Goal: Information Seeking & Learning: Learn about a topic

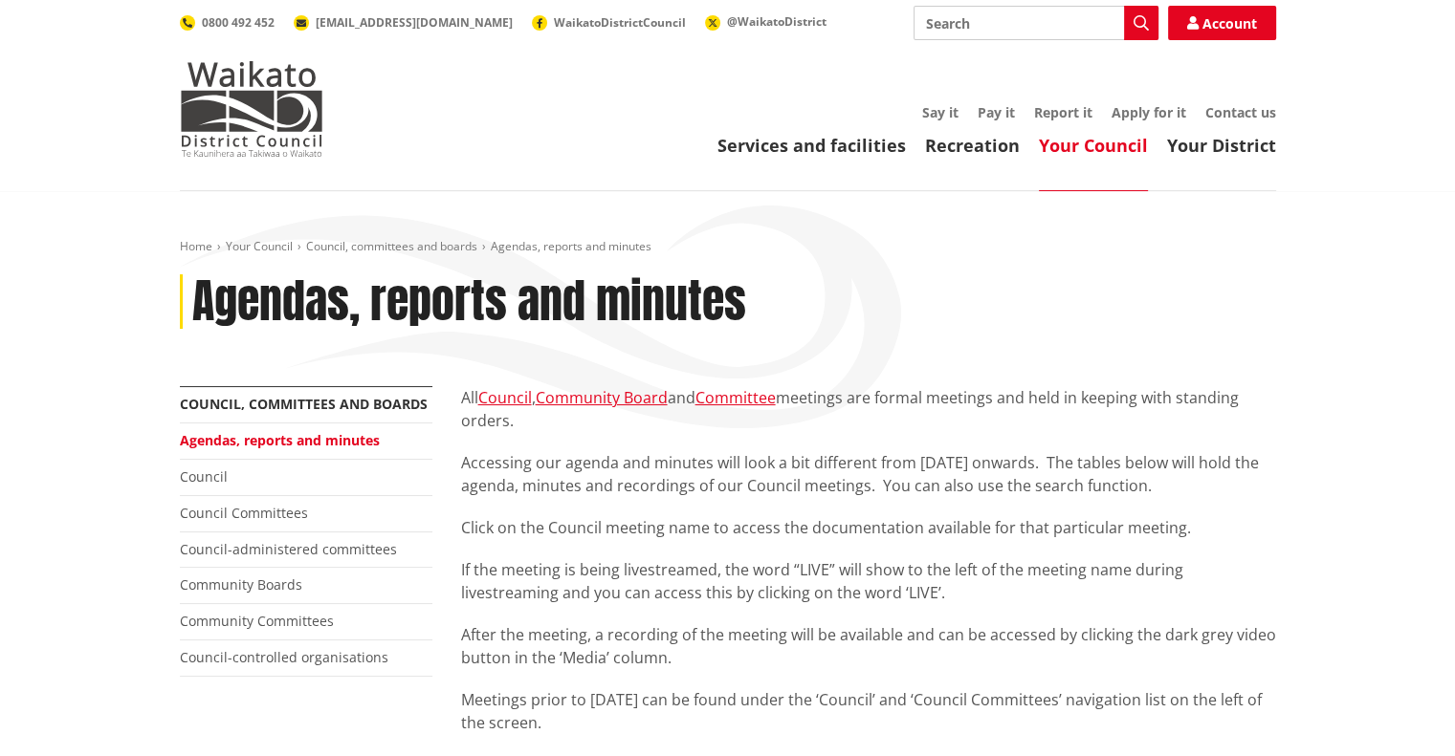
click at [1066, 156] on link "Your Council" at bounding box center [1093, 145] width 109 height 23
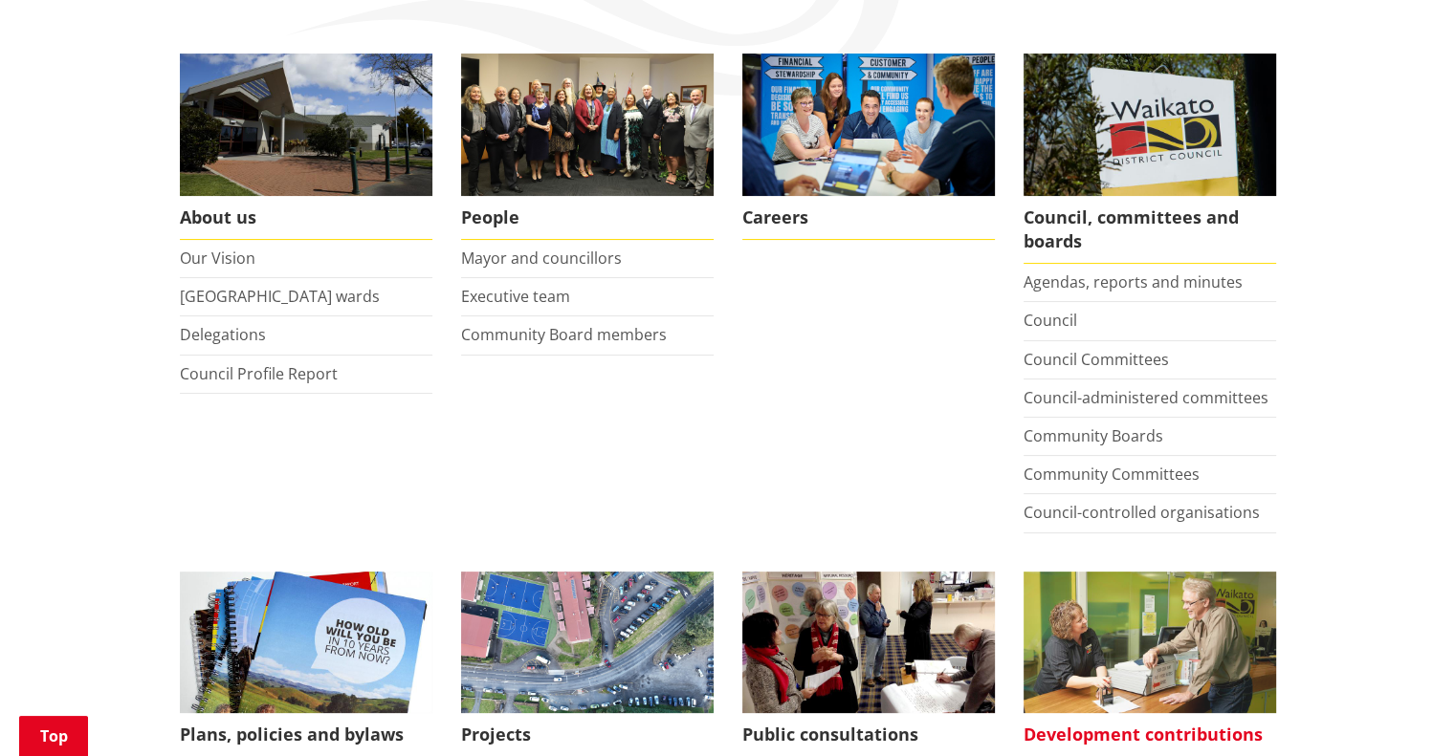
scroll to position [287, 0]
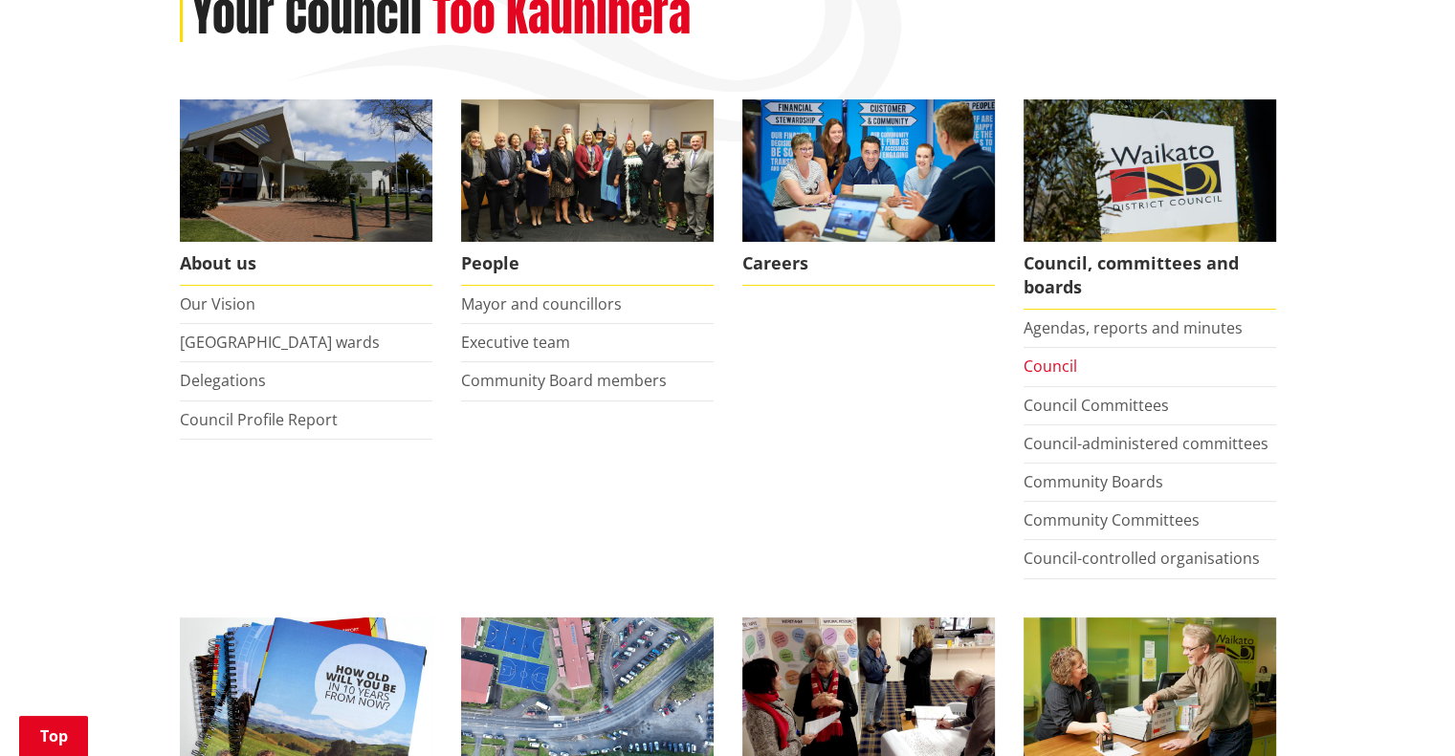
click at [1052, 358] on link "Council" at bounding box center [1050, 366] width 54 height 21
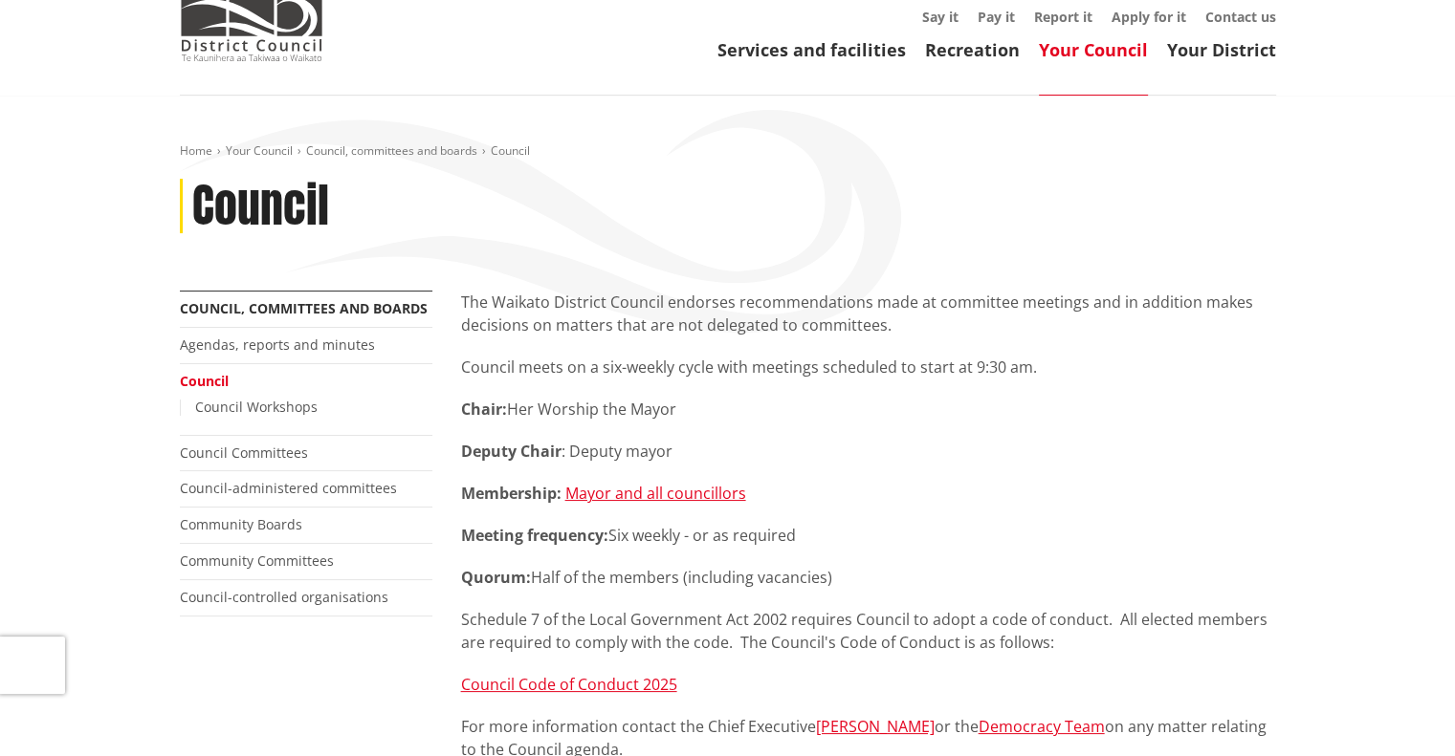
scroll to position [191, 0]
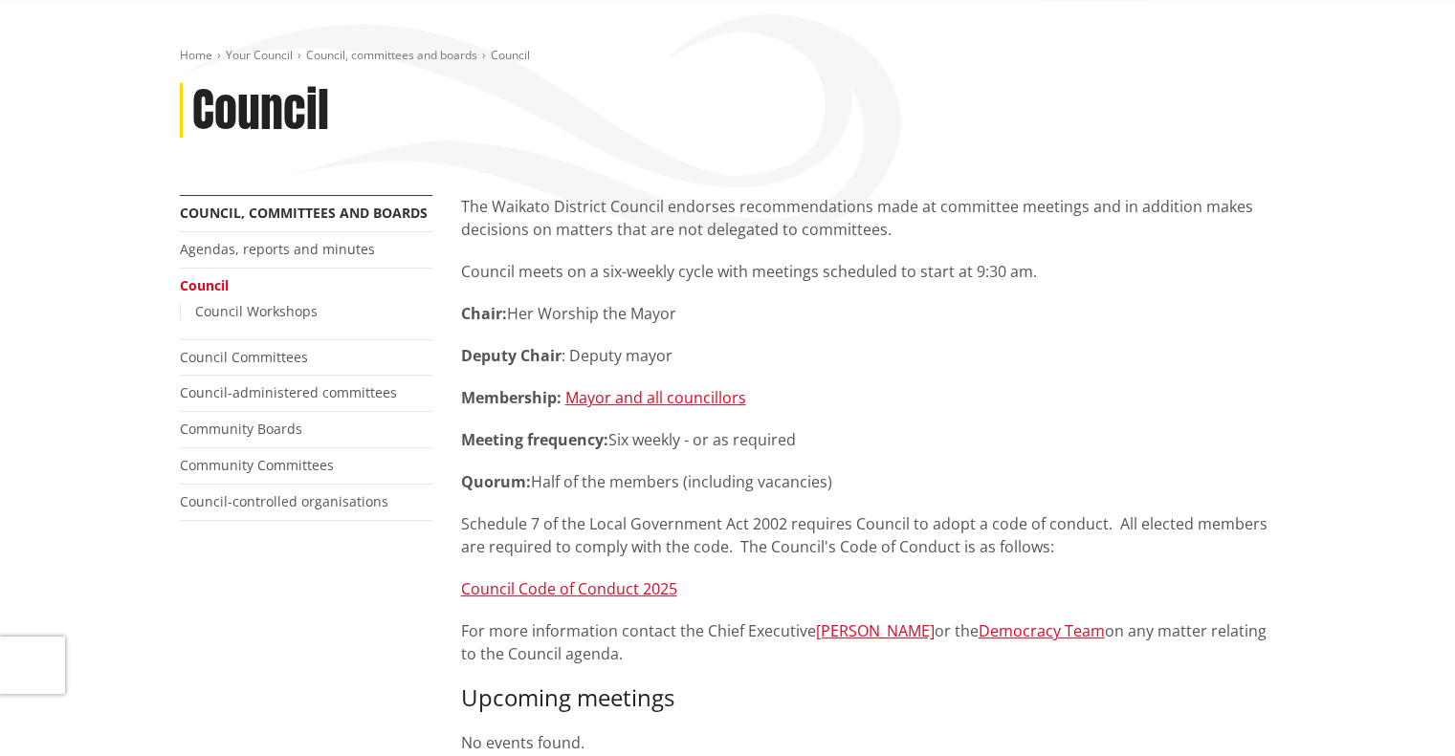
click at [876, 435] on p "Meeting frequency: Six weekly - or as required" at bounding box center [868, 439] width 815 height 23
click at [261, 318] on link "Council Workshops" at bounding box center [256, 311] width 122 height 18
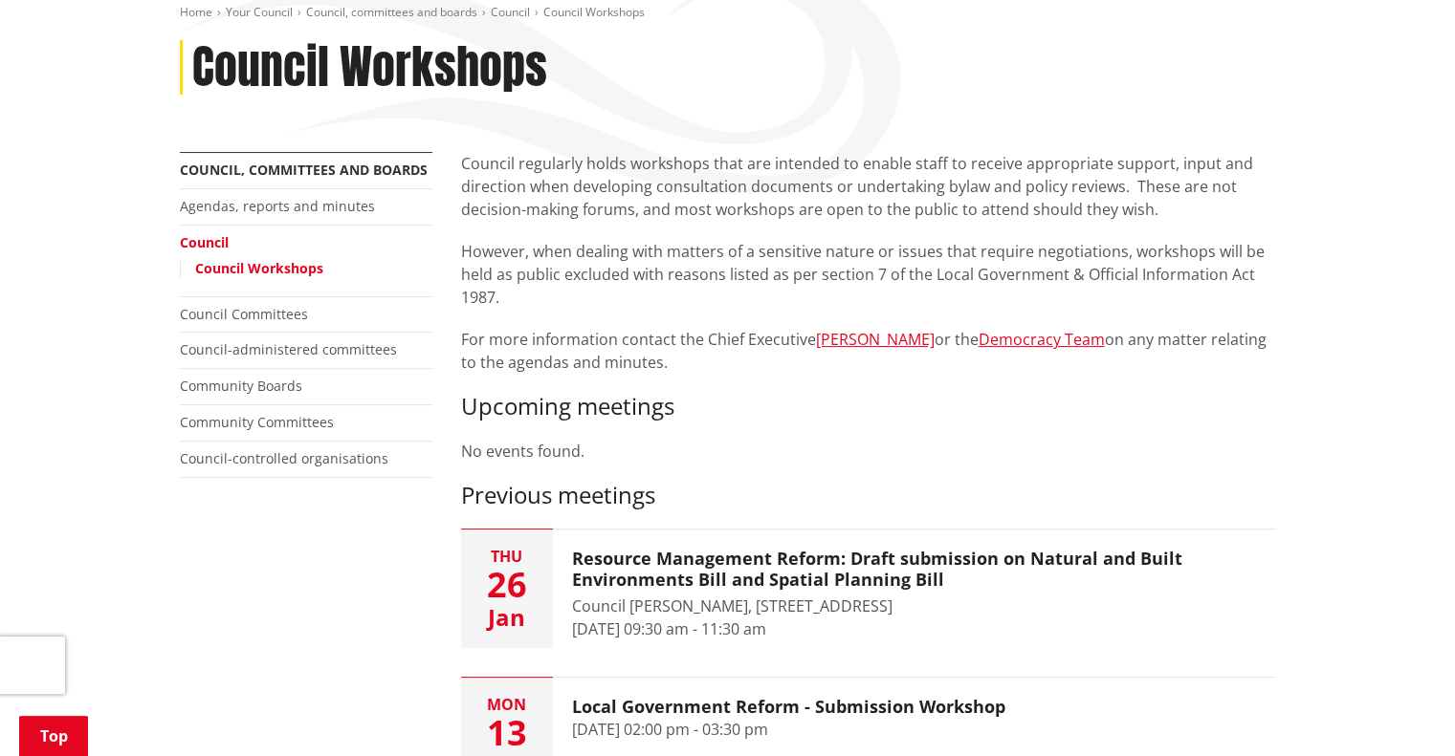
scroll to position [191, 0]
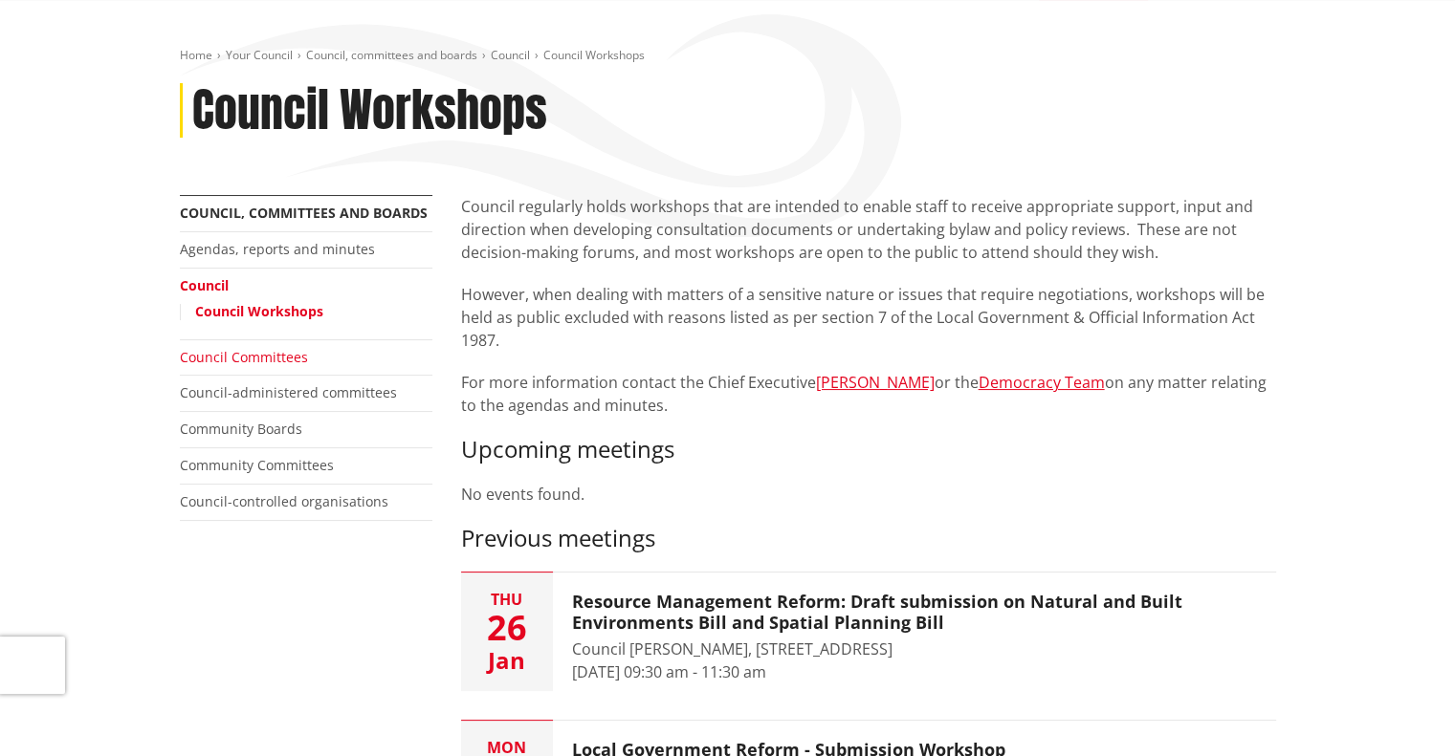
click at [243, 357] on link "Council Committees" at bounding box center [244, 357] width 128 height 18
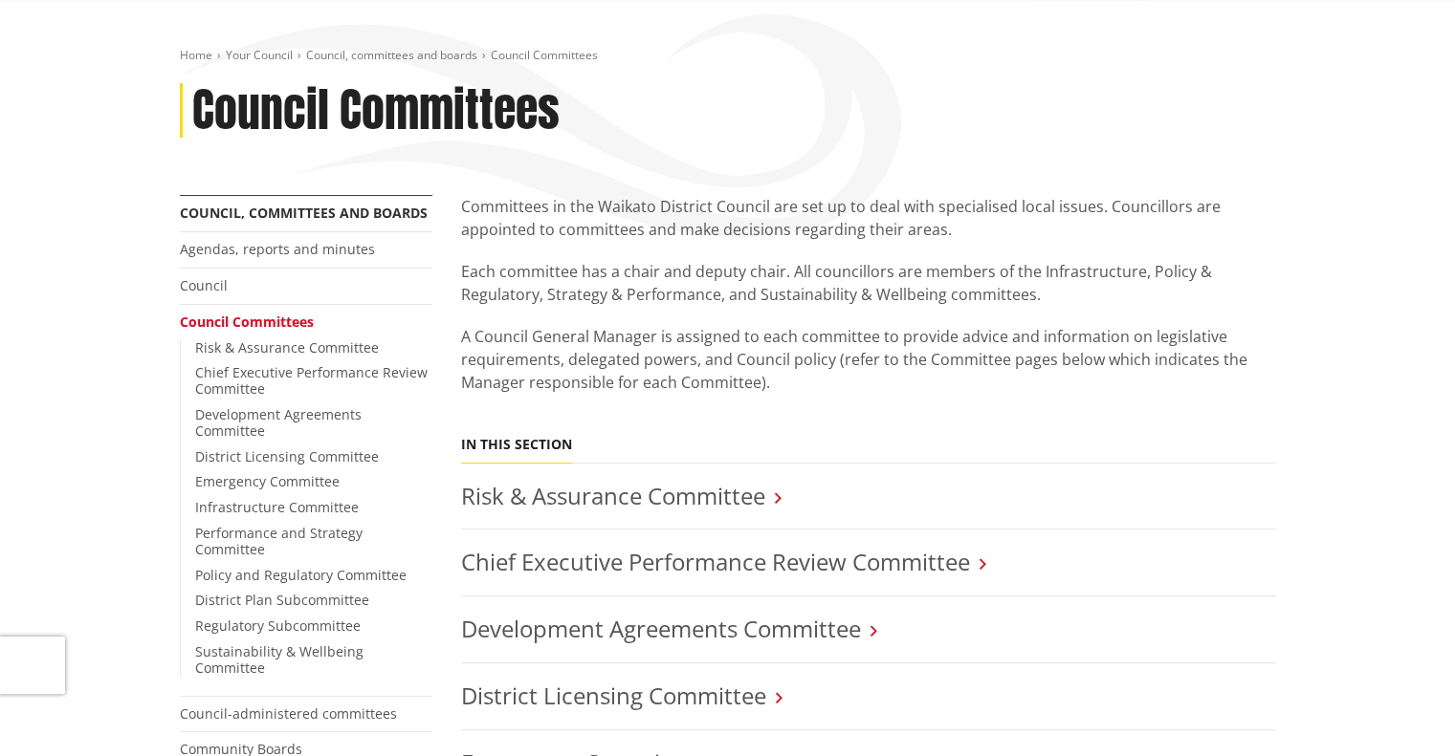
scroll to position [287, 0]
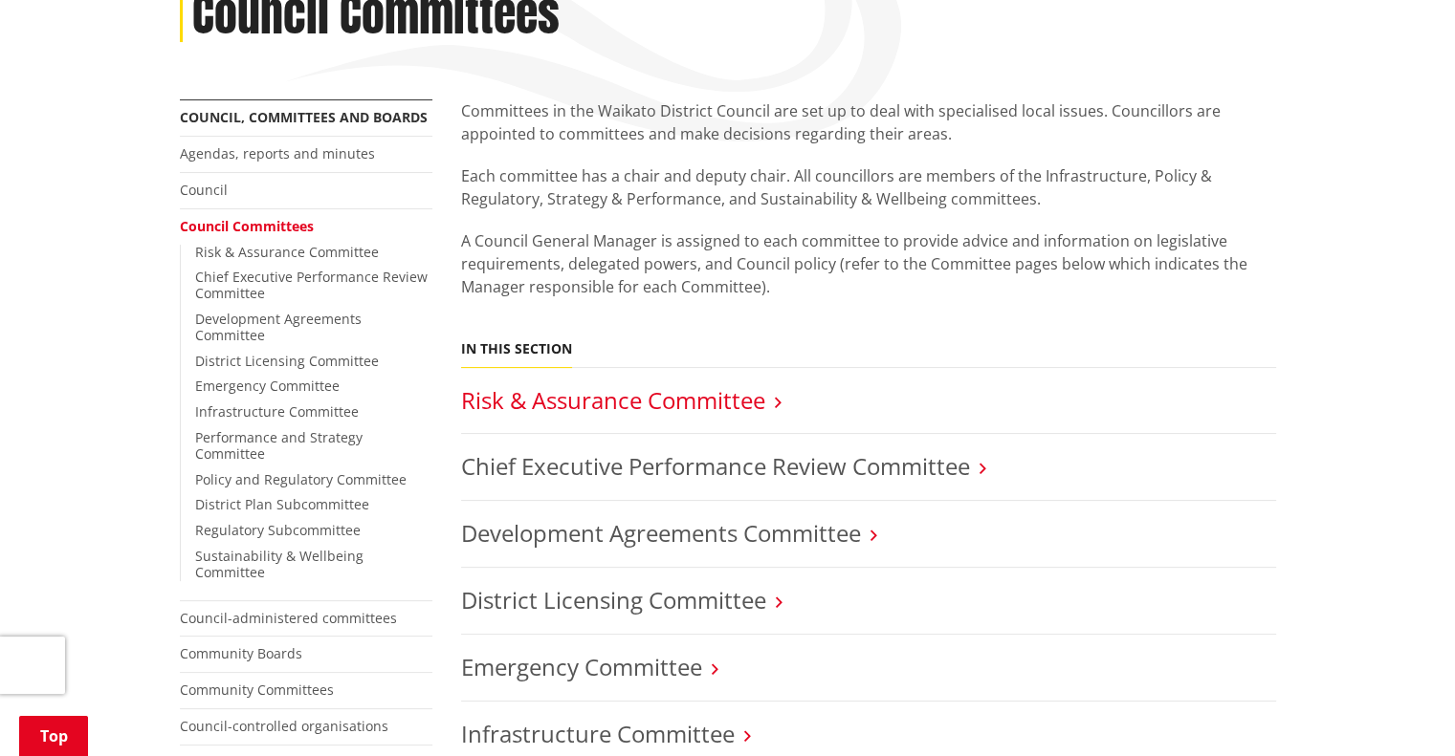
click at [559, 398] on link "Risk & Assurance Committee" at bounding box center [613, 400] width 304 height 32
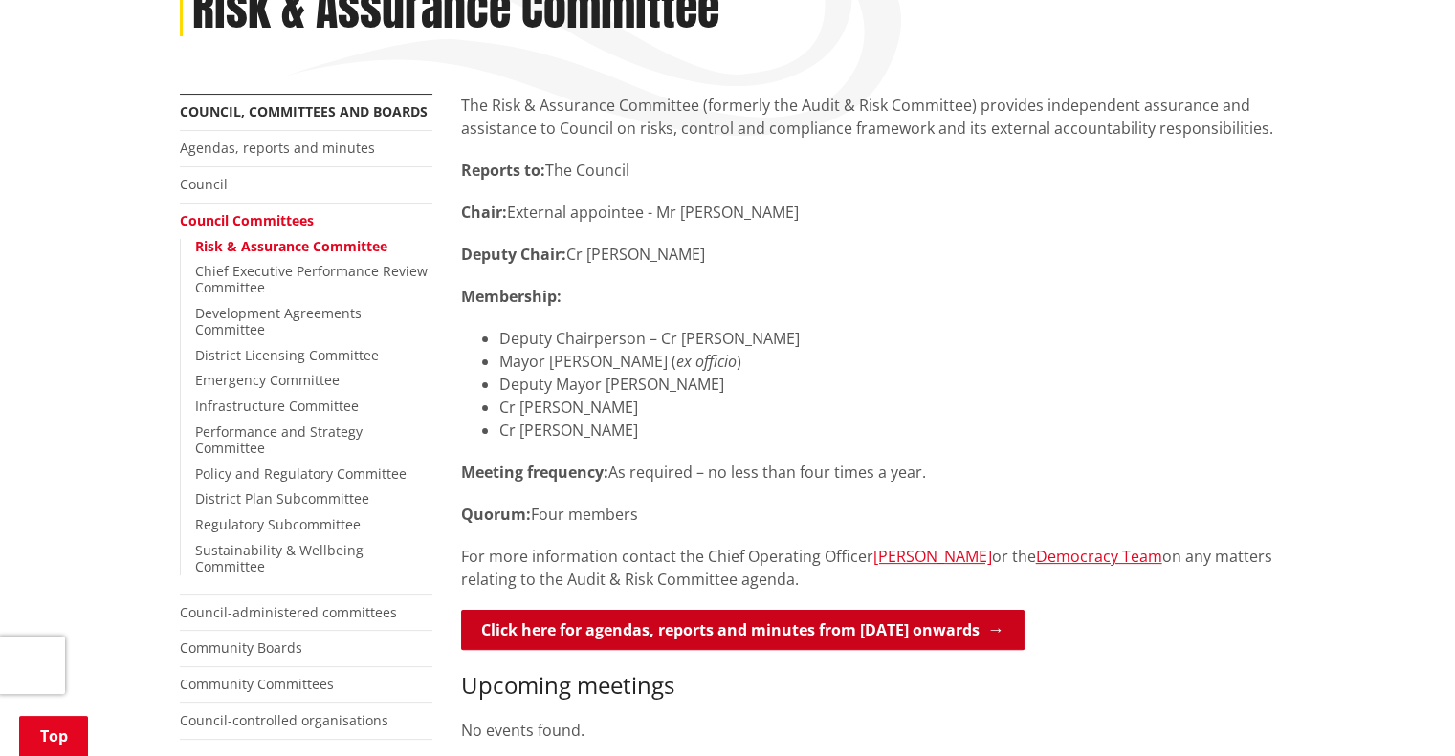
scroll to position [287, 0]
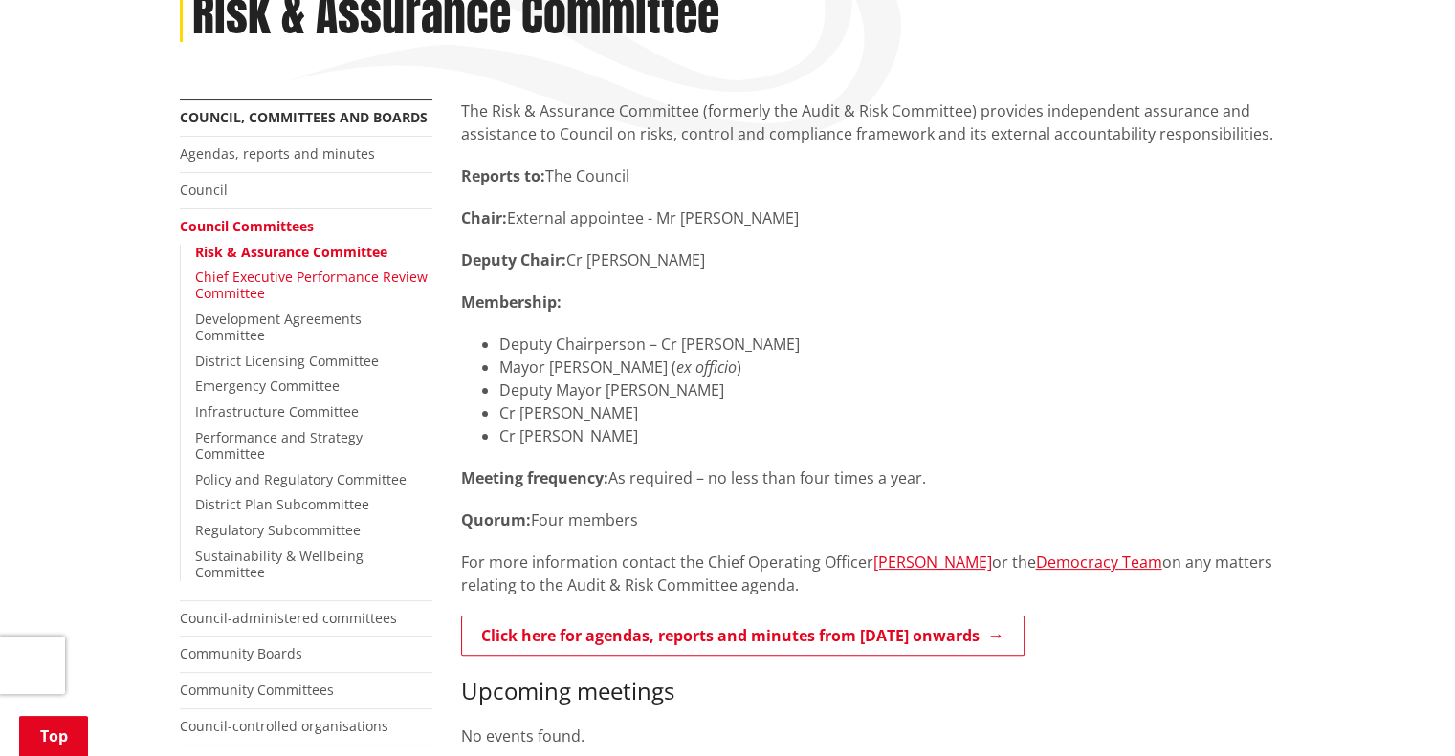
click at [250, 284] on link "Chief Executive Performance Review Committee" at bounding box center [311, 285] width 232 height 34
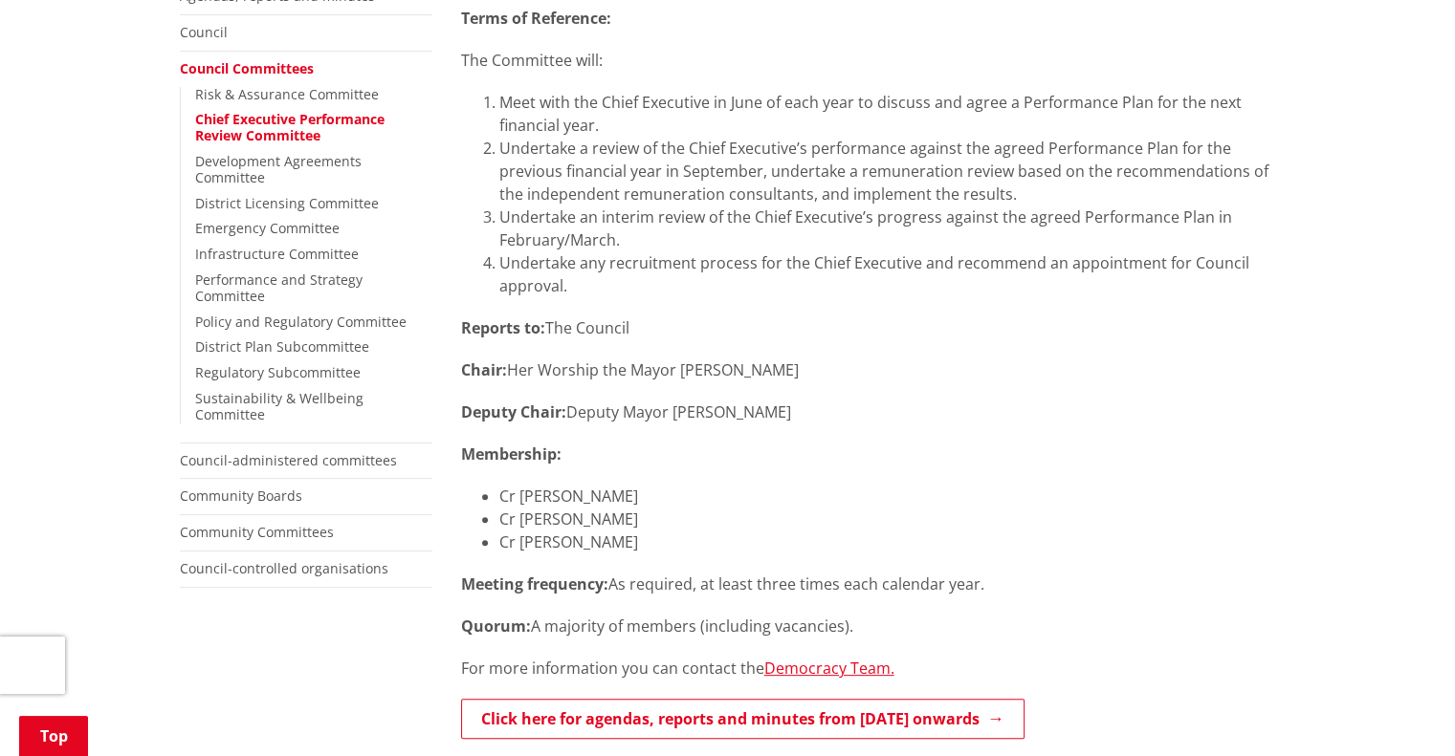
scroll to position [478, 0]
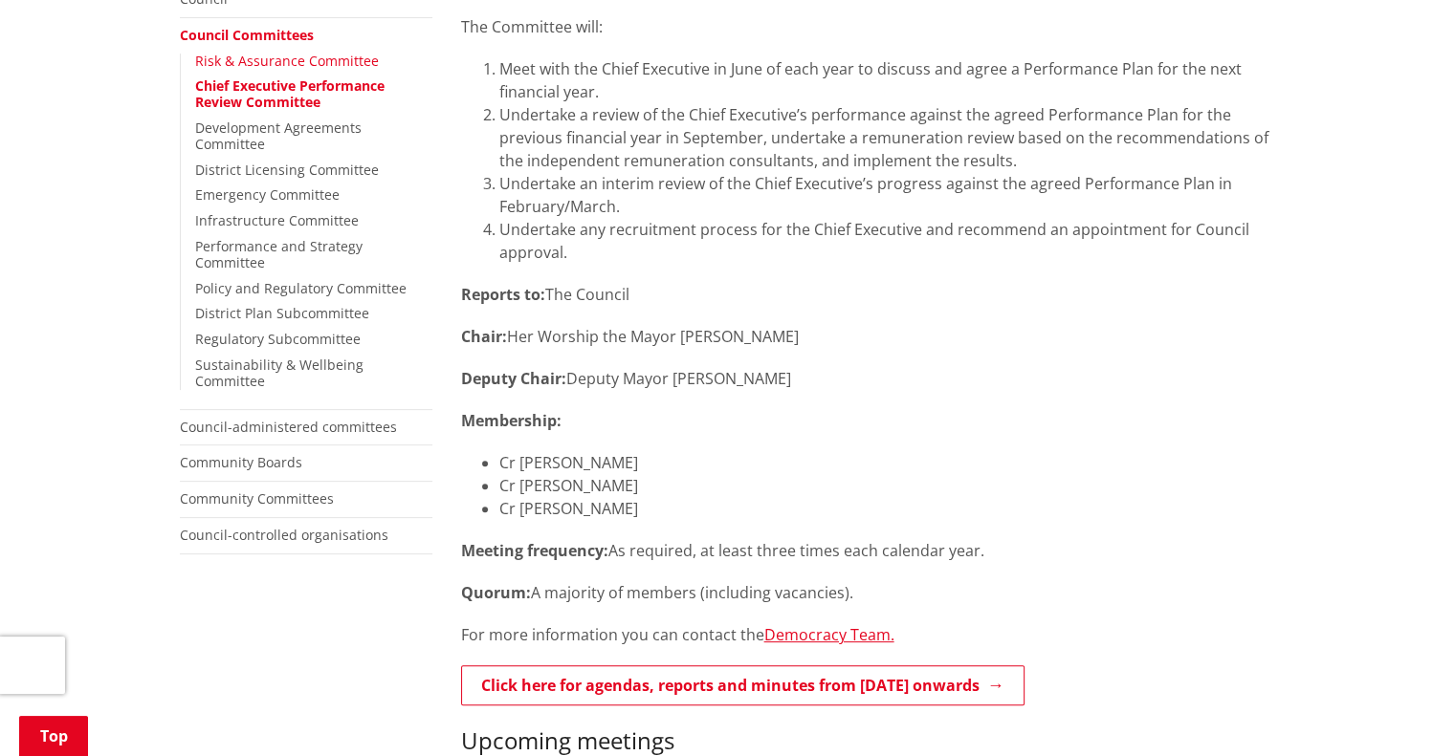
click at [335, 56] on link "Risk & Assurance Committee" at bounding box center [287, 61] width 184 height 18
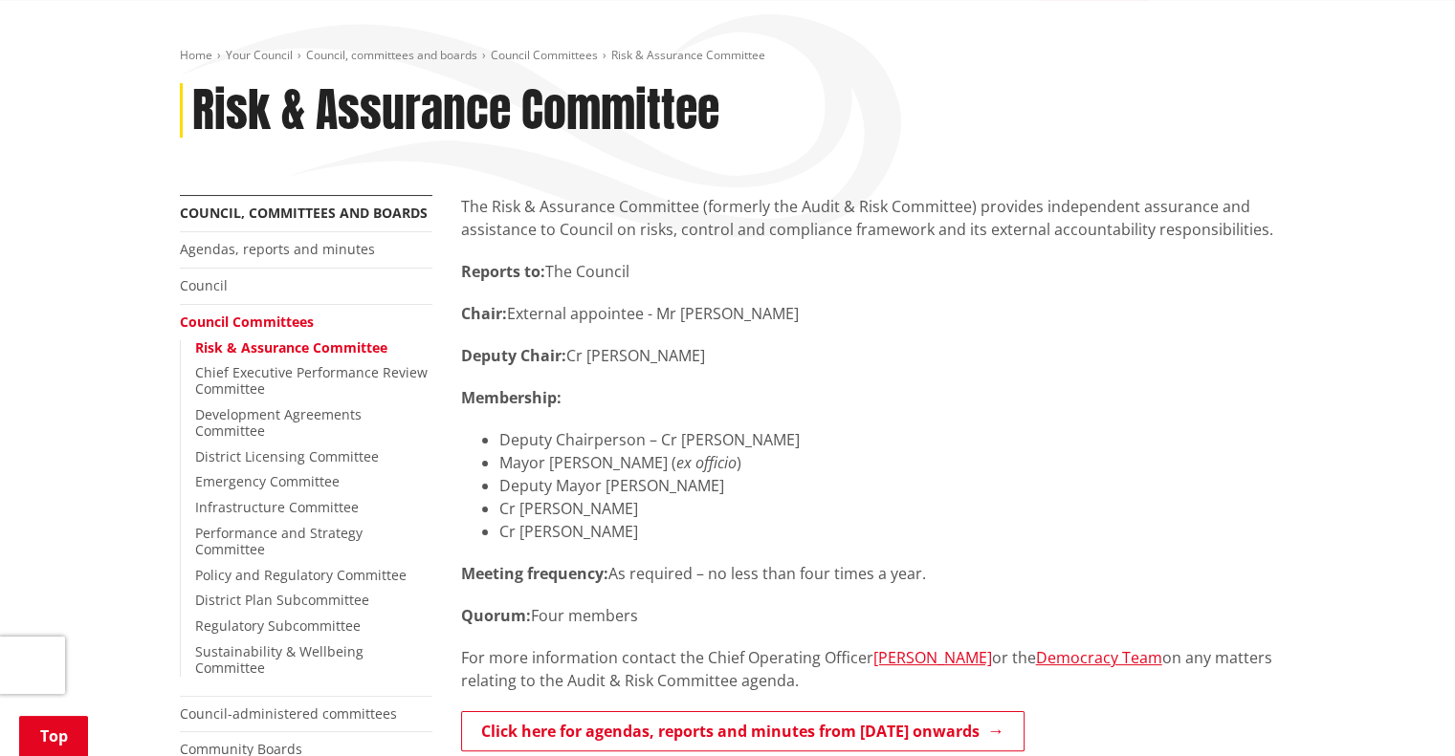
scroll to position [287, 0]
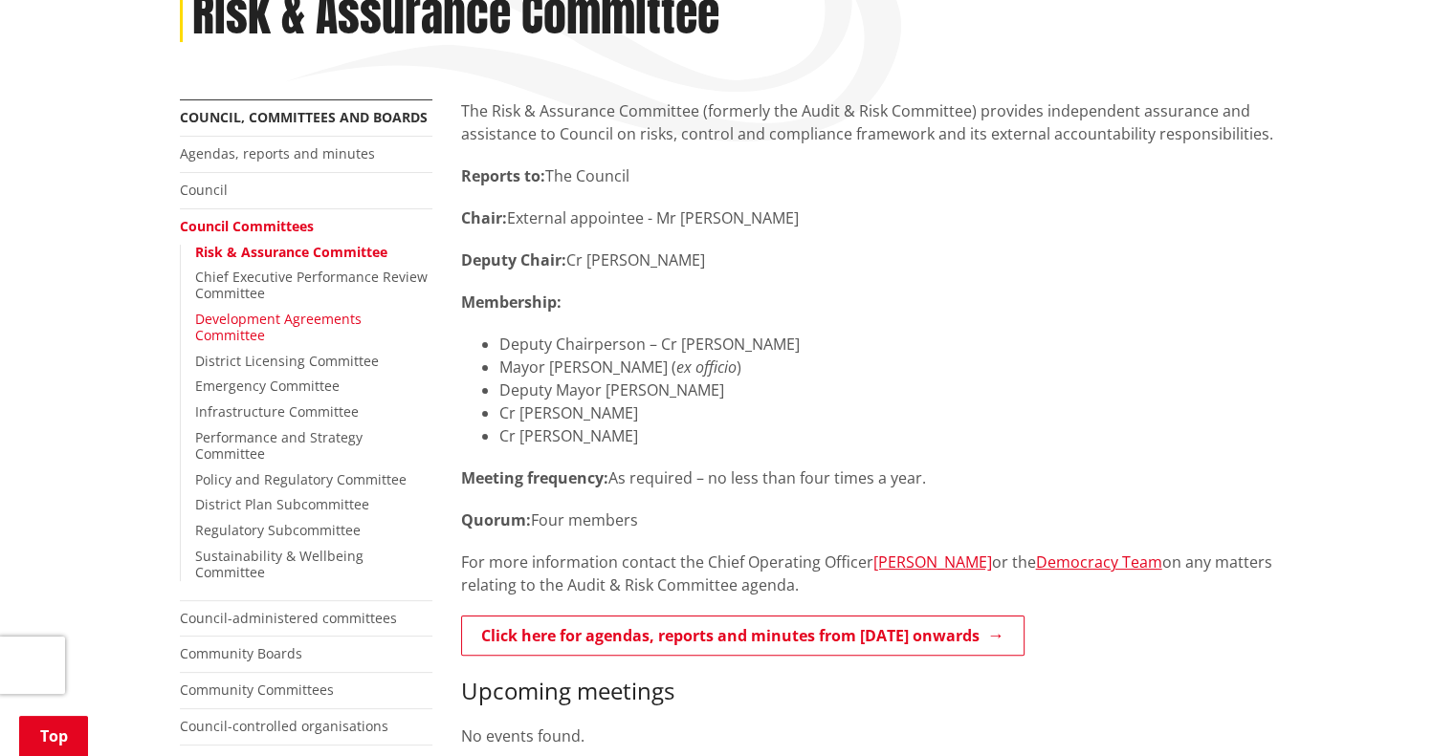
click at [318, 313] on link "Development Agreements Committee" at bounding box center [278, 327] width 166 height 34
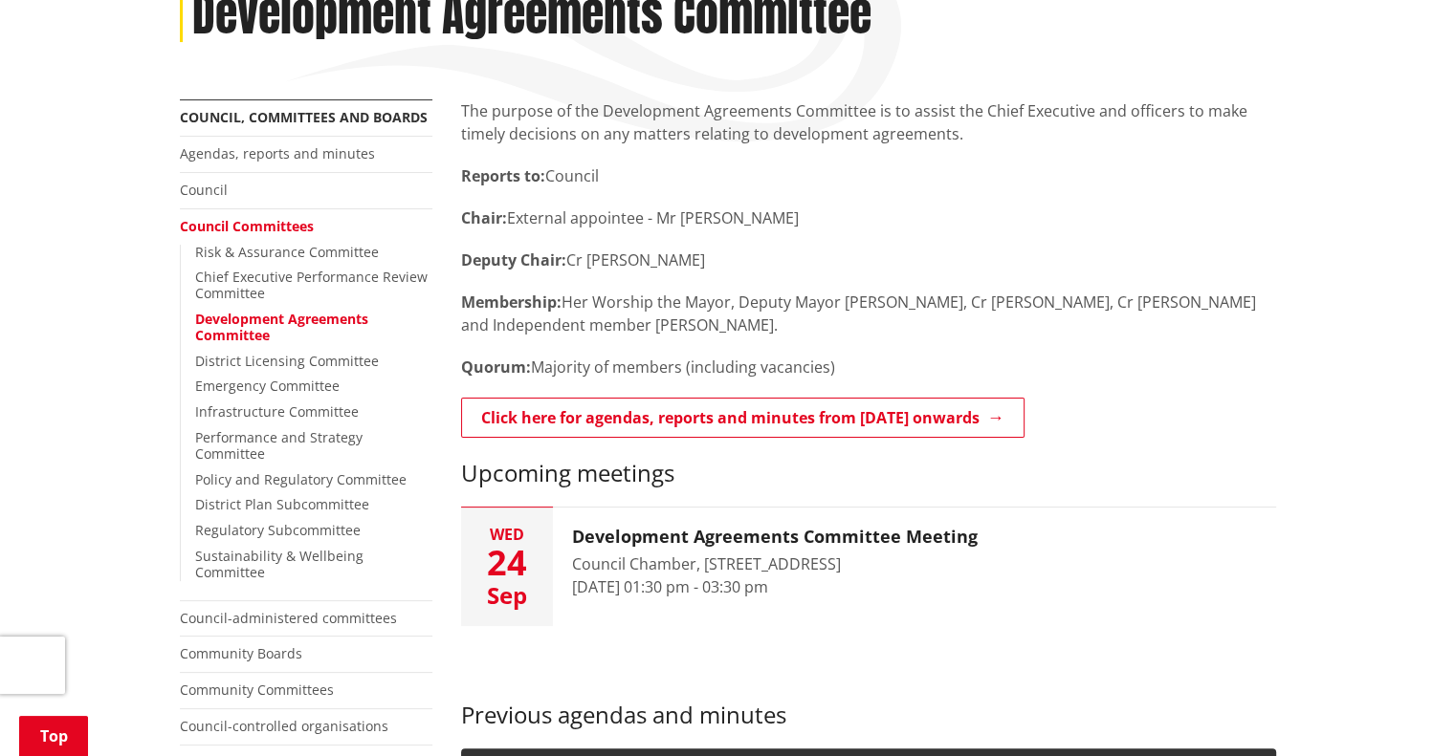
scroll to position [287, 0]
click at [279, 284] on link "Chief Executive Performance Review Committee" at bounding box center [311, 285] width 232 height 34
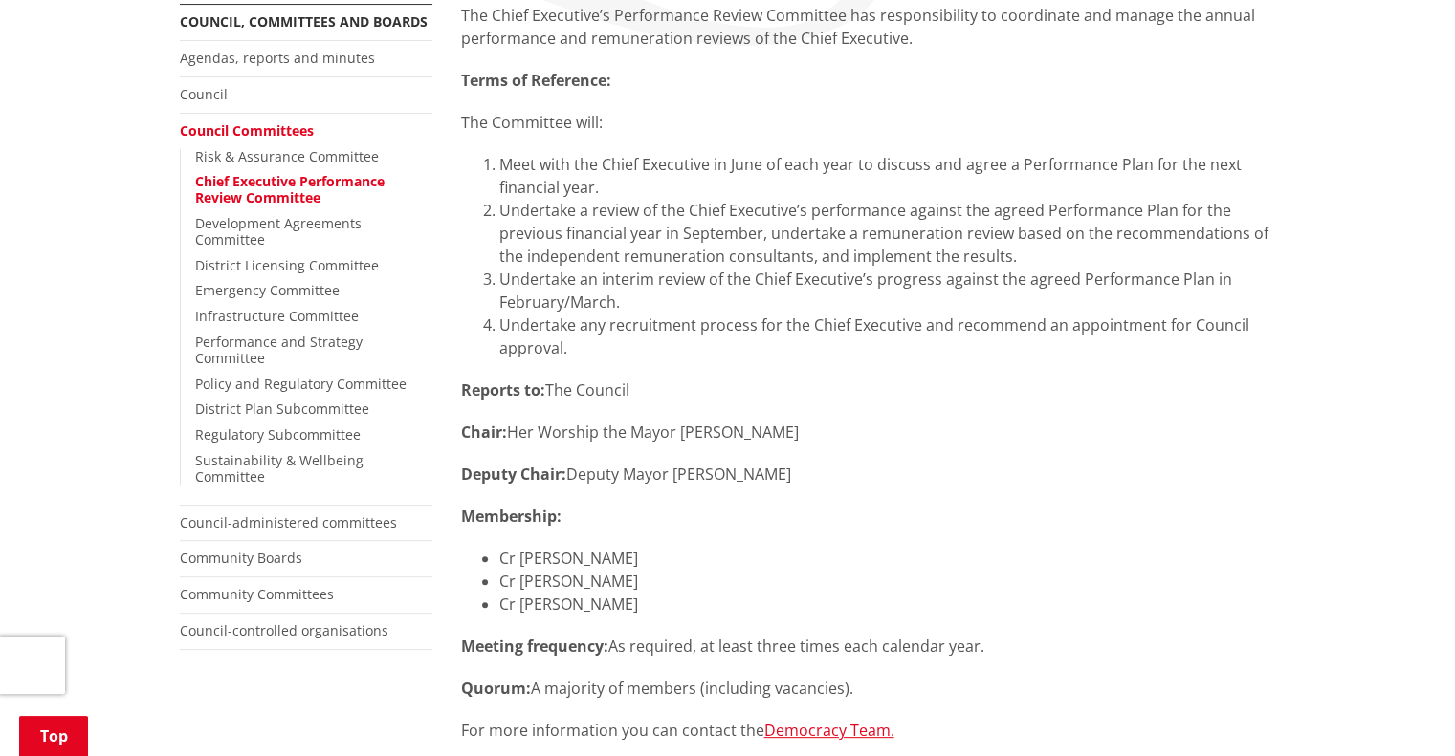
scroll to position [478, 0]
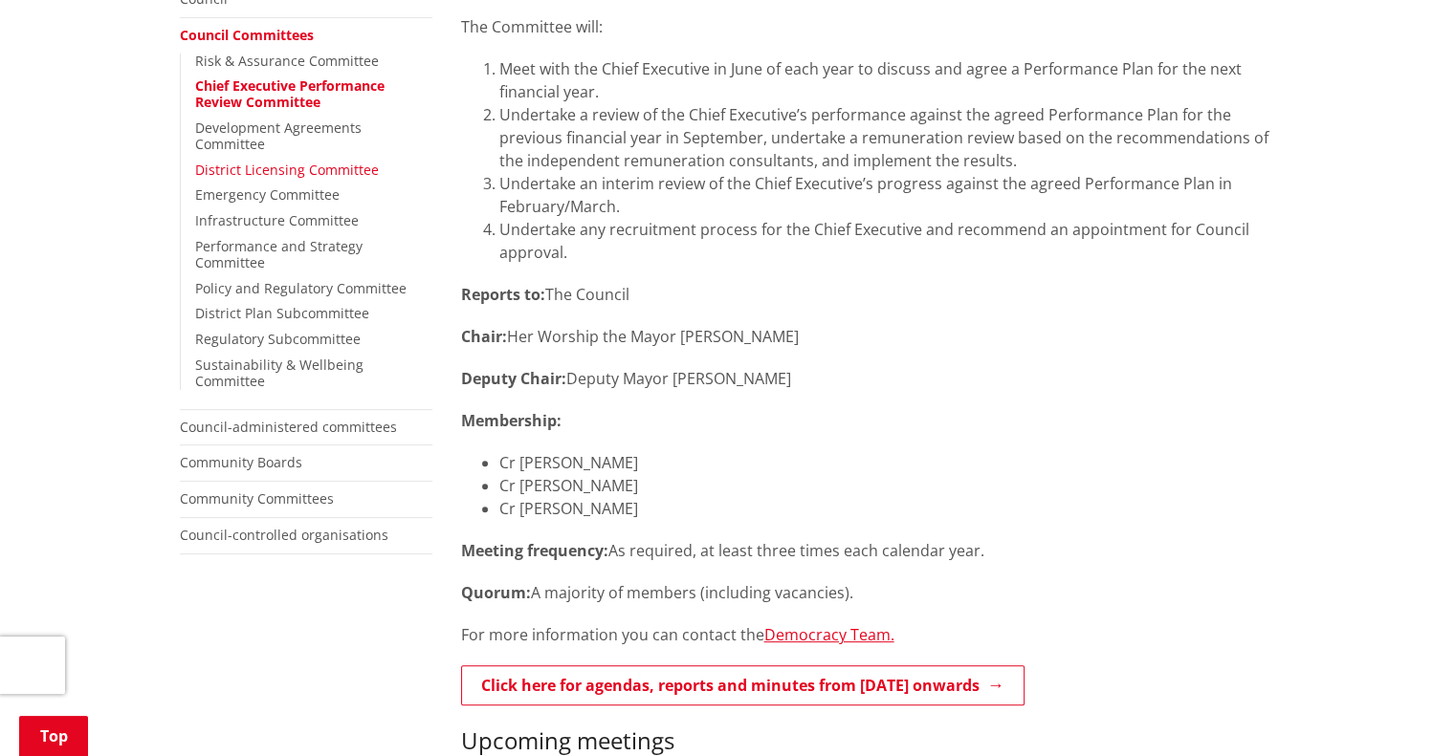
click at [285, 161] on link "District Licensing Committee" at bounding box center [287, 170] width 184 height 18
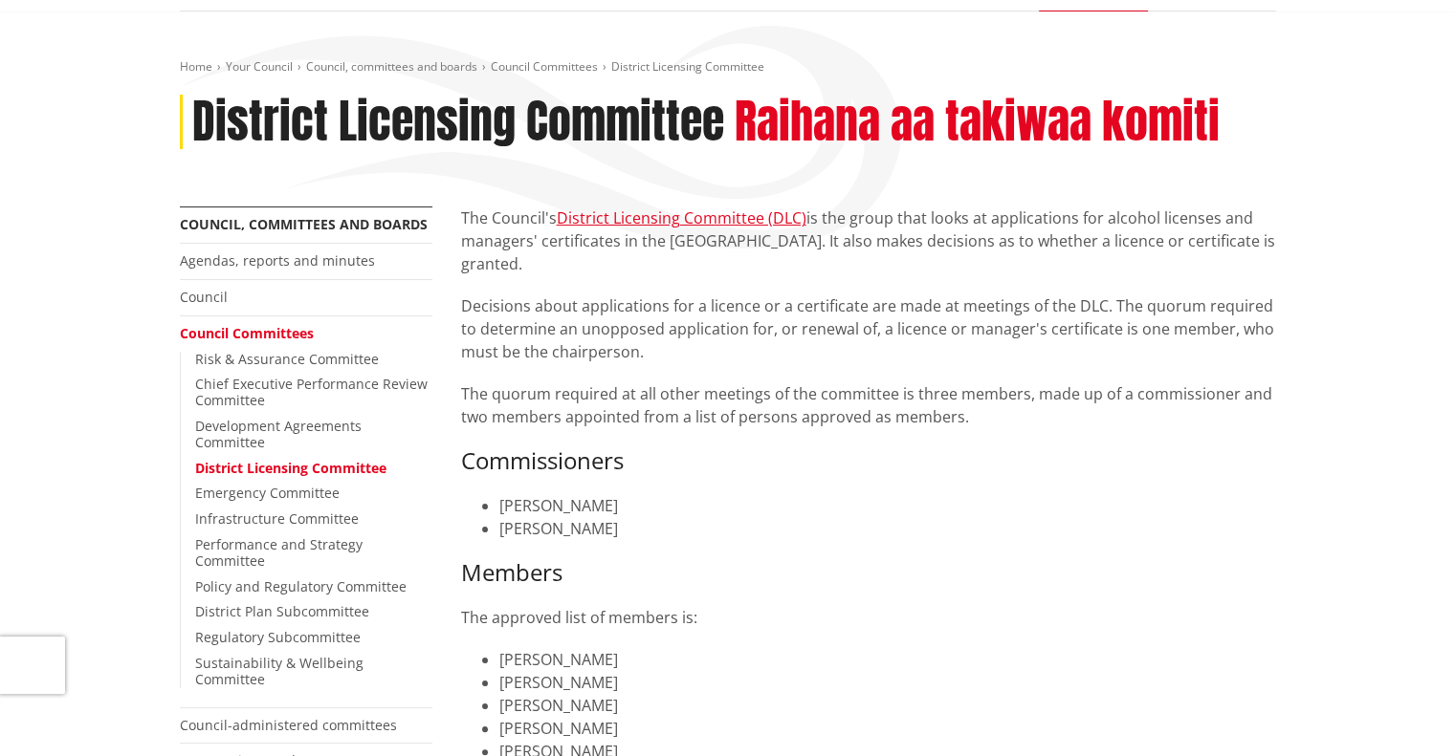
scroll to position [191, 0]
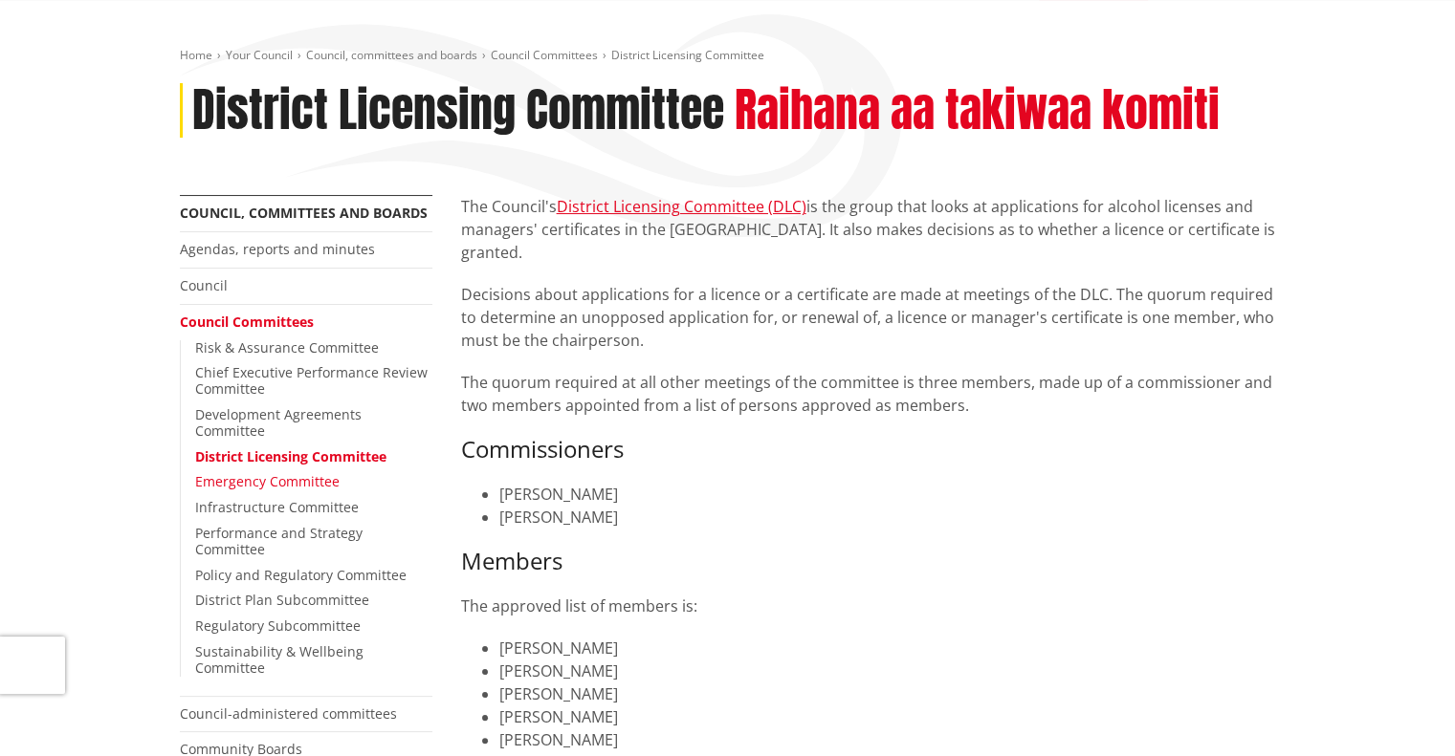
click at [273, 472] on link "Emergency Committee" at bounding box center [267, 481] width 144 height 18
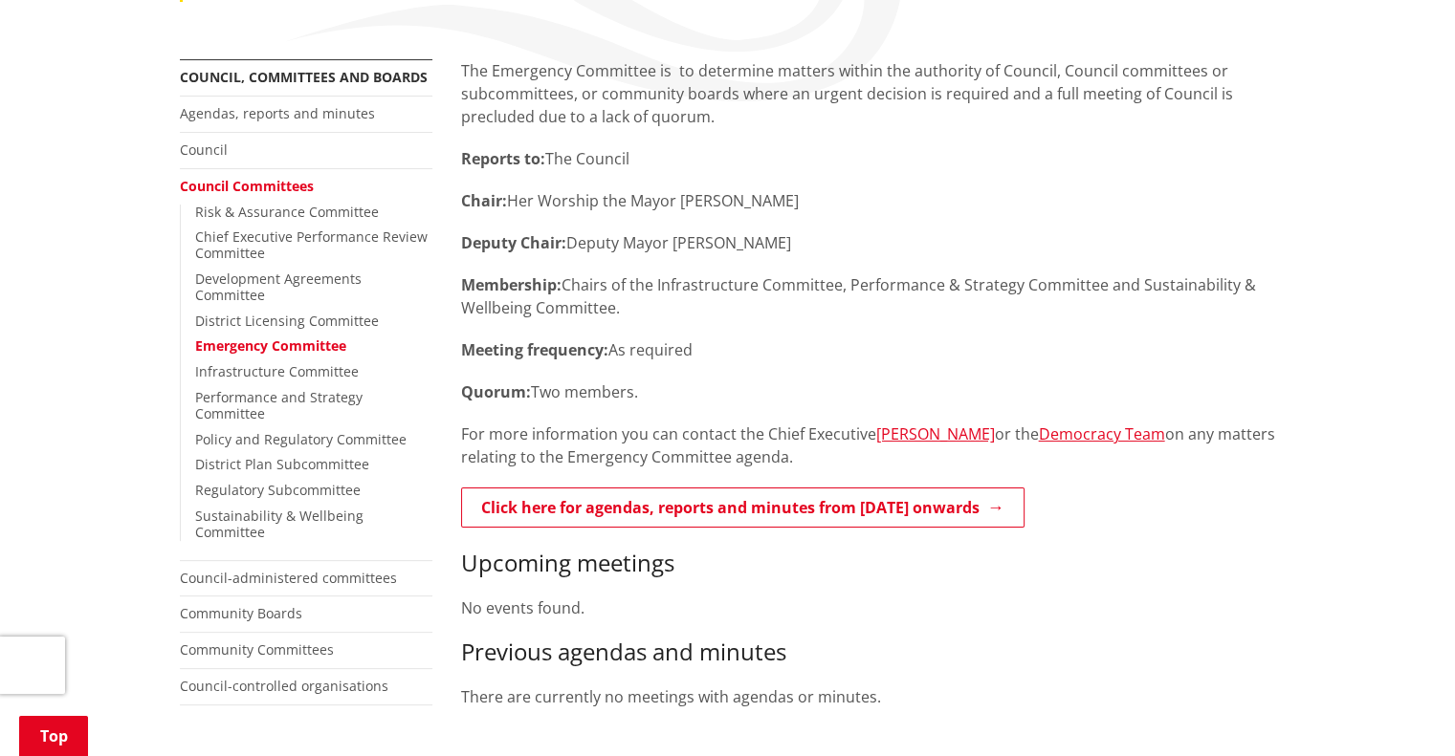
scroll to position [191, 0]
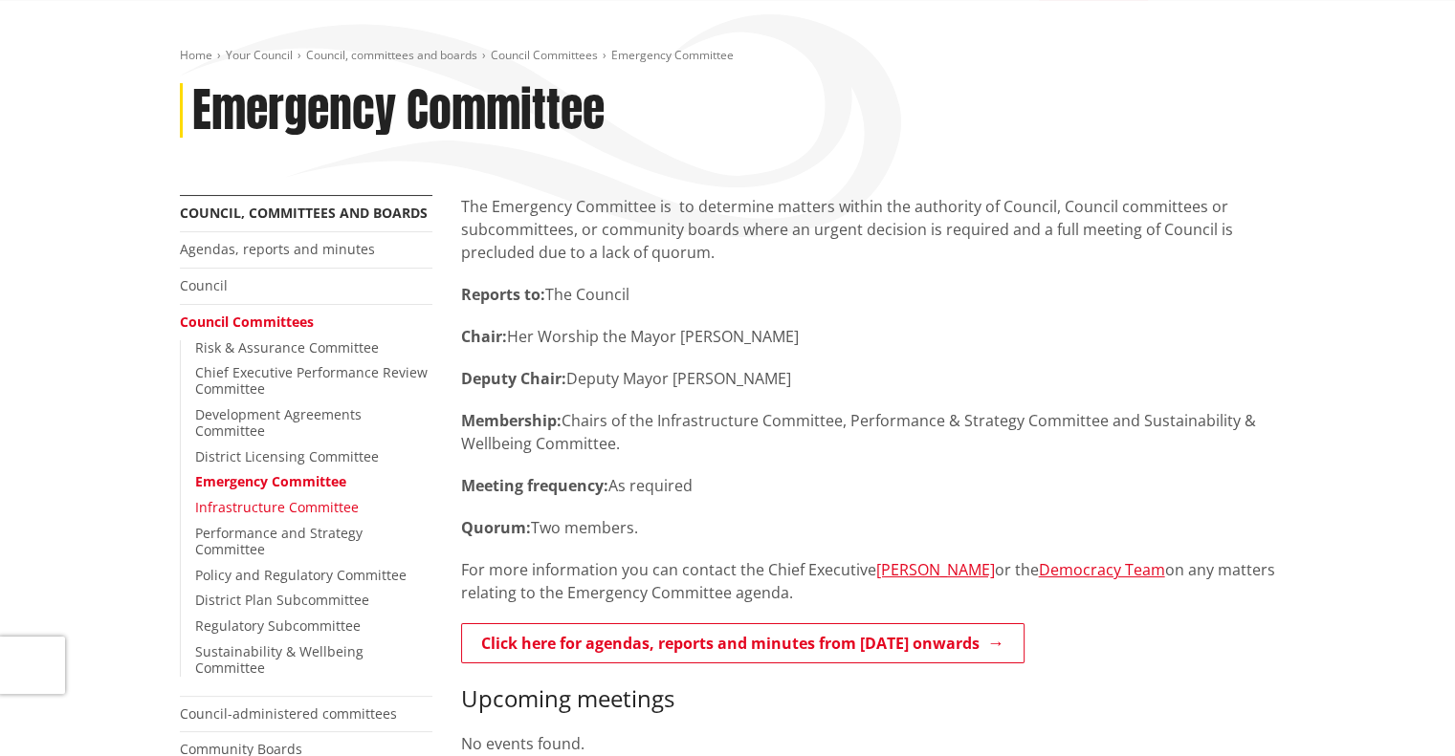
click at [311, 498] on link "Infrastructure Committee" at bounding box center [277, 507] width 164 height 18
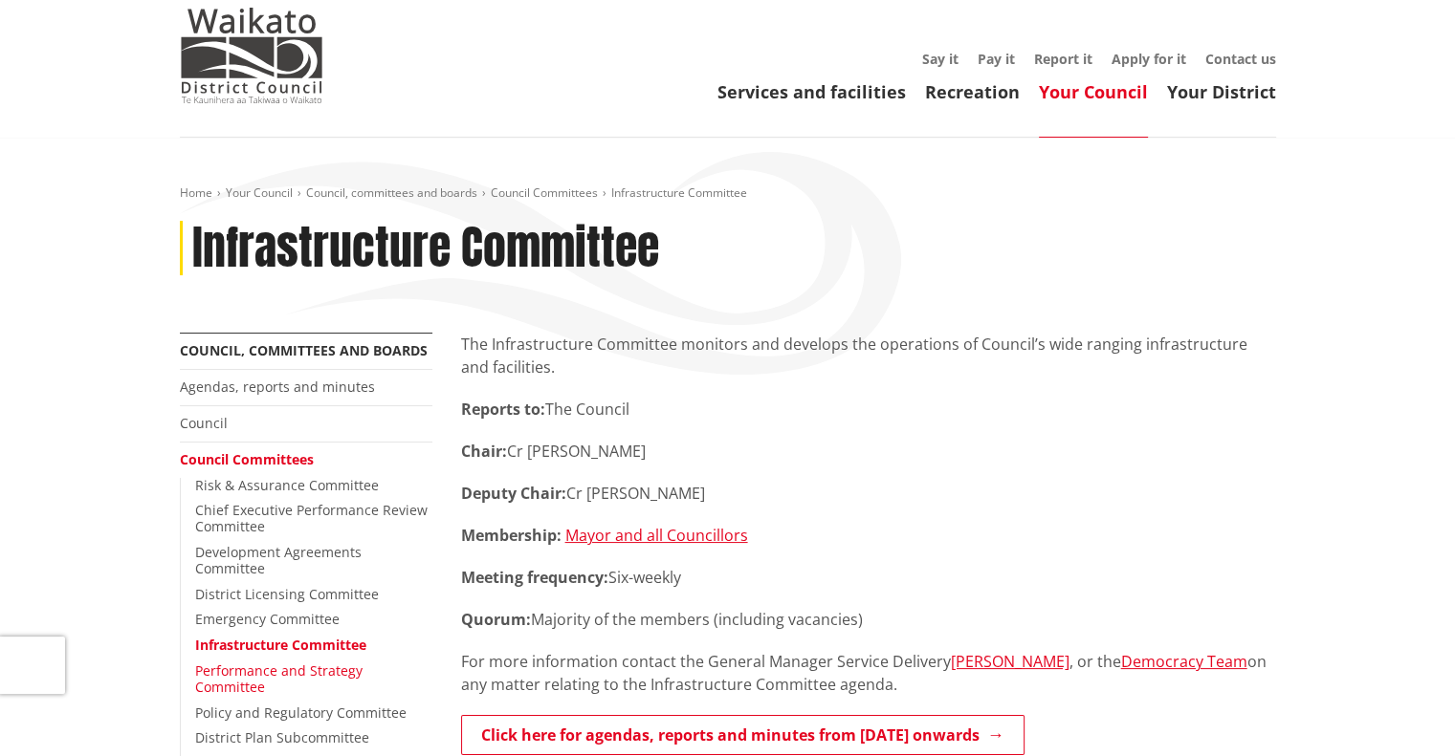
scroll to position [96, 0]
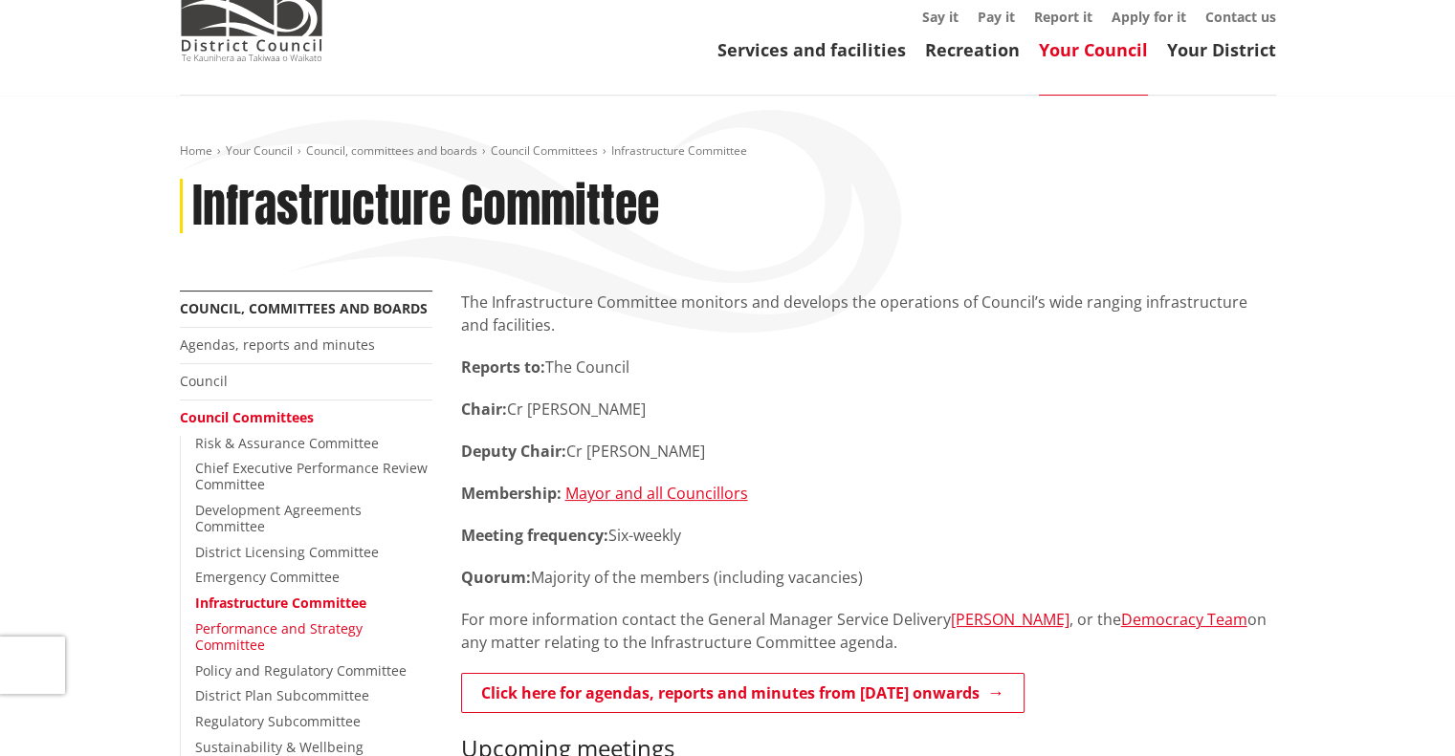
click at [298, 620] on link "Performance and Strategy Committee" at bounding box center [278, 637] width 167 height 34
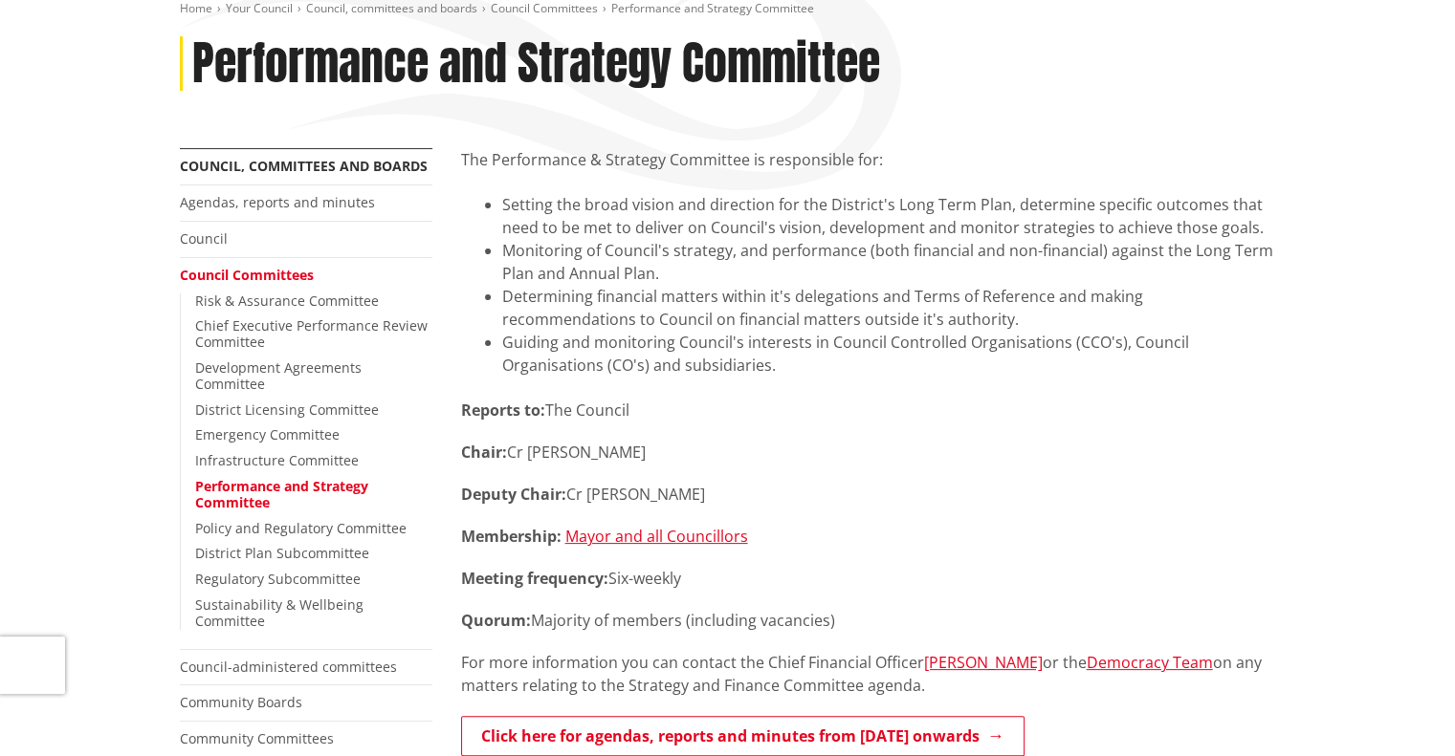
scroll to position [287, 0]
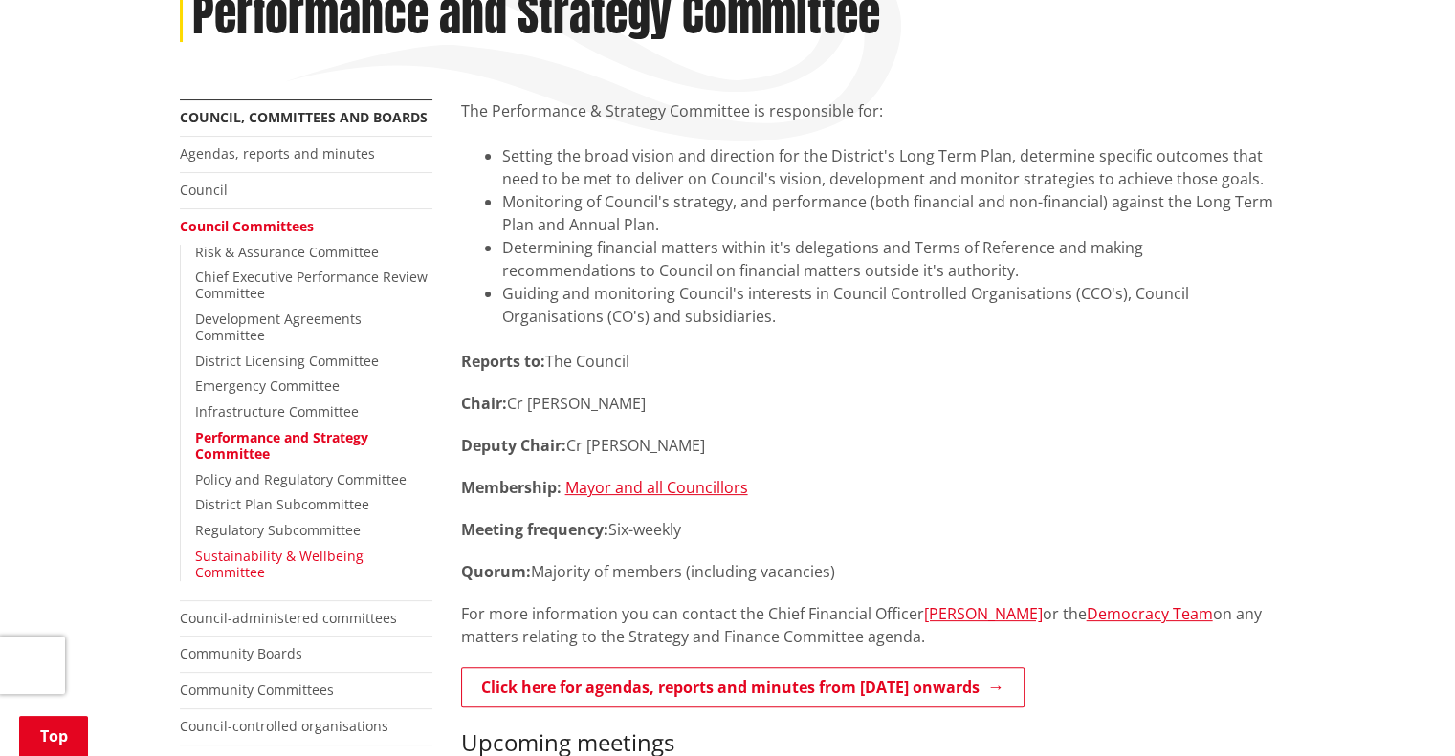
click at [321, 547] on link "Sustainability & Wellbeing Committee" at bounding box center [279, 564] width 168 height 34
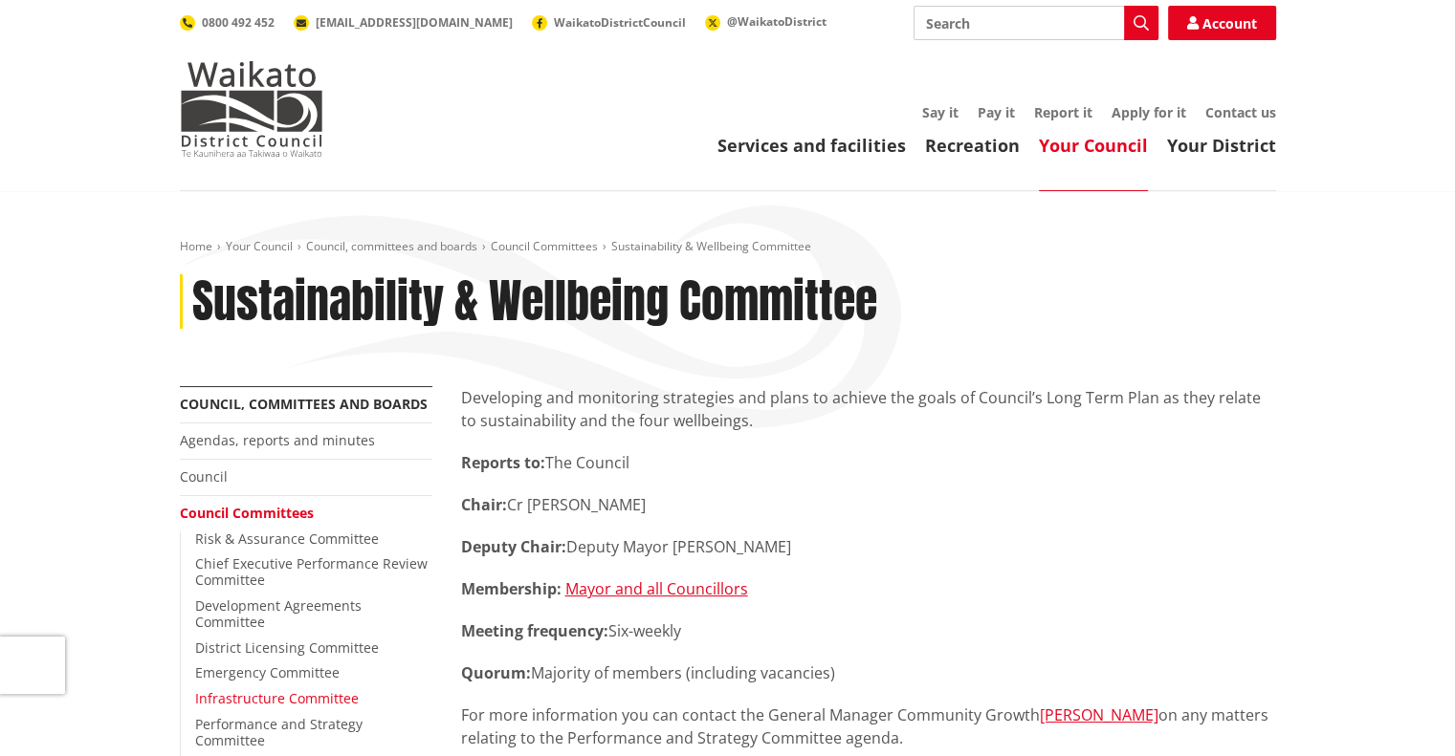
click at [261, 690] on link "Infrastructure Committee" at bounding box center [277, 699] width 164 height 18
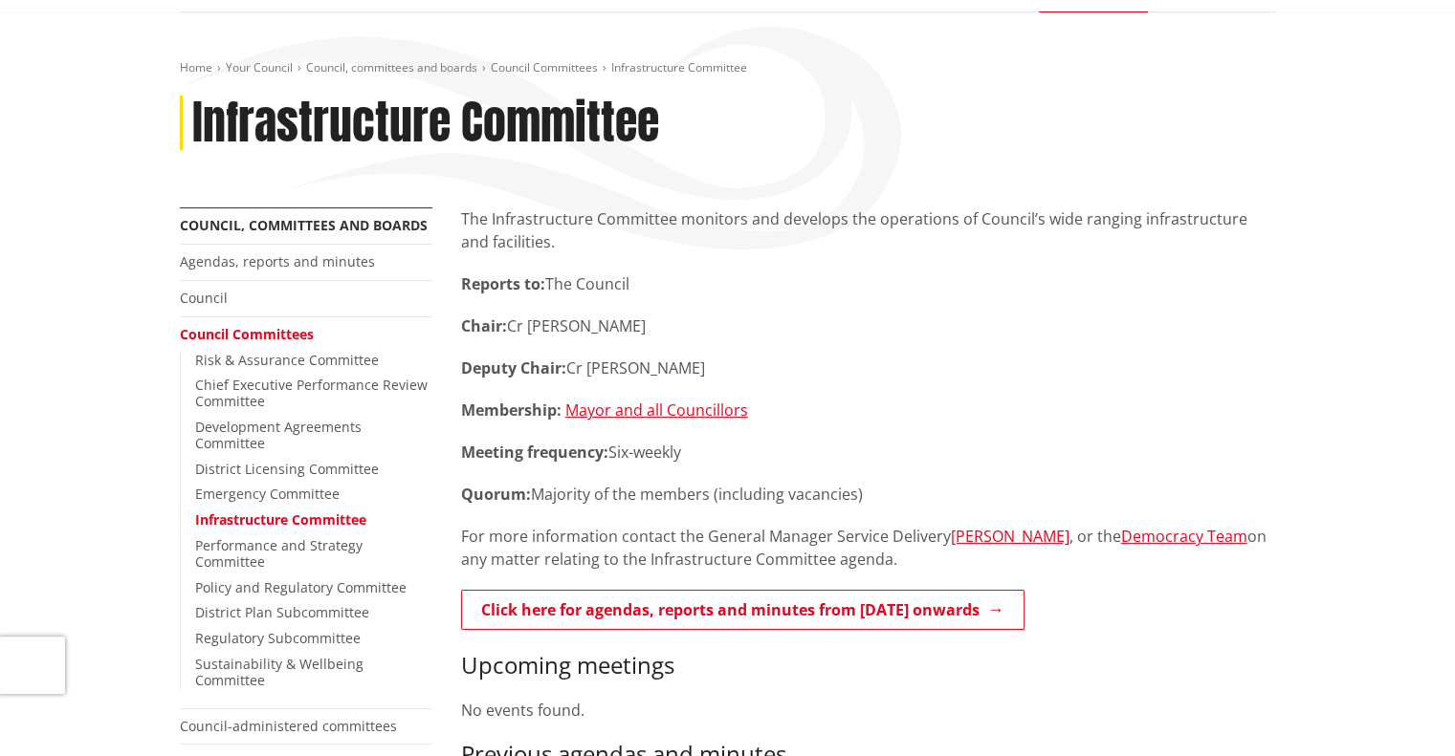
scroll to position [191, 0]
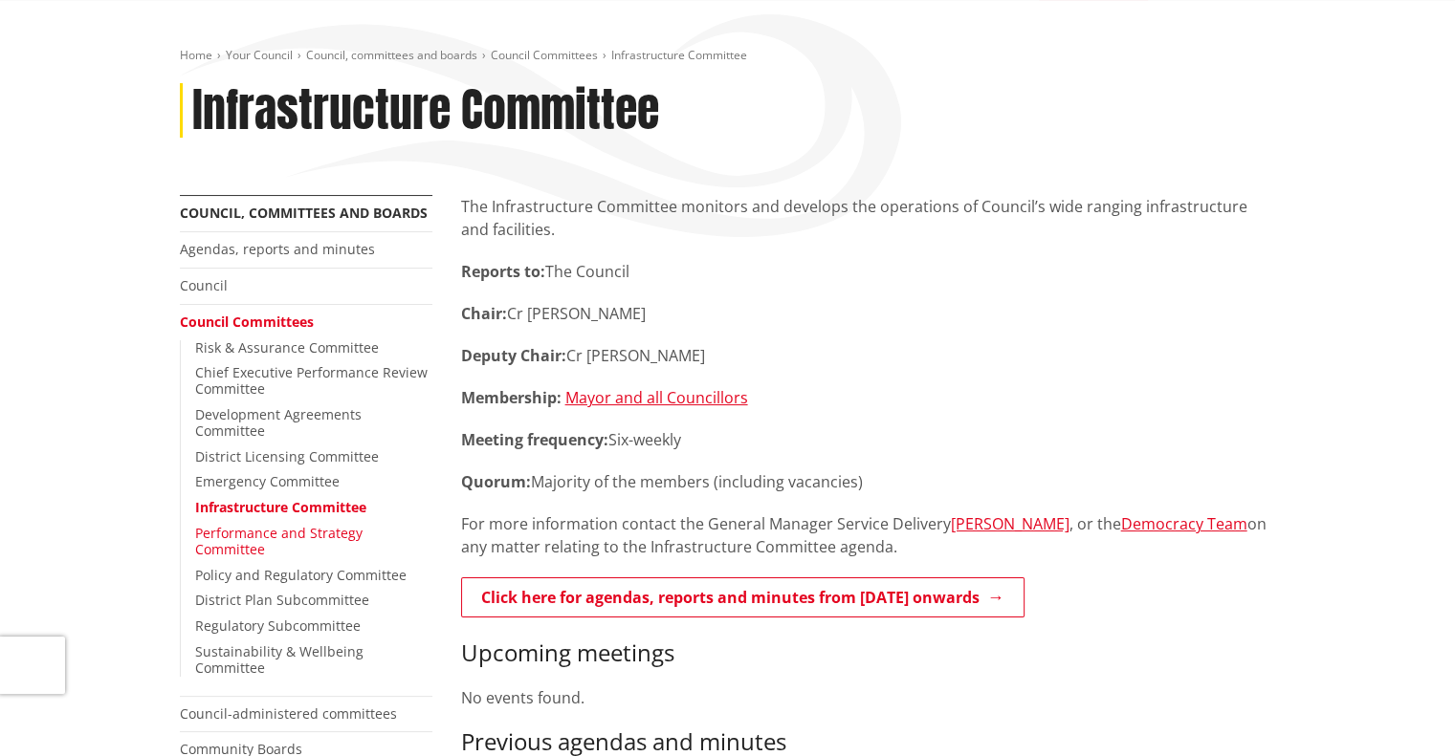
click at [341, 524] on link "Performance and Strategy Committee" at bounding box center [278, 541] width 167 height 34
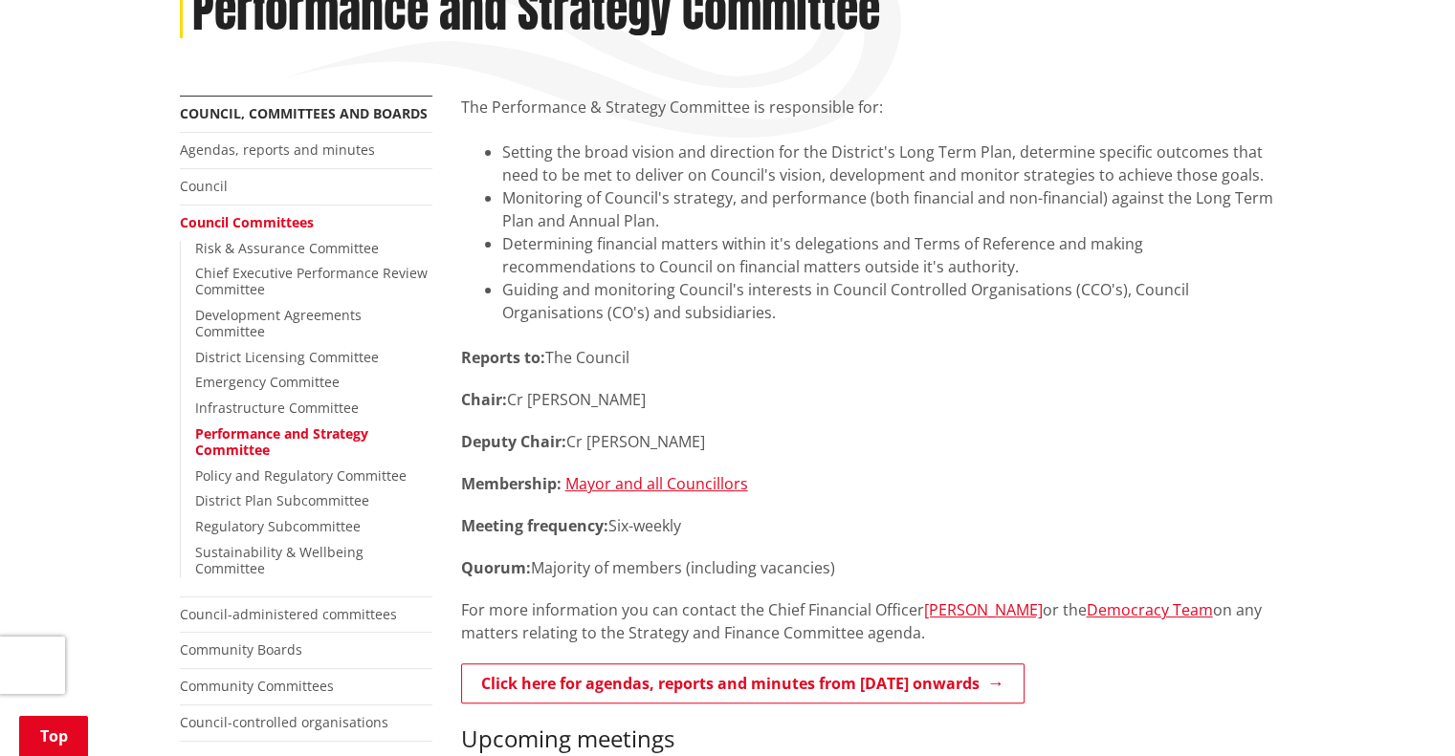
scroll to position [287, 0]
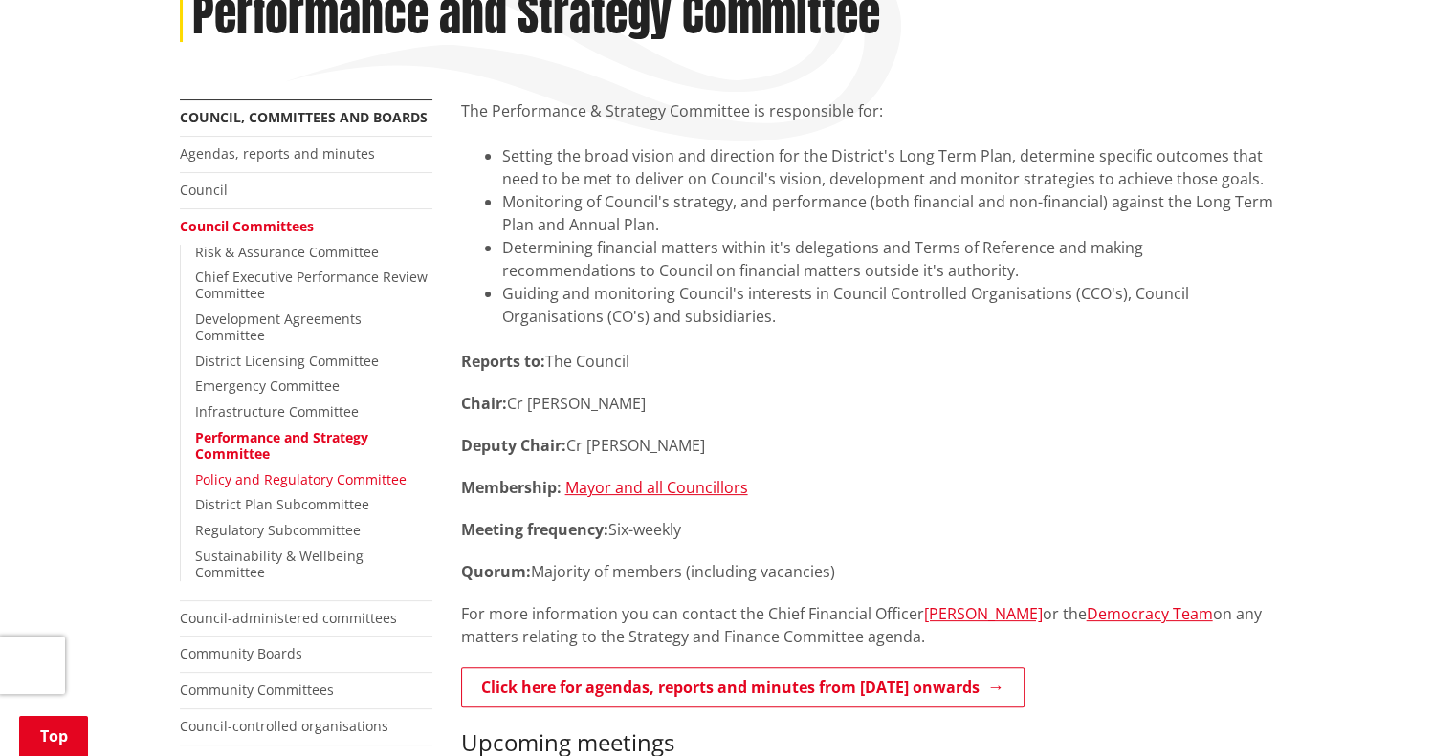
click at [333, 471] on link "Policy and Regulatory Committee" at bounding box center [300, 480] width 211 height 18
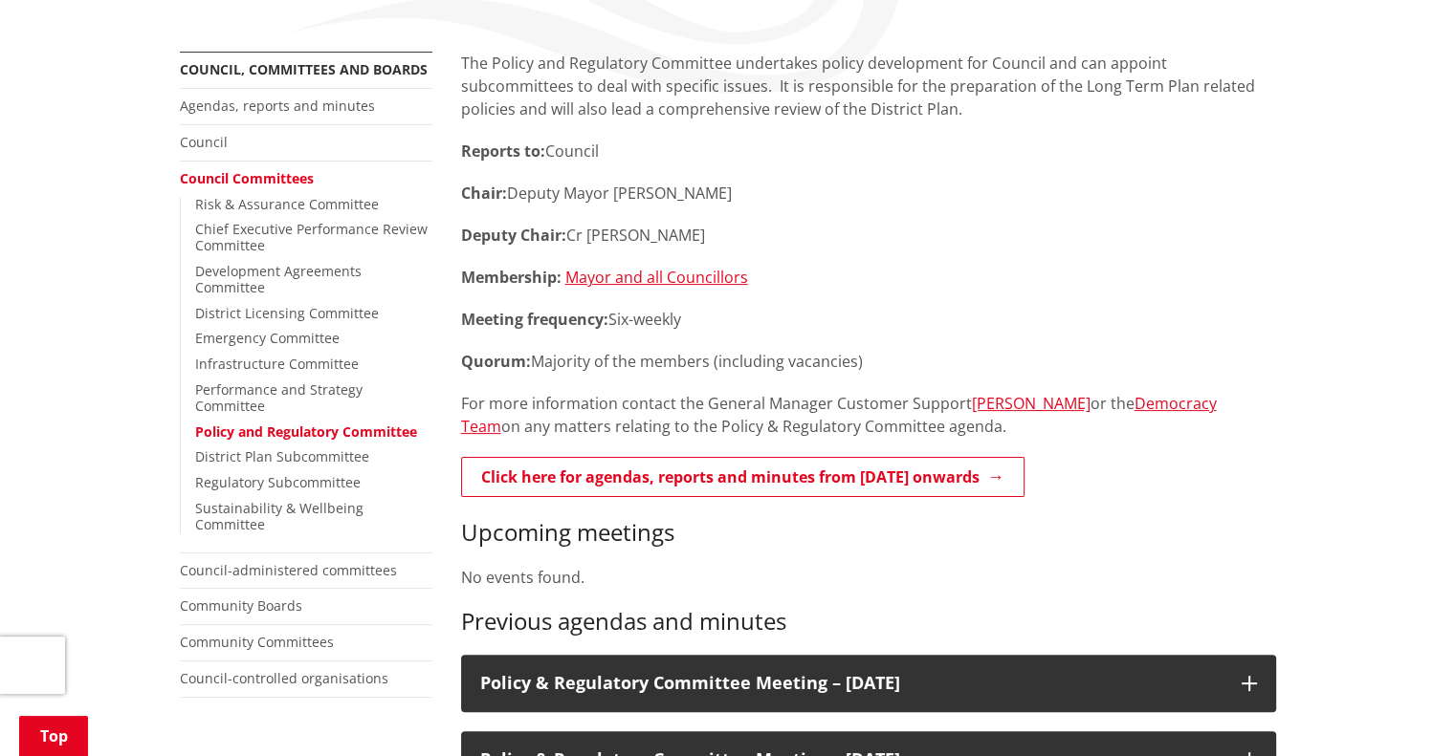
scroll to position [383, 0]
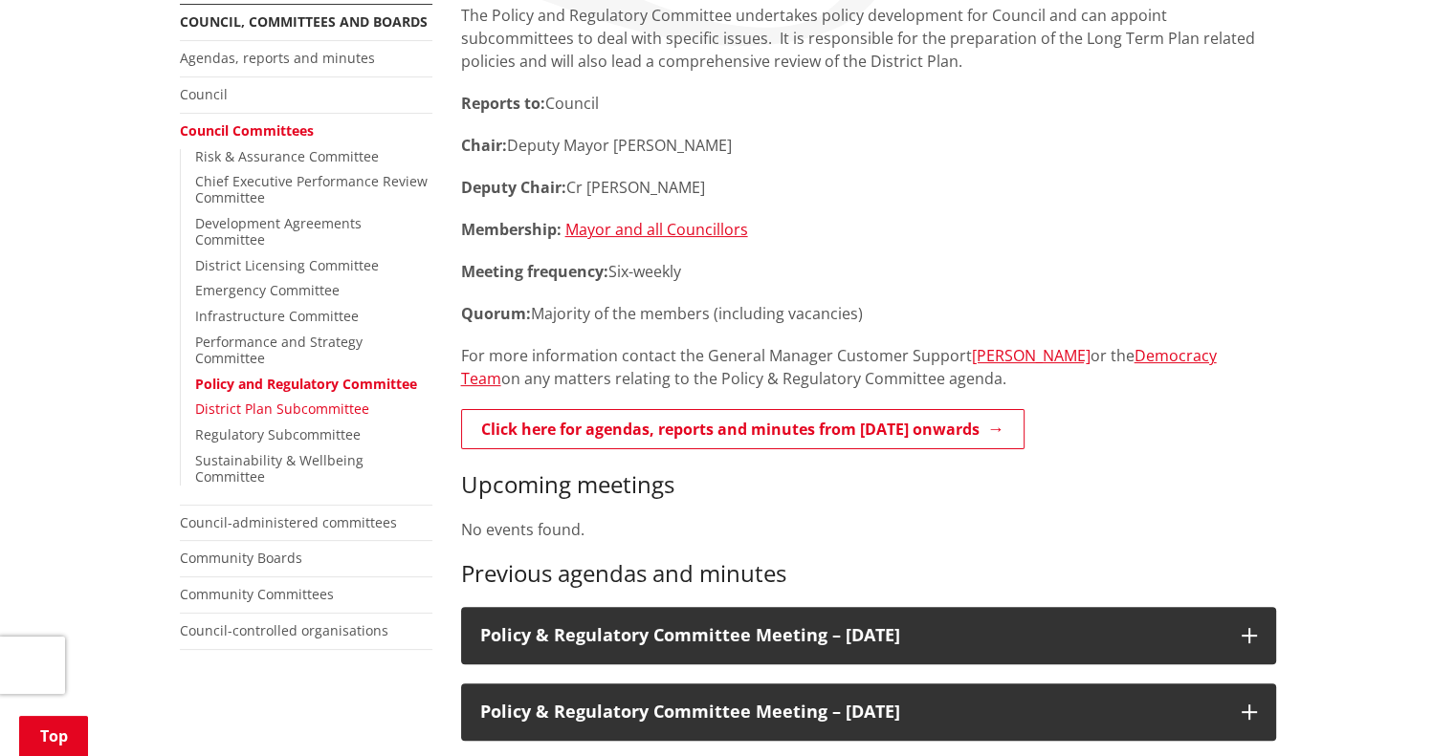
click at [300, 400] on link "District Plan Subcommittee" at bounding box center [282, 409] width 174 height 18
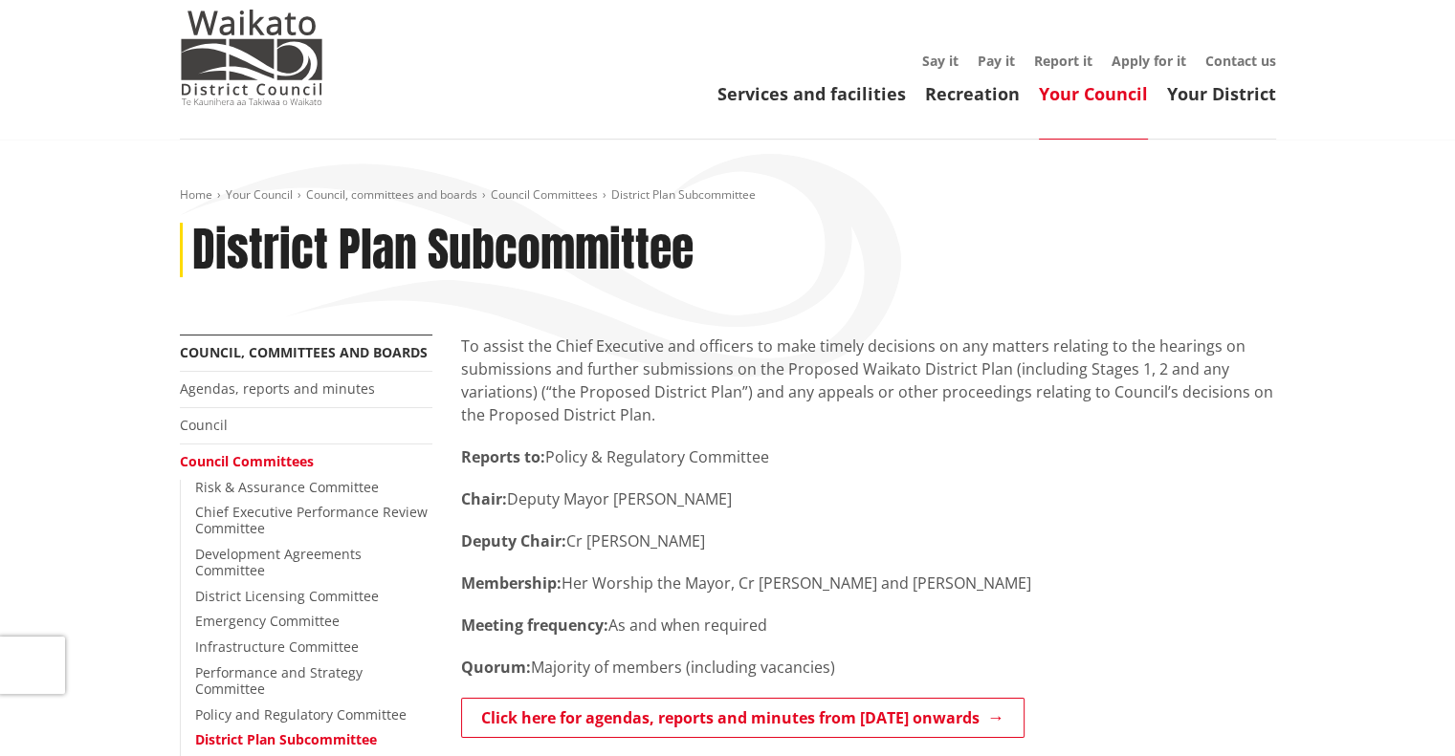
scroll to position [96, 0]
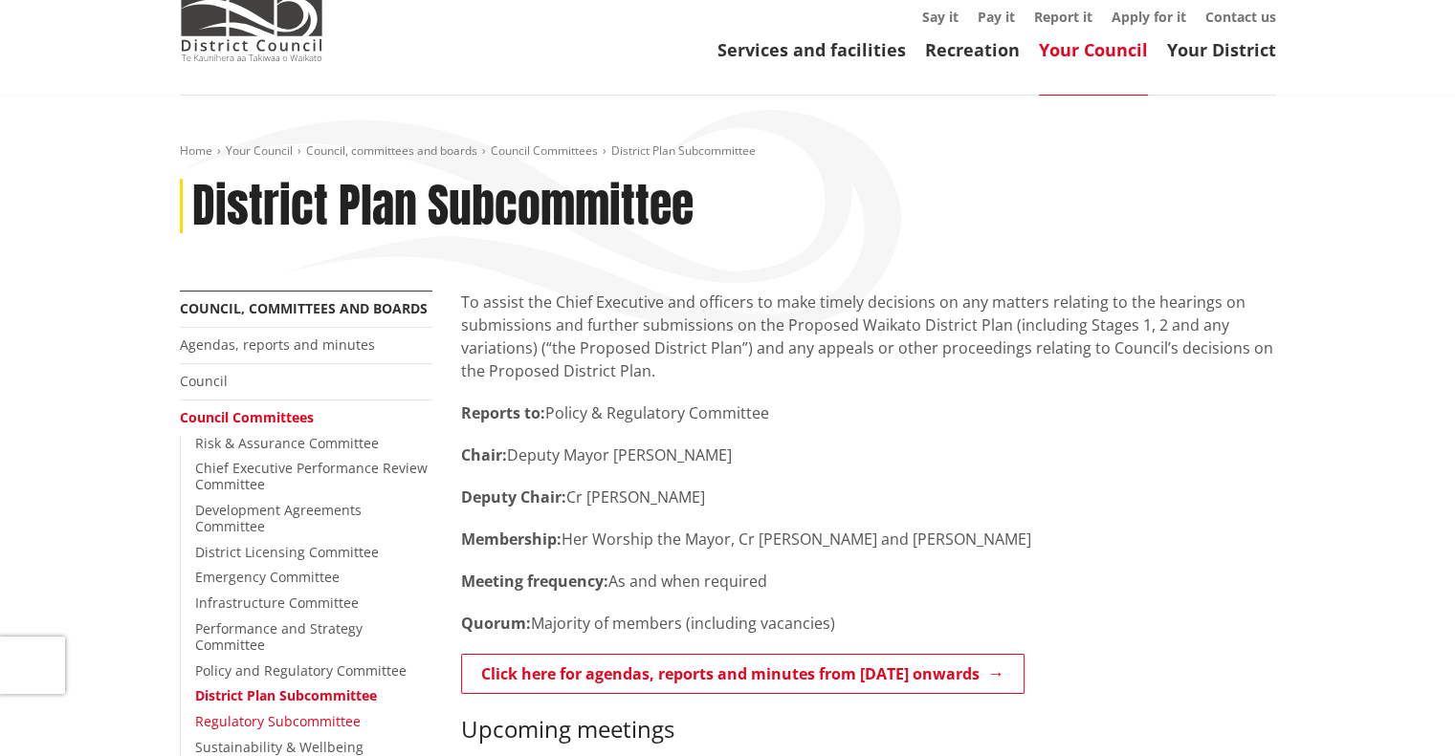
click at [272, 712] on link "Regulatory Subcommittee" at bounding box center [277, 721] width 165 height 18
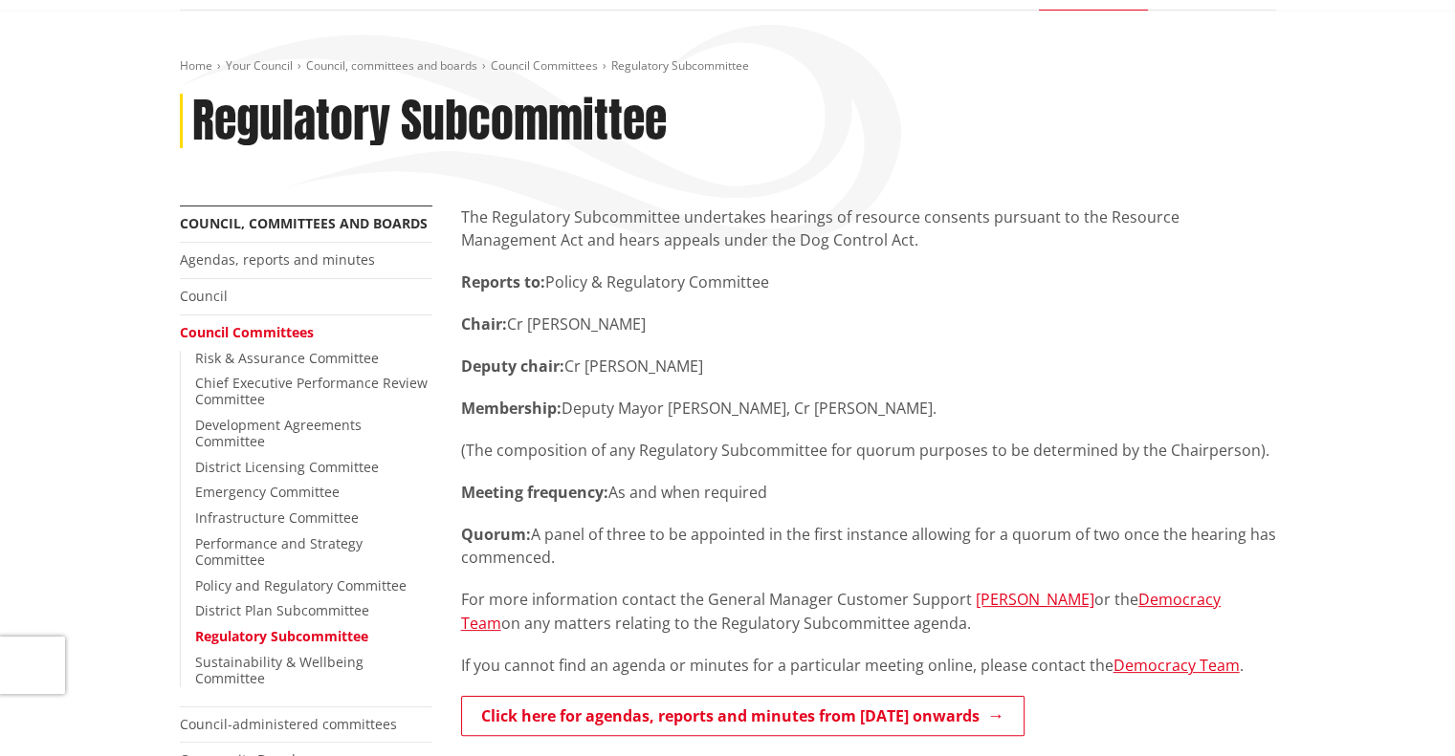
scroll to position [191, 0]
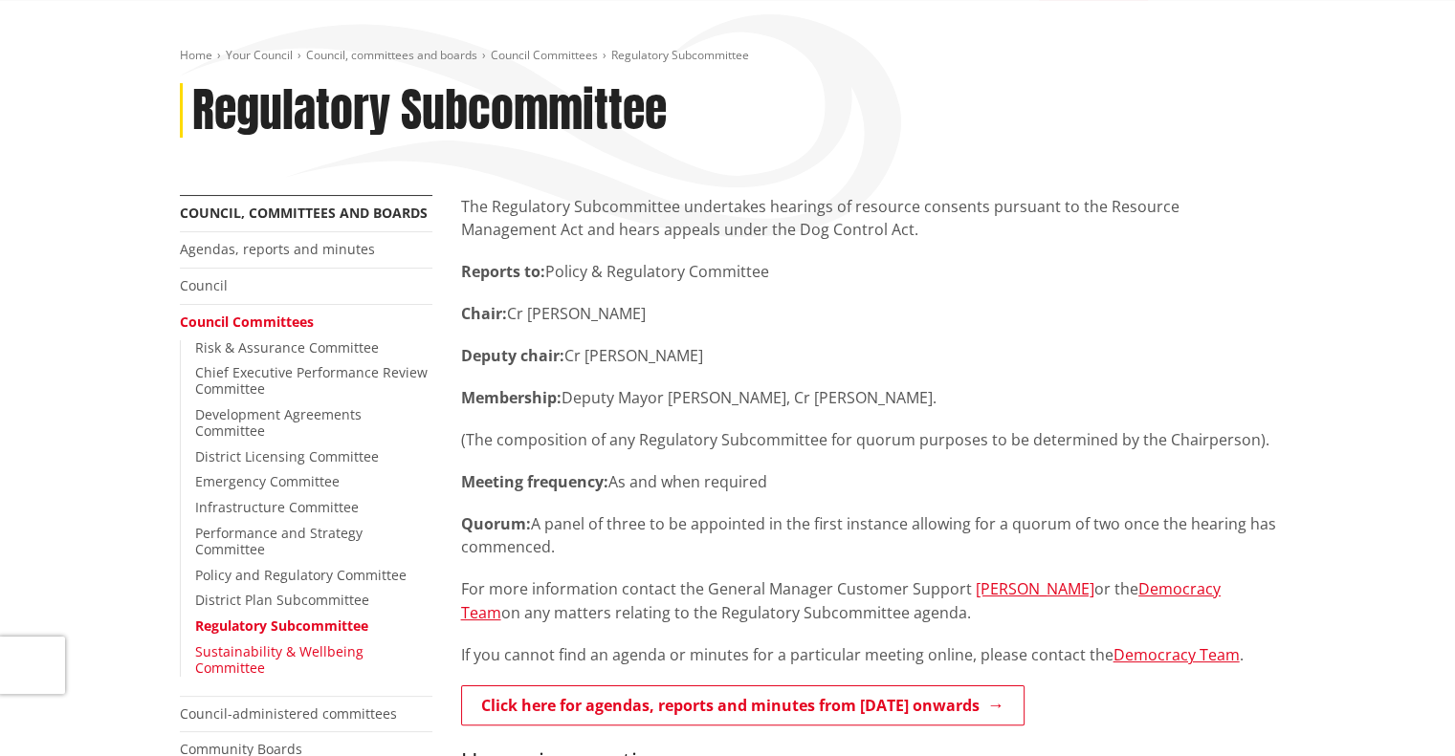
click at [313, 643] on link "Sustainability & Wellbeing Committee" at bounding box center [279, 660] width 168 height 34
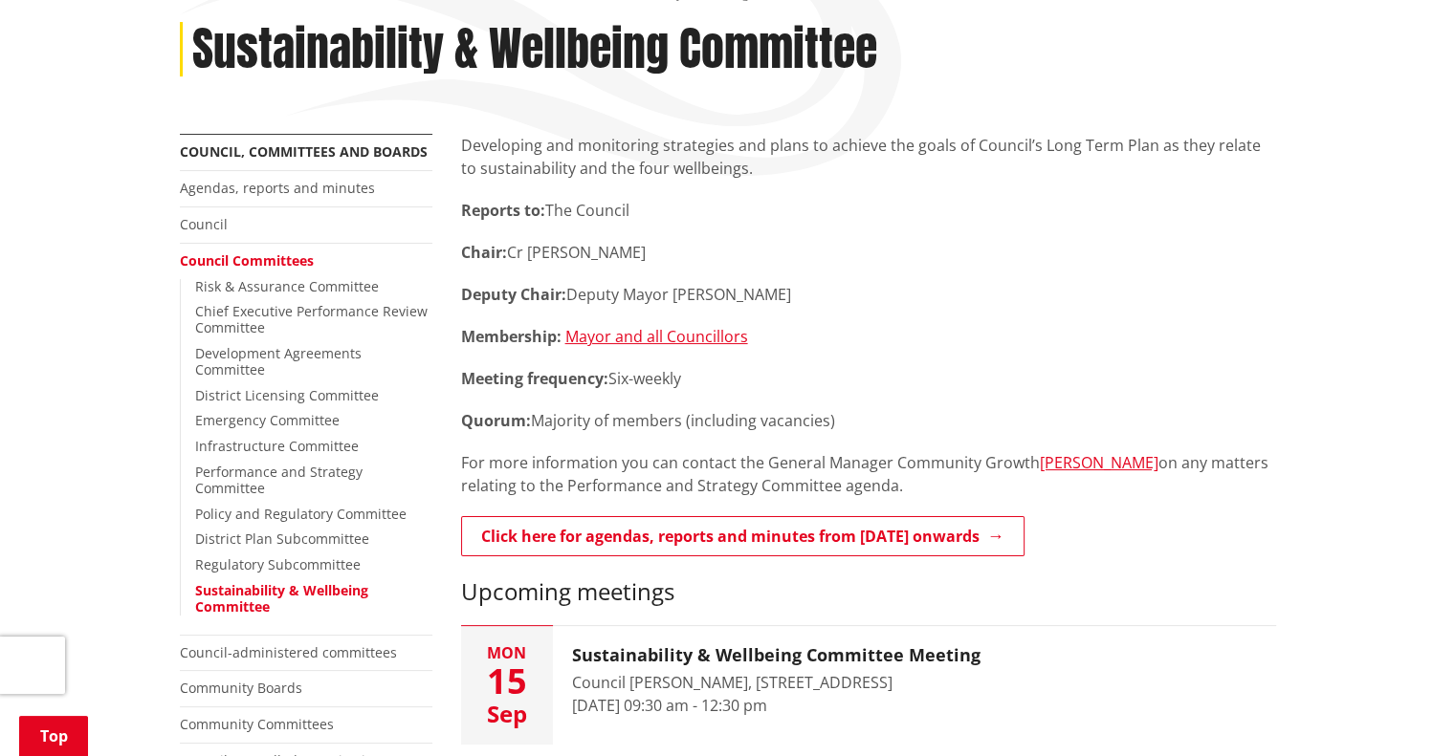
scroll to position [287, 0]
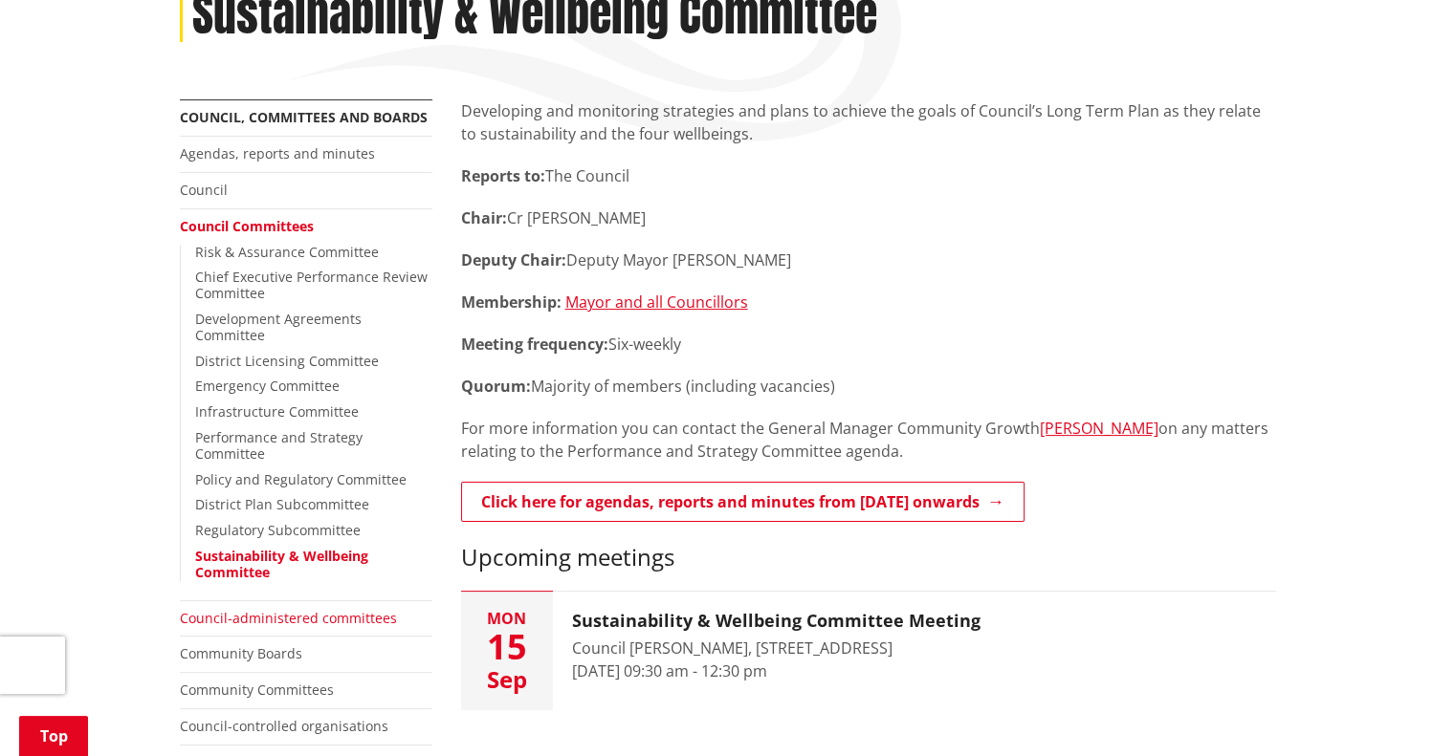
click at [225, 609] on link "Council-administered committees" at bounding box center [288, 618] width 217 height 18
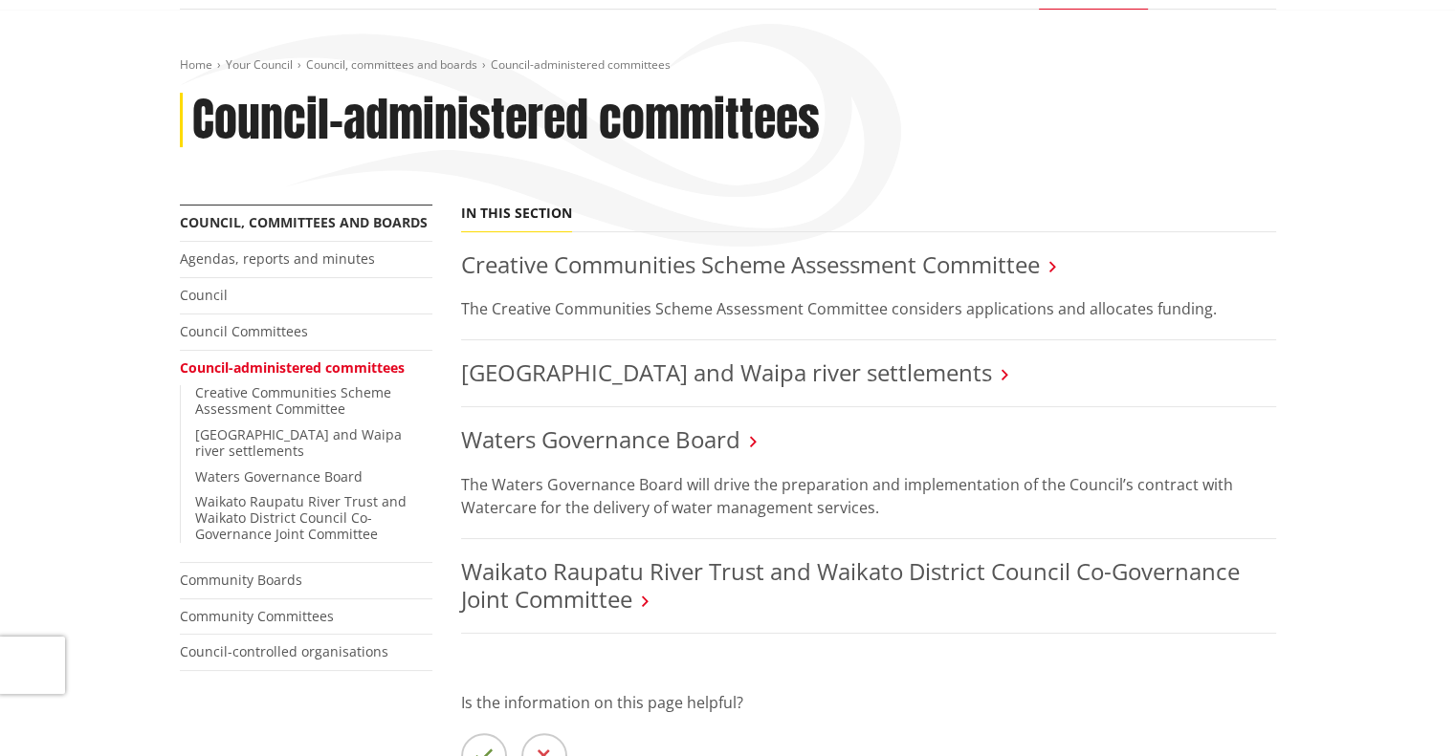
scroll to position [191, 0]
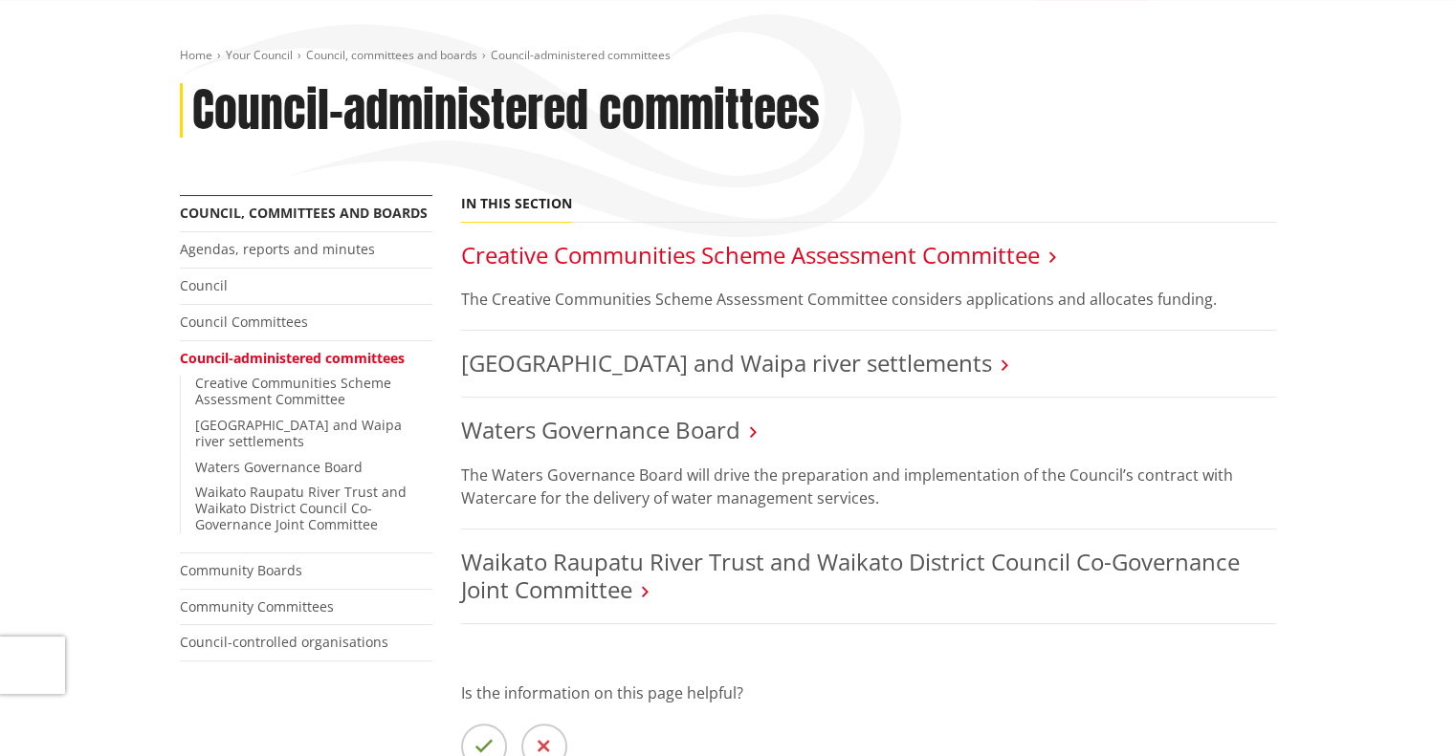
click at [605, 246] on link "Creative Communities Scheme Assessment Committee" at bounding box center [750, 255] width 579 height 32
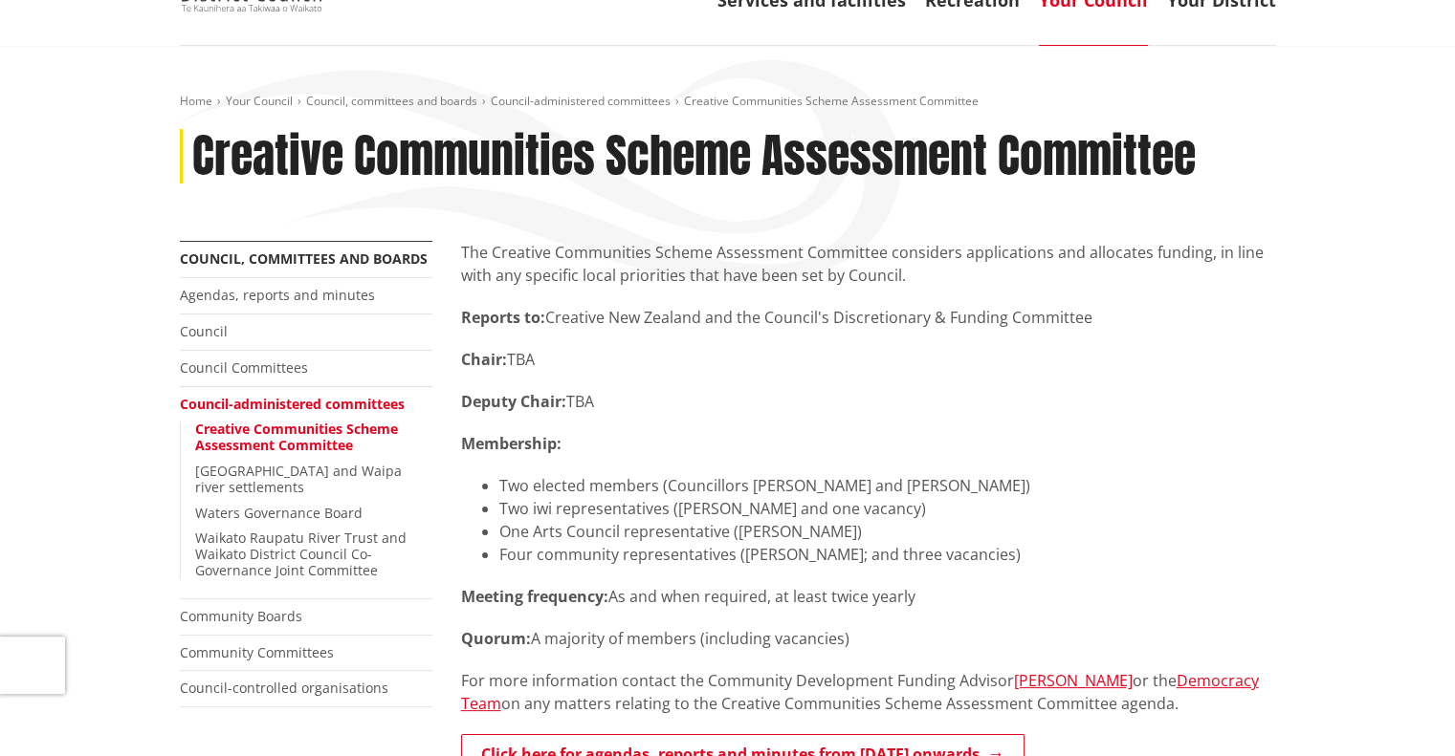
scroll to position [96, 0]
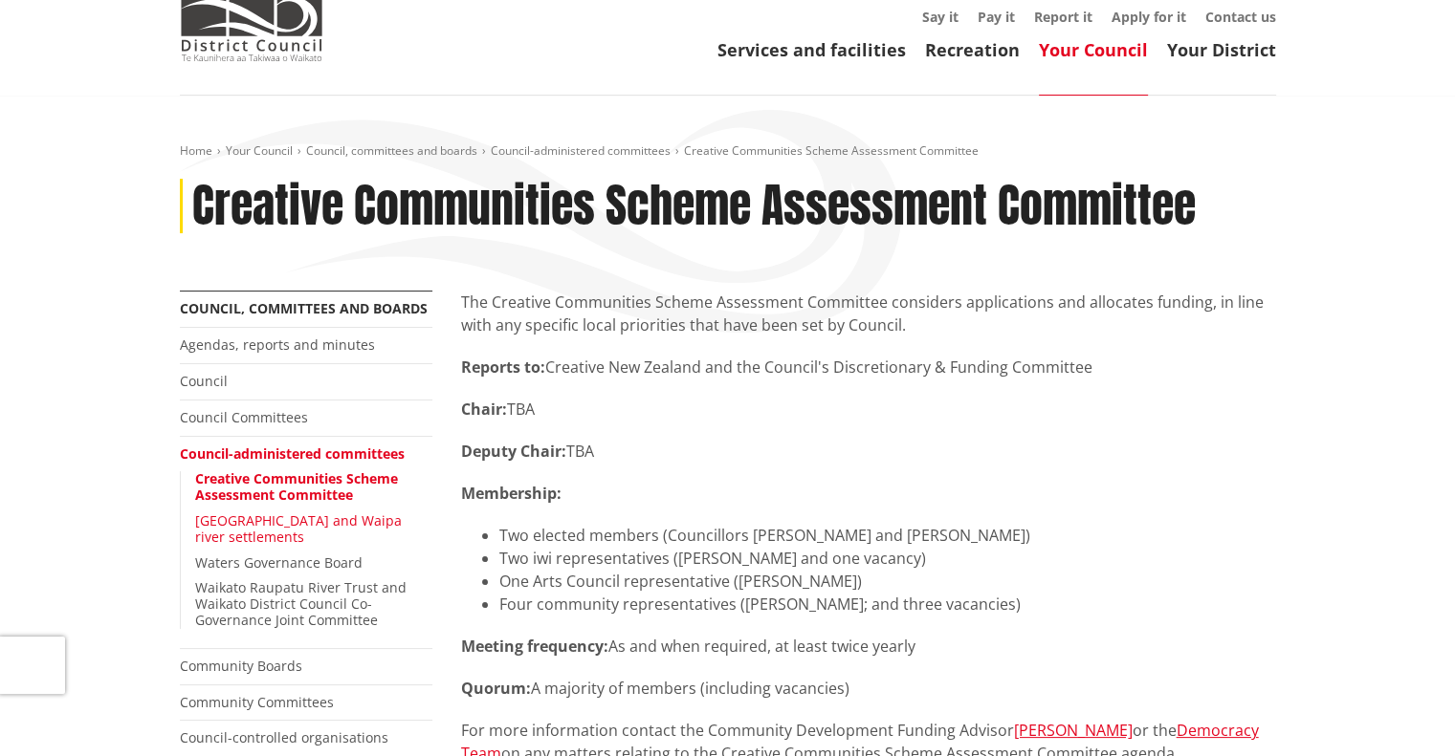
click at [290, 516] on link "Waikato and Waipa river settlements" at bounding box center [298, 529] width 207 height 34
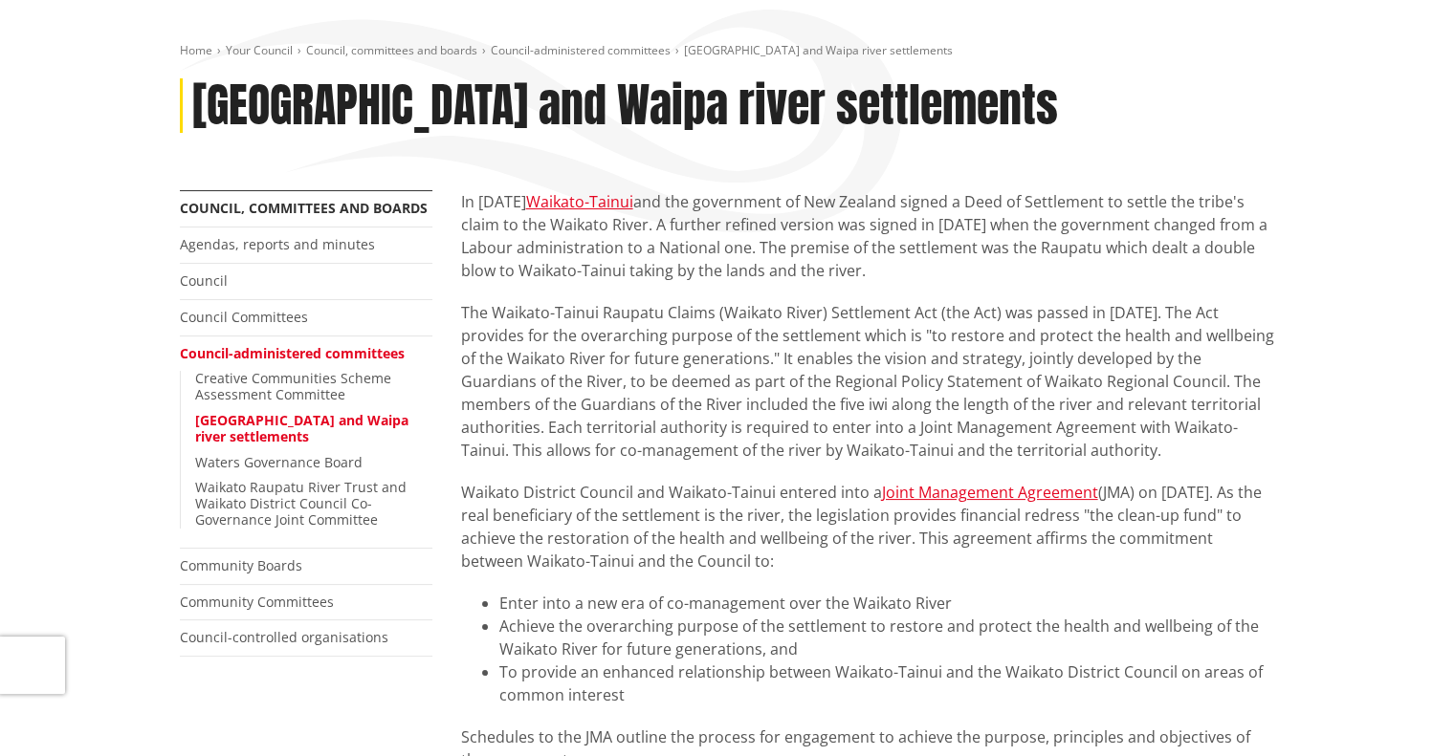
scroll to position [191, 0]
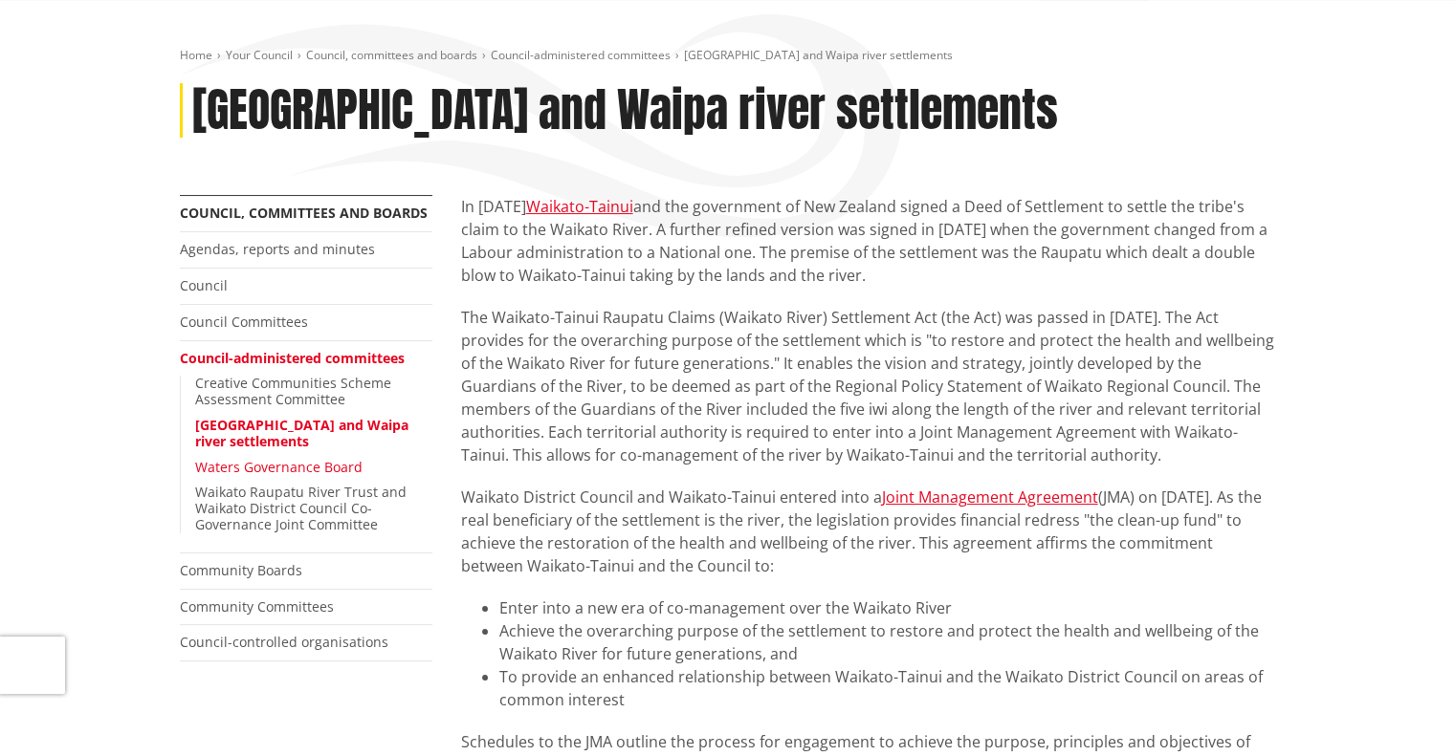
click at [273, 465] on link "Waters Governance Board" at bounding box center [278, 467] width 167 height 18
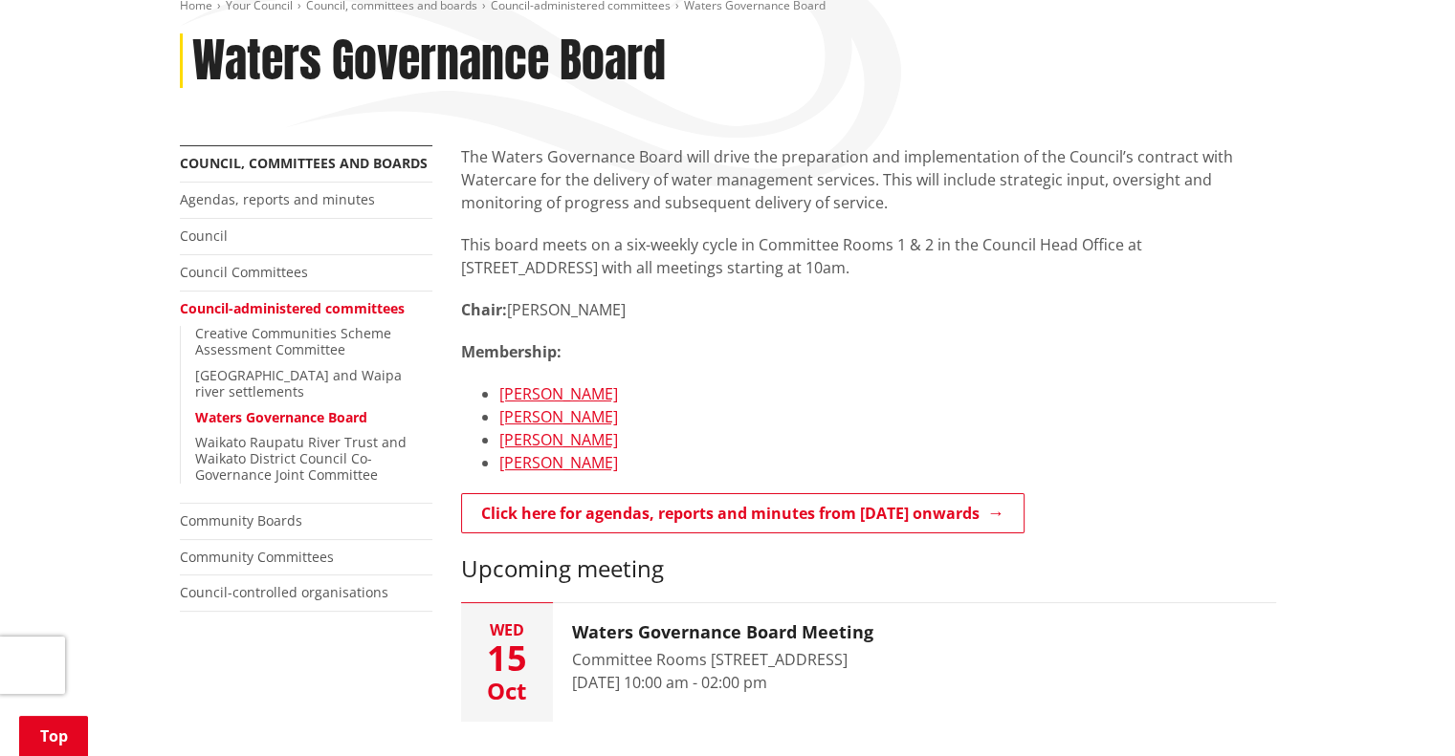
scroll to position [287, 0]
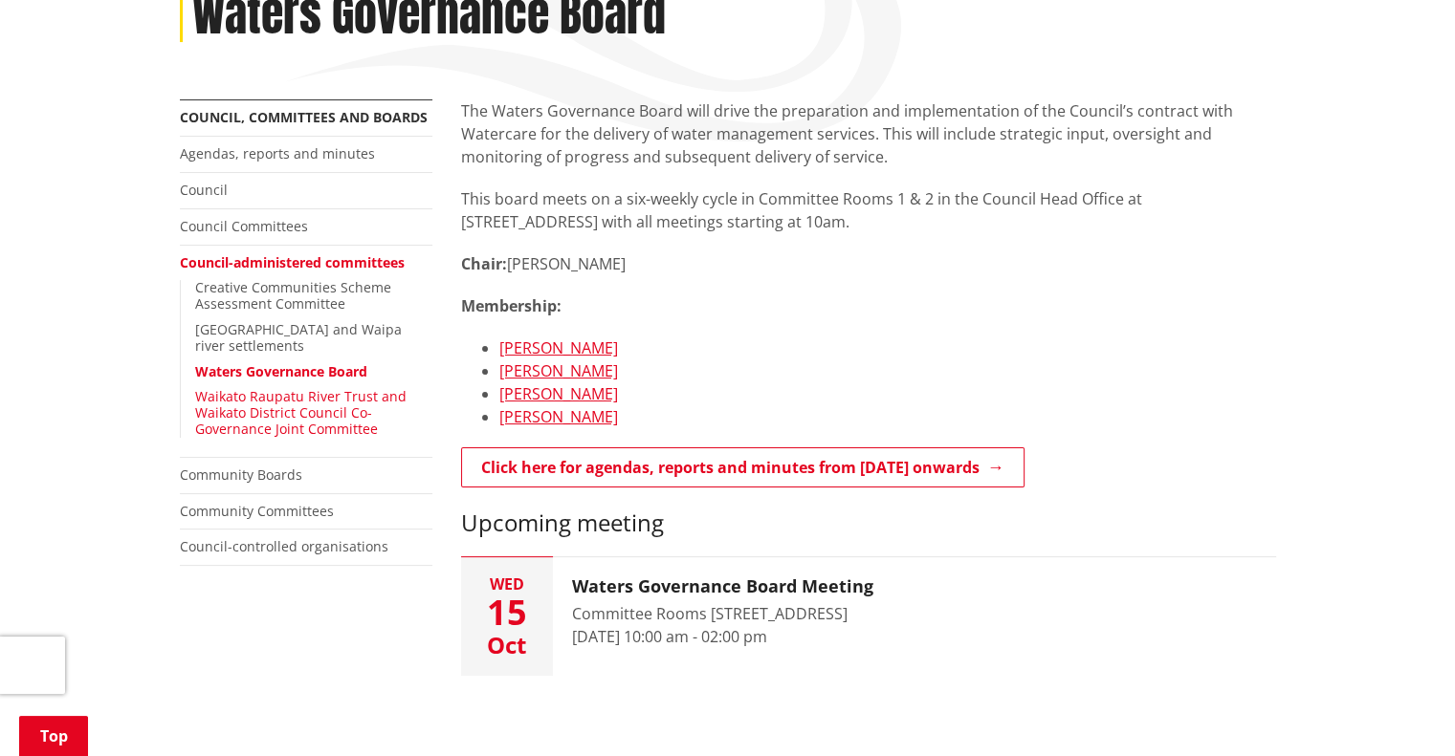
click at [337, 398] on link "Waikato Raupatu River Trust and Waikato District Council Co-Governance Joint Co…" at bounding box center [300, 412] width 211 height 51
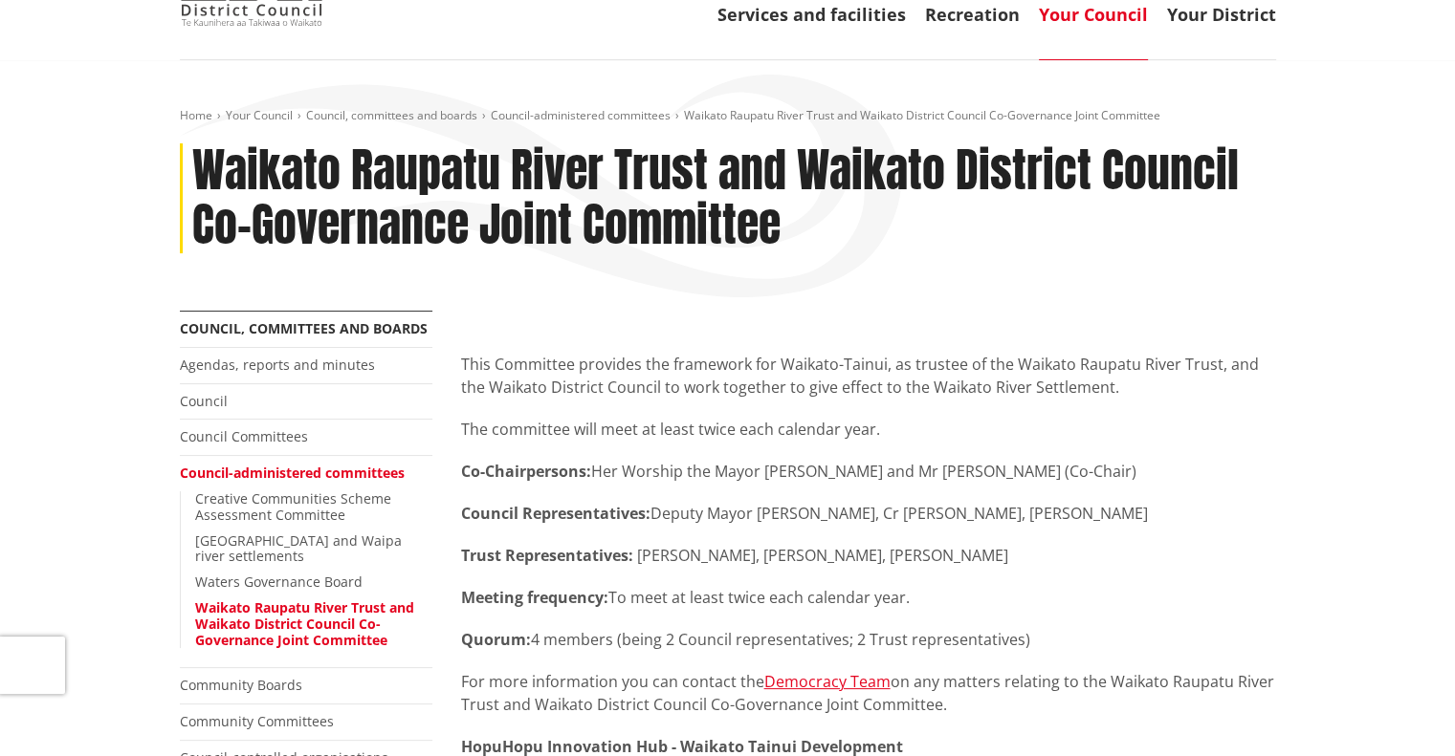
scroll to position [191, 0]
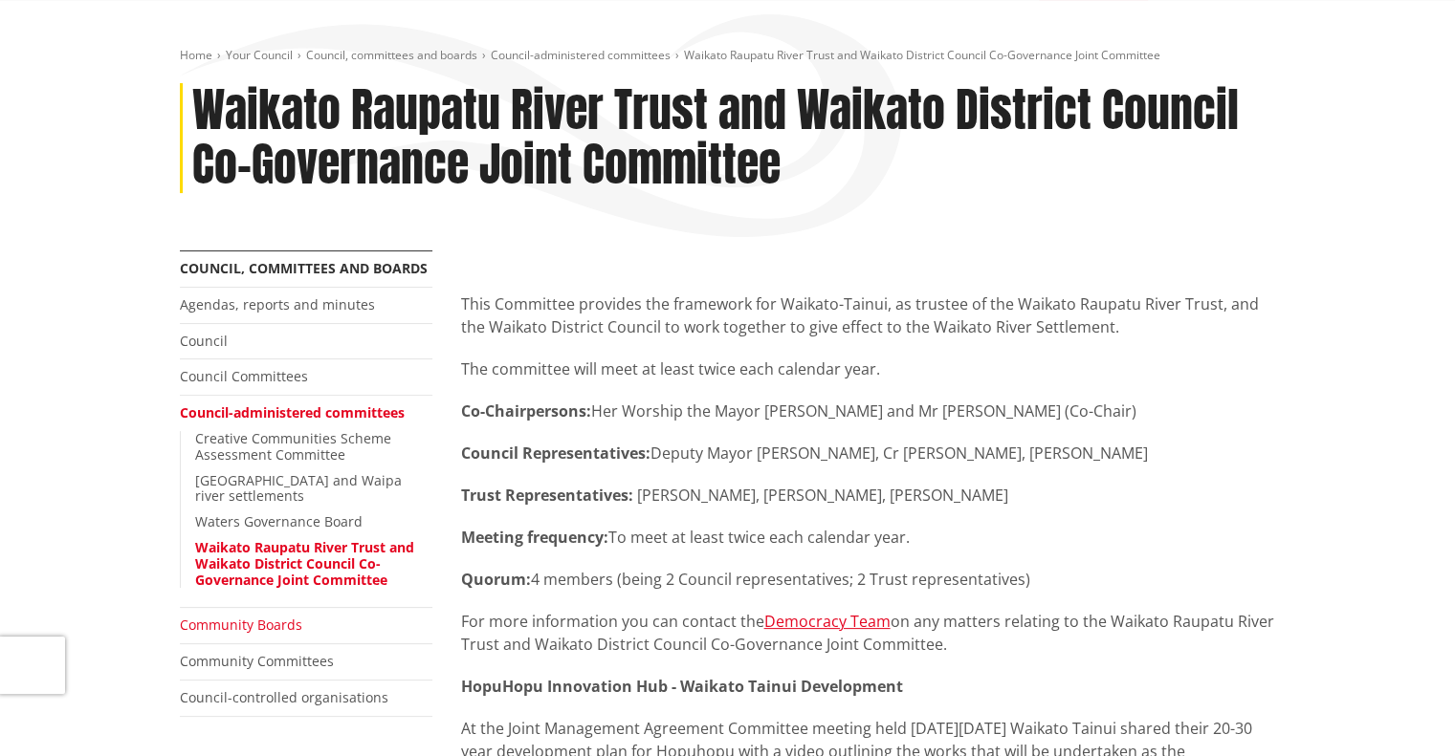
click at [259, 616] on link "Community Boards" at bounding box center [241, 625] width 122 height 18
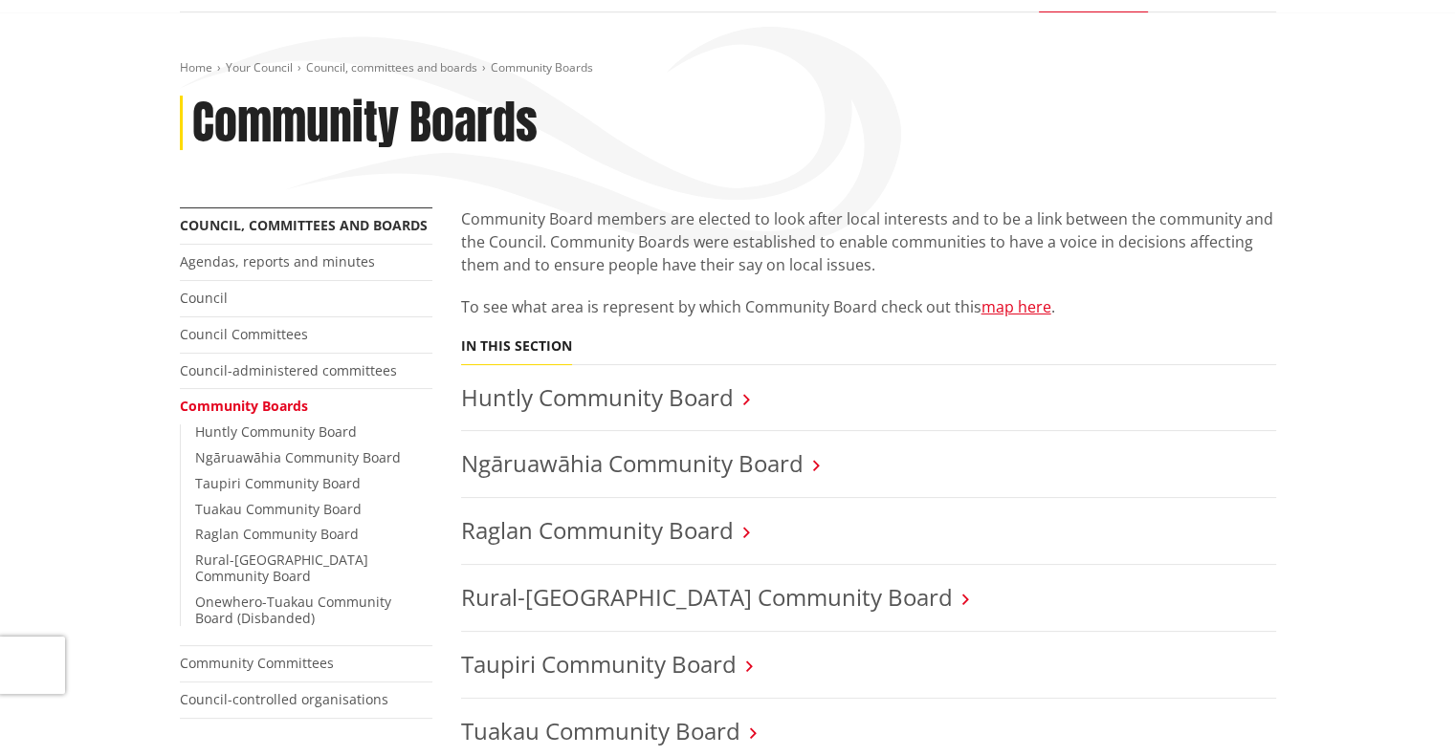
scroll to position [191, 0]
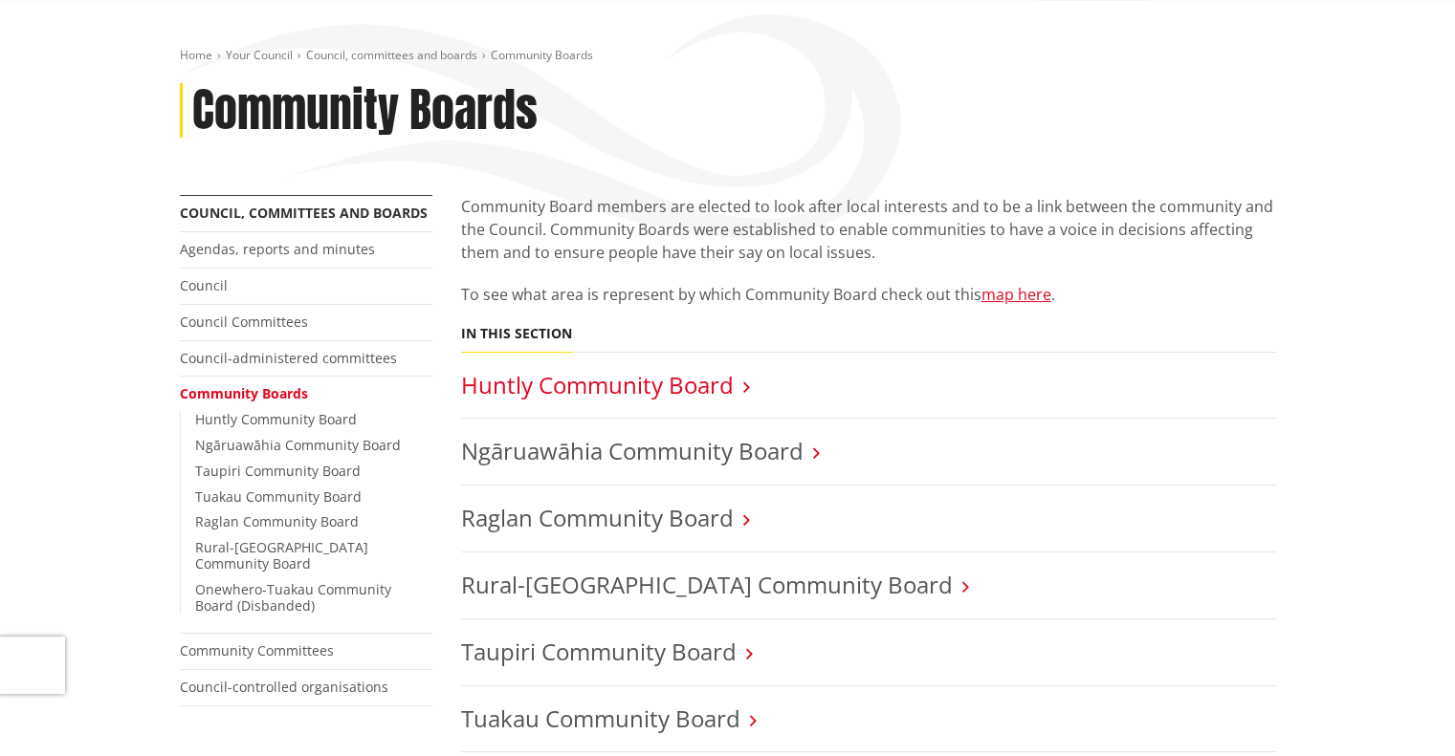
click at [506, 385] on link "Huntly Community Board" at bounding box center [597, 385] width 273 height 32
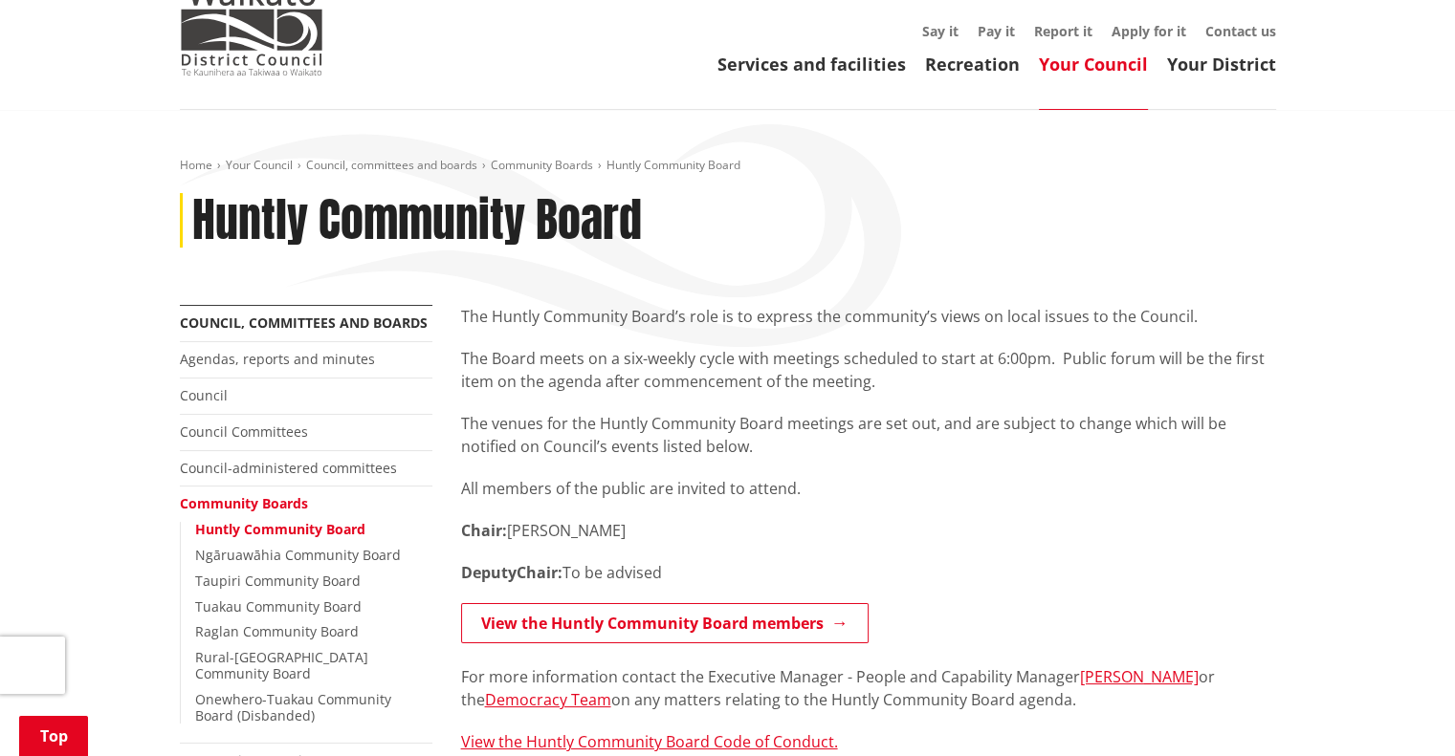
scroll to position [287, 0]
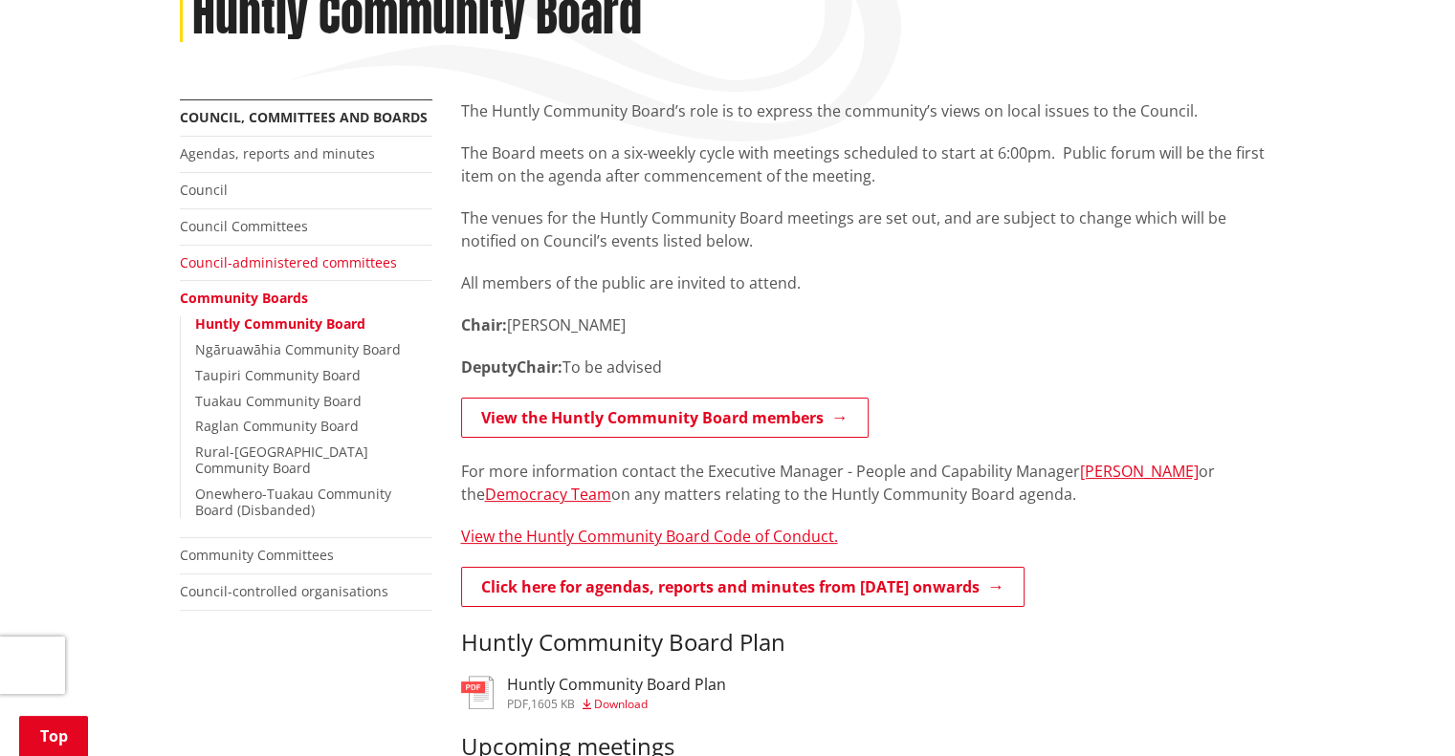
click at [297, 267] on link "Council-administered committees" at bounding box center [288, 262] width 217 height 18
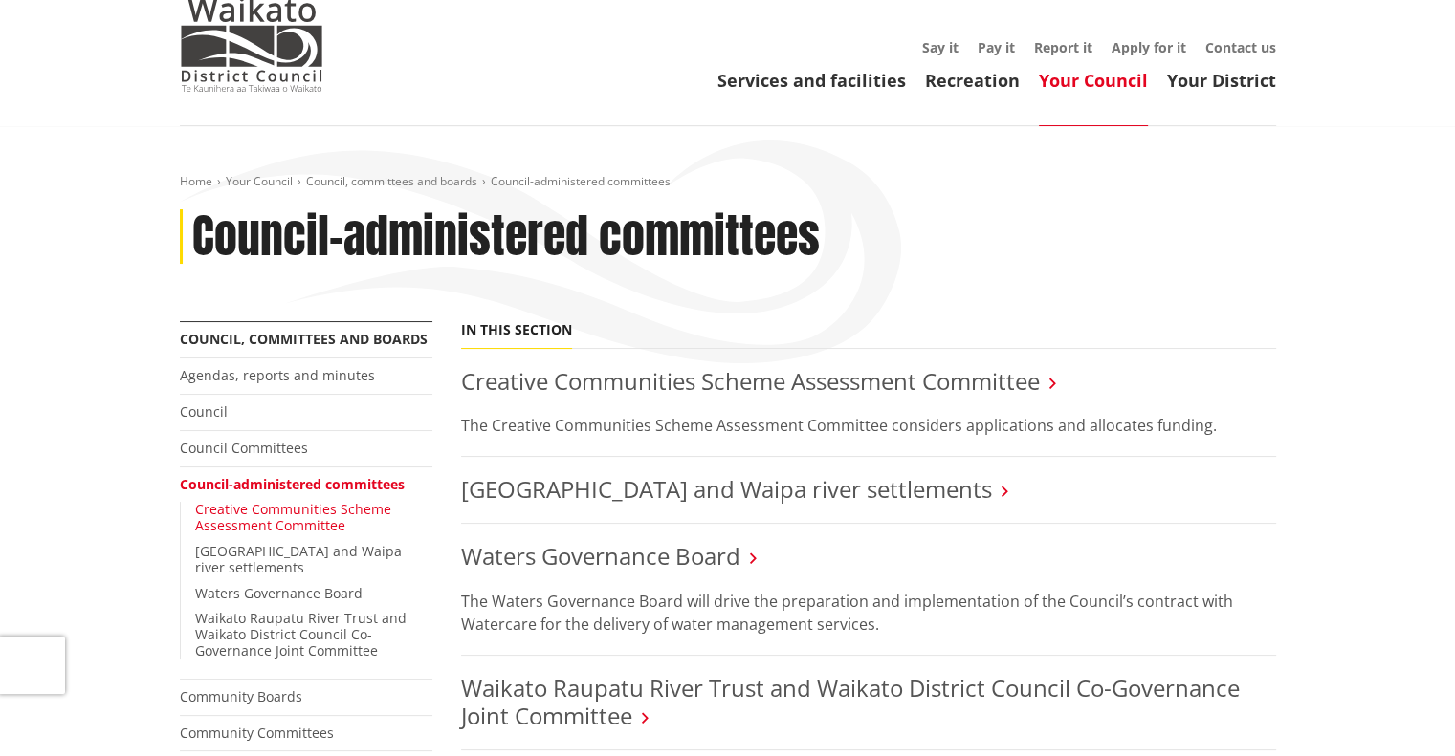
scroll to position [96, 0]
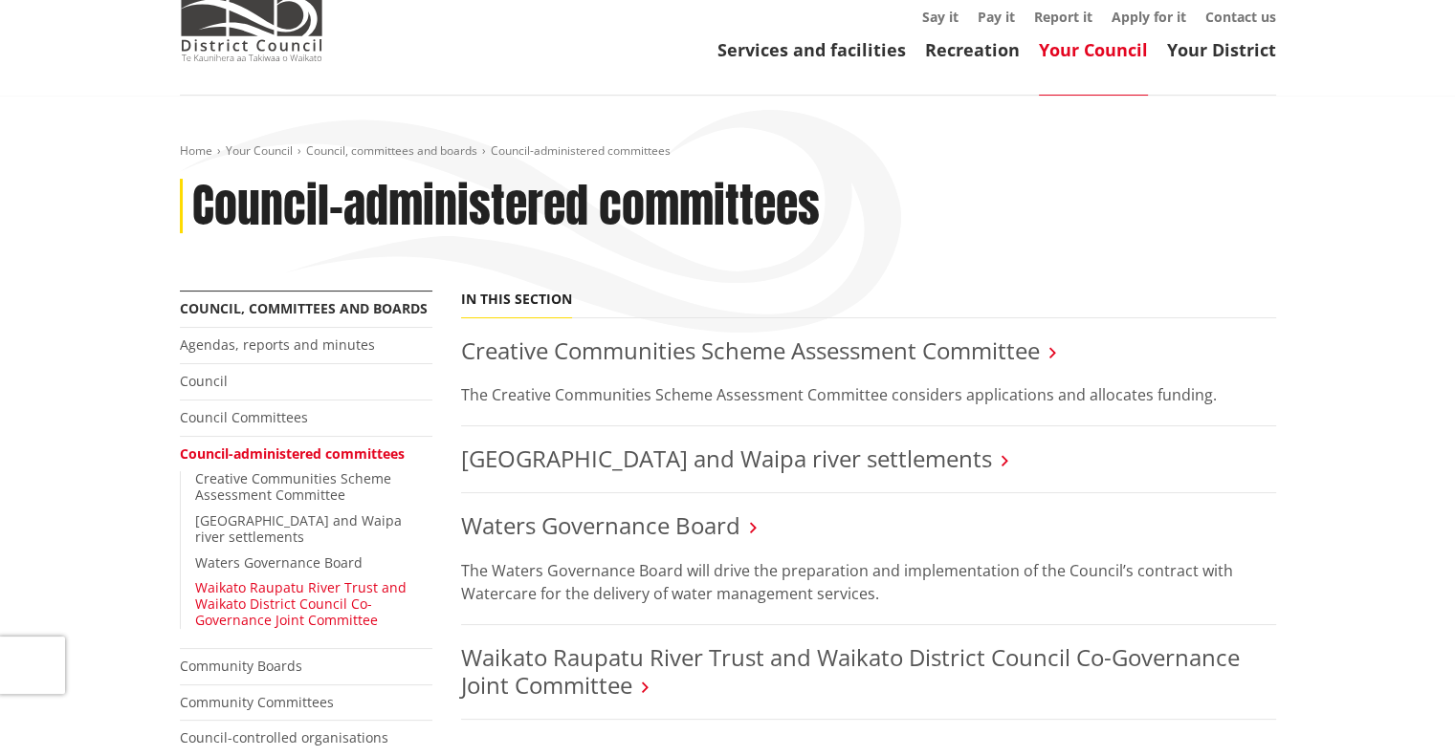
click at [283, 581] on link "Waikato Raupatu River Trust and Waikato District Council Co-Governance Joint Co…" at bounding box center [300, 604] width 211 height 51
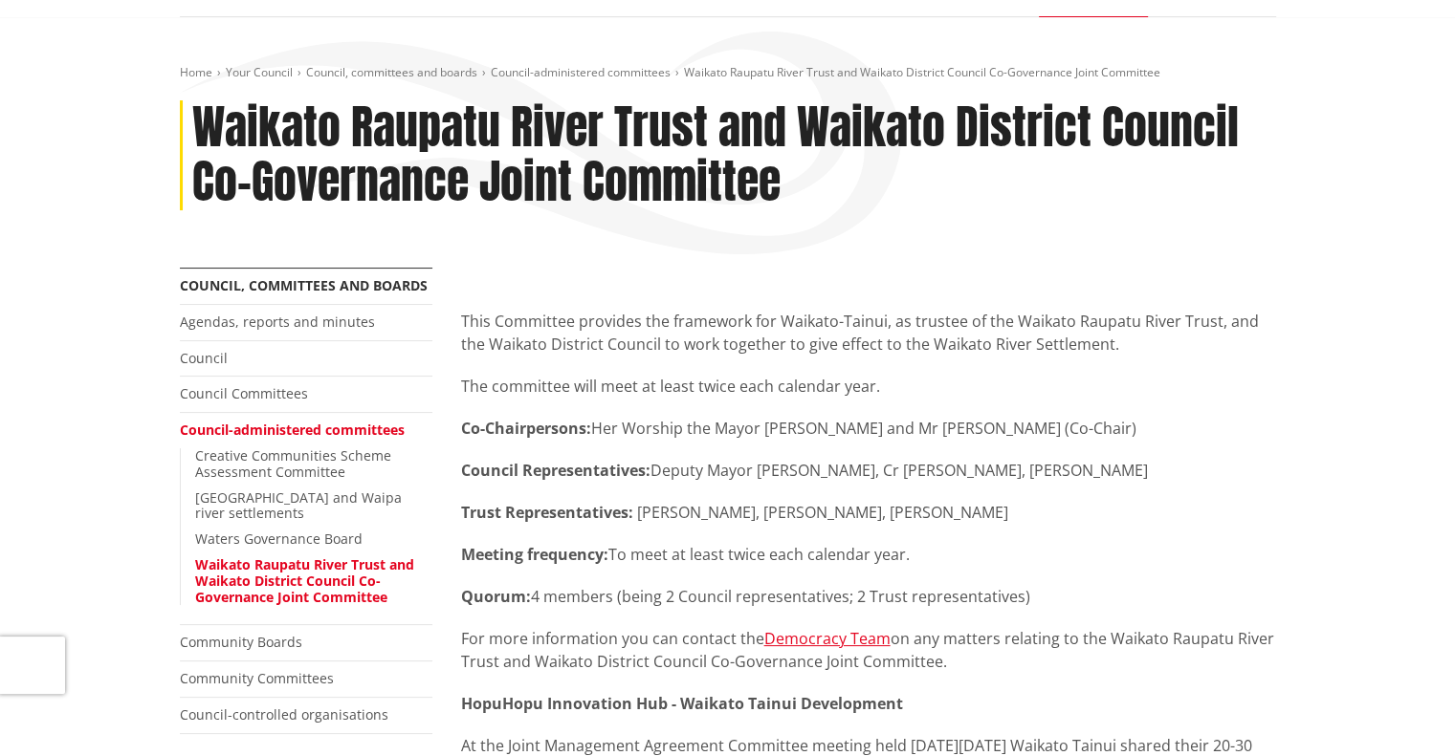
scroll to position [191, 0]
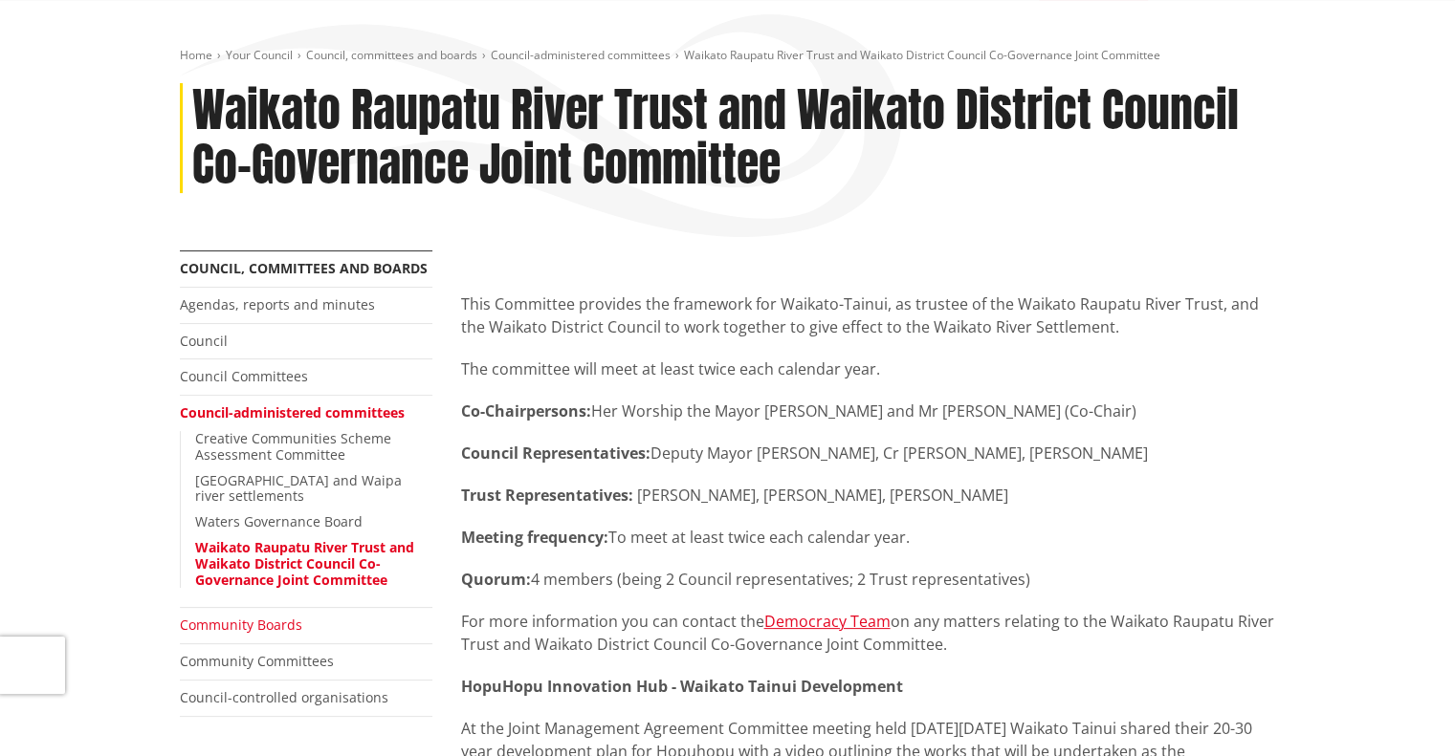
click at [264, 616] on link "Community Boards" at bounding box center [241, 625] width 122 height 18
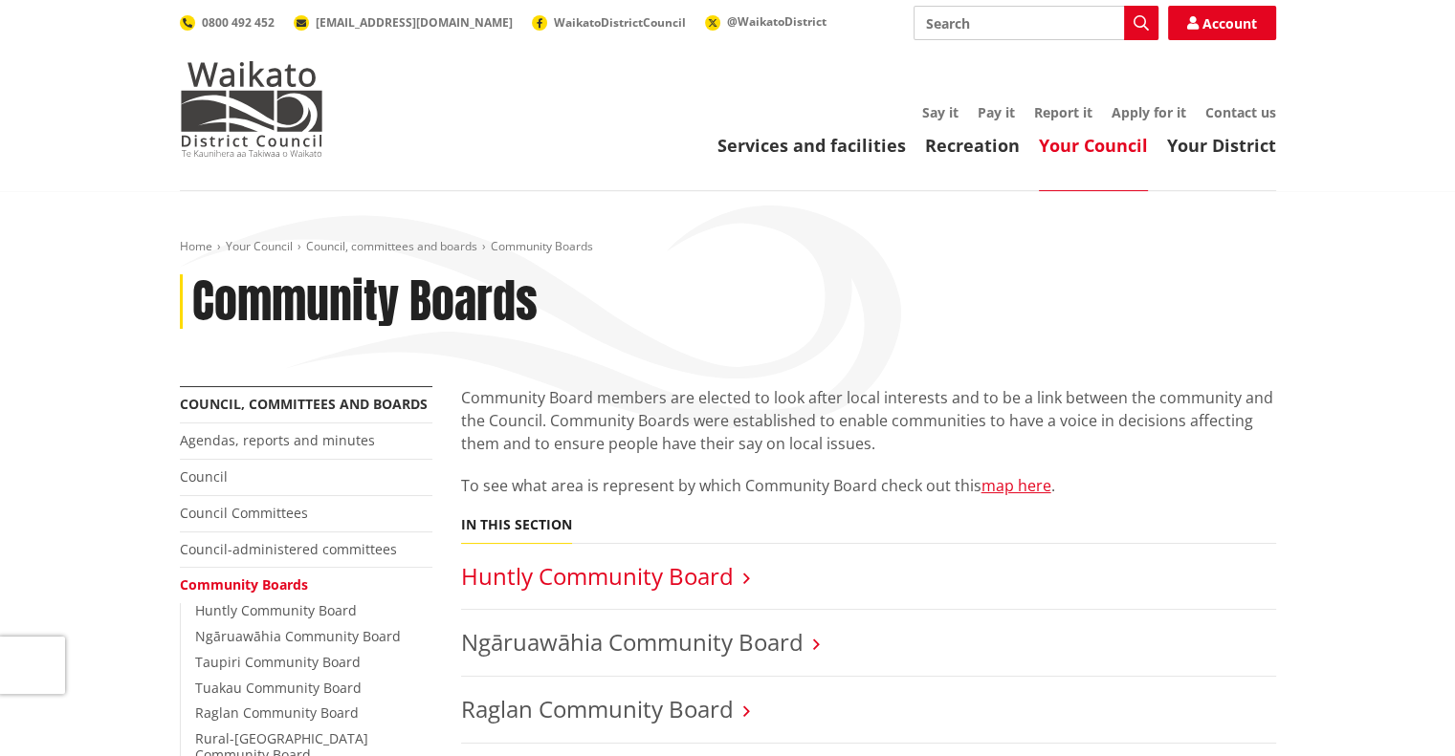
click at [510, 574] on link "Huntly Community Board" at bounding box center [597, 576] width 273 height 32
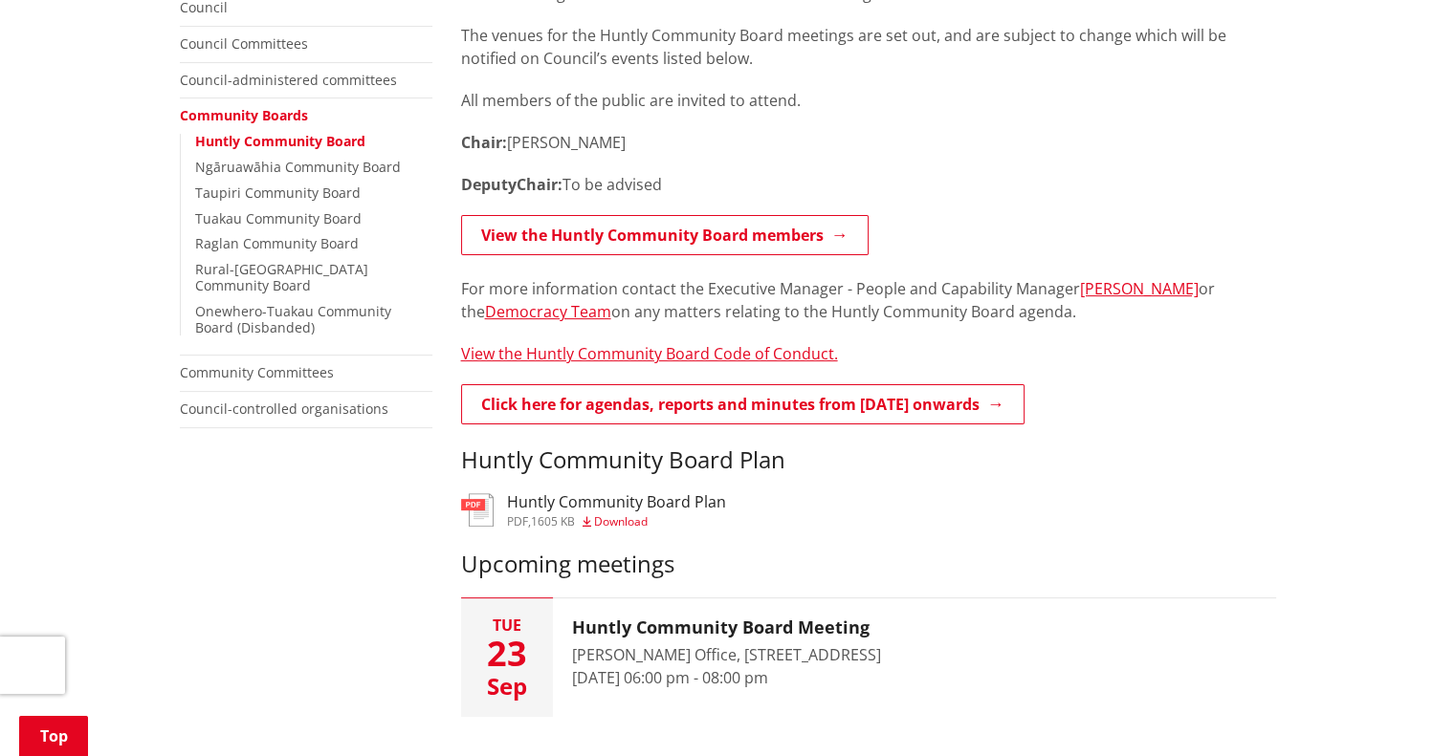
scroll to position [669, 0]
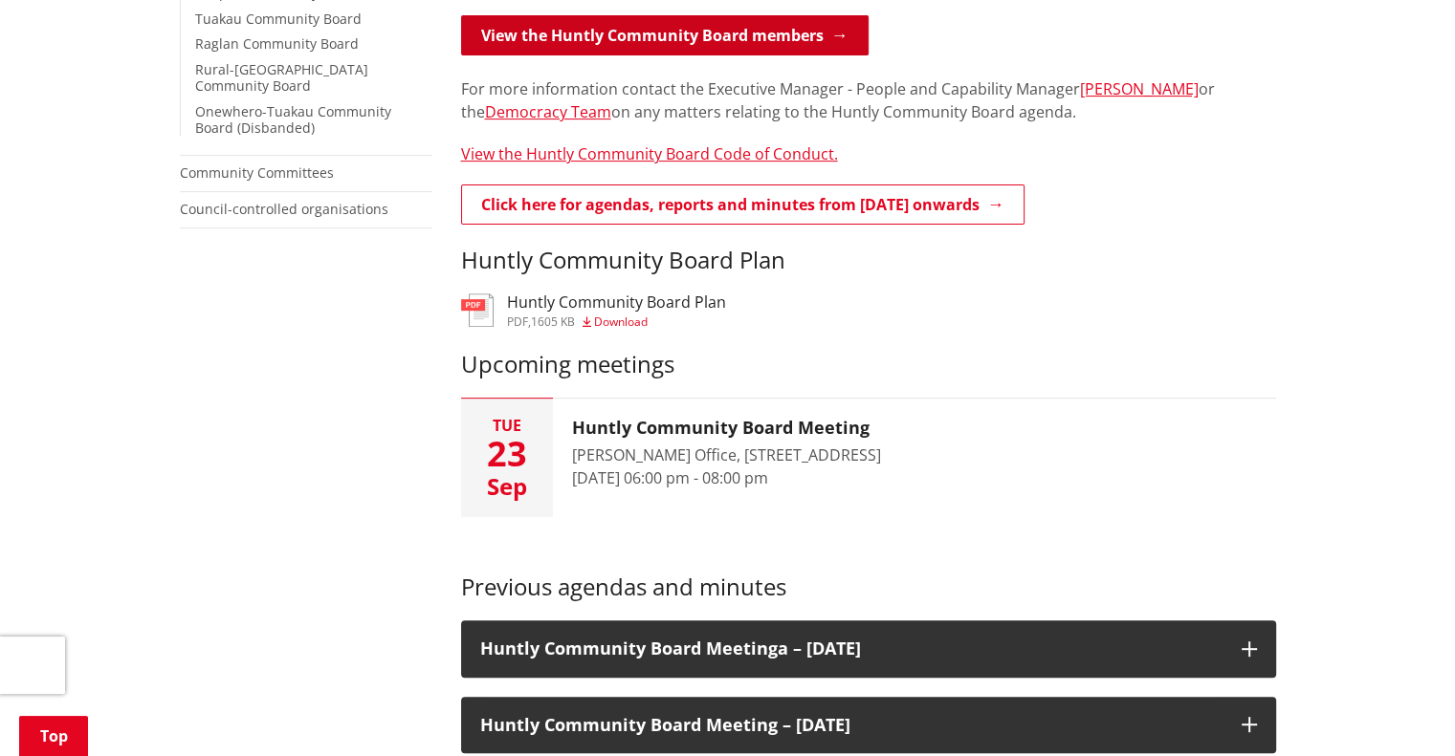
click at [793, 23] on link "View the Huntly Community Board members" at bounding box center [664, 35] width 407 height 40
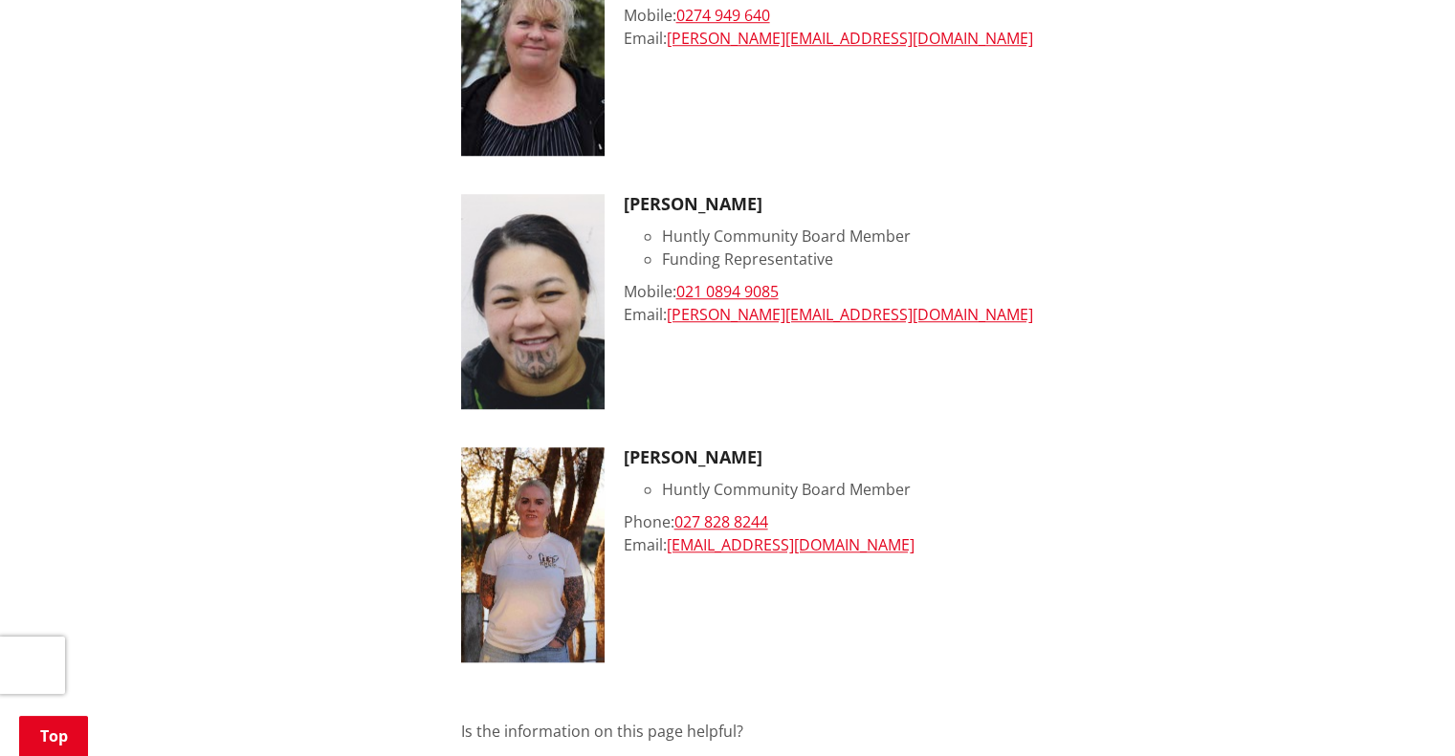
scroll to position [1626, 0]
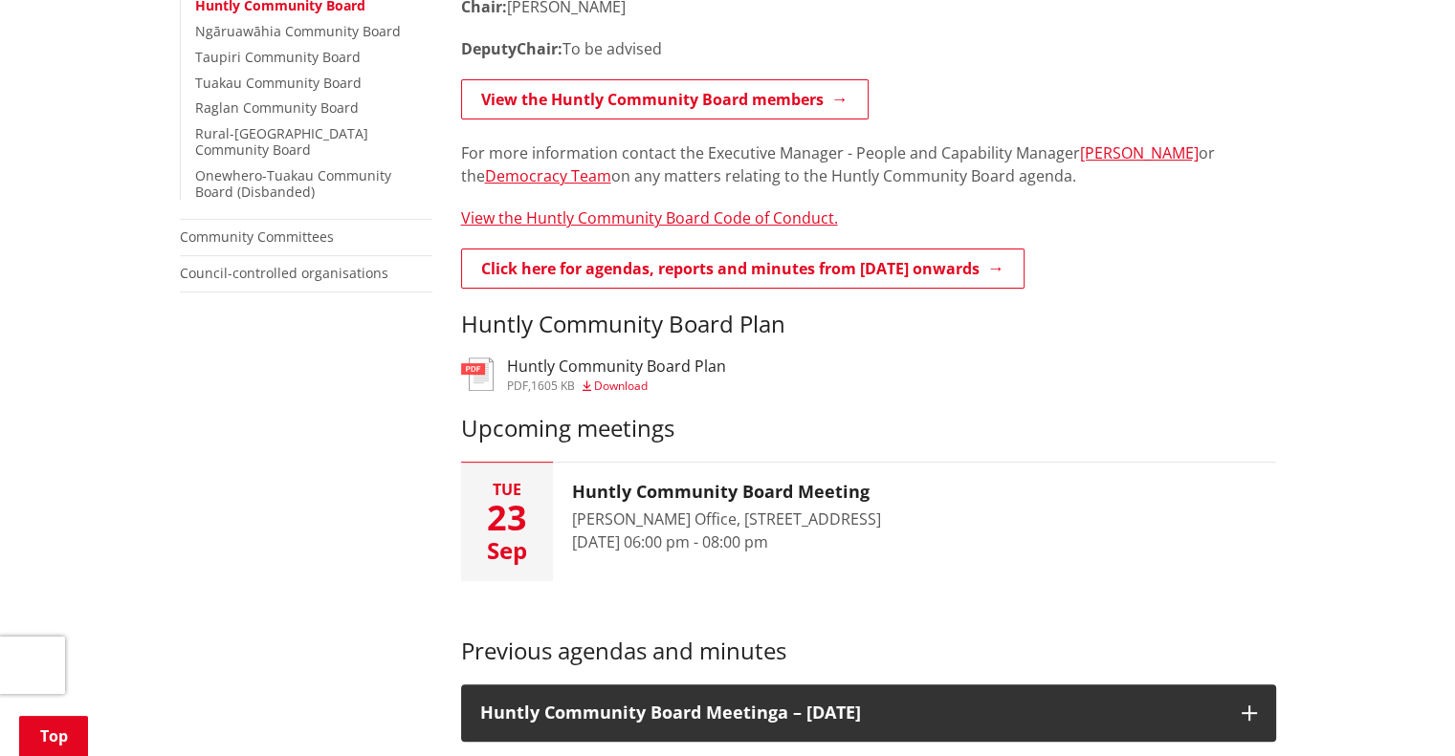
scroll to position [478, 0]
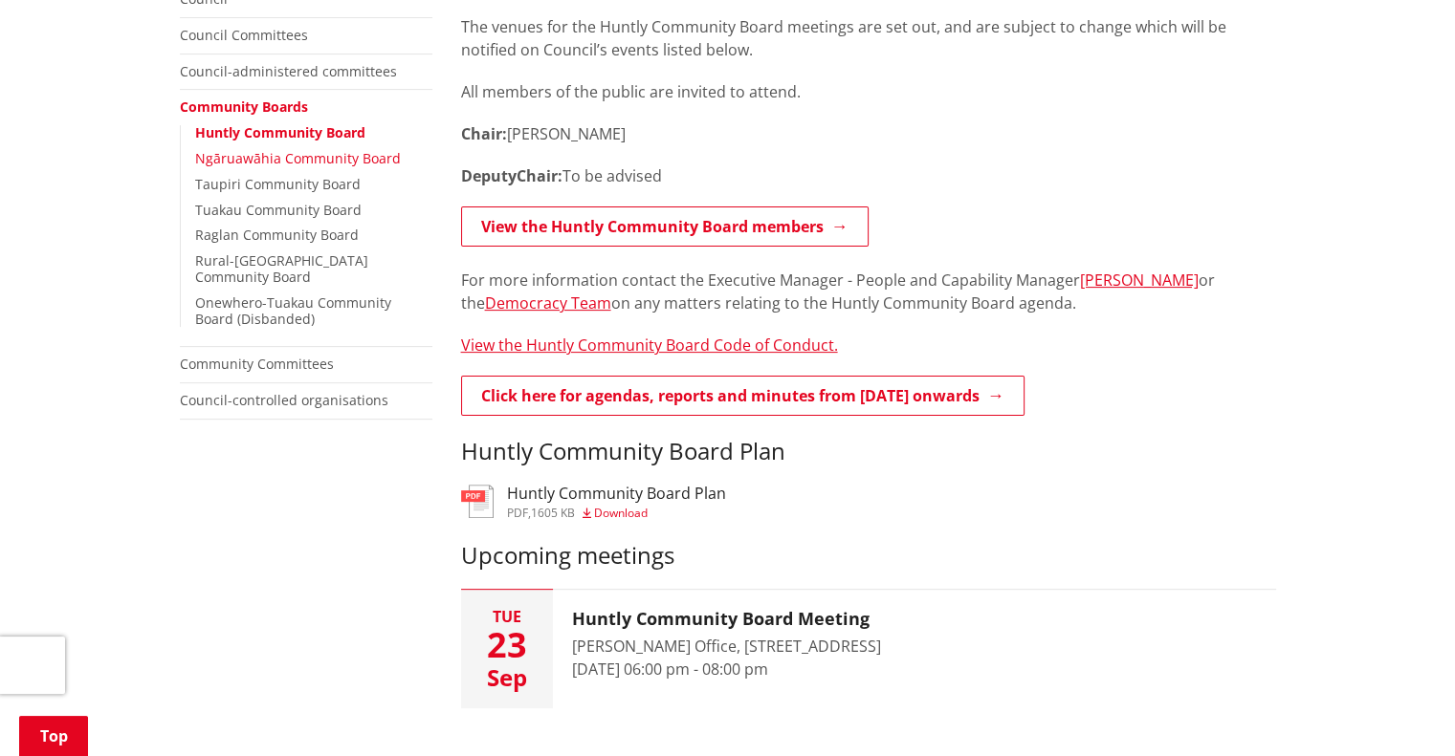
click at [259, 157] on link "Ngāruawāhia Community Board" at bounding box center [298, 158] width 206 height 18
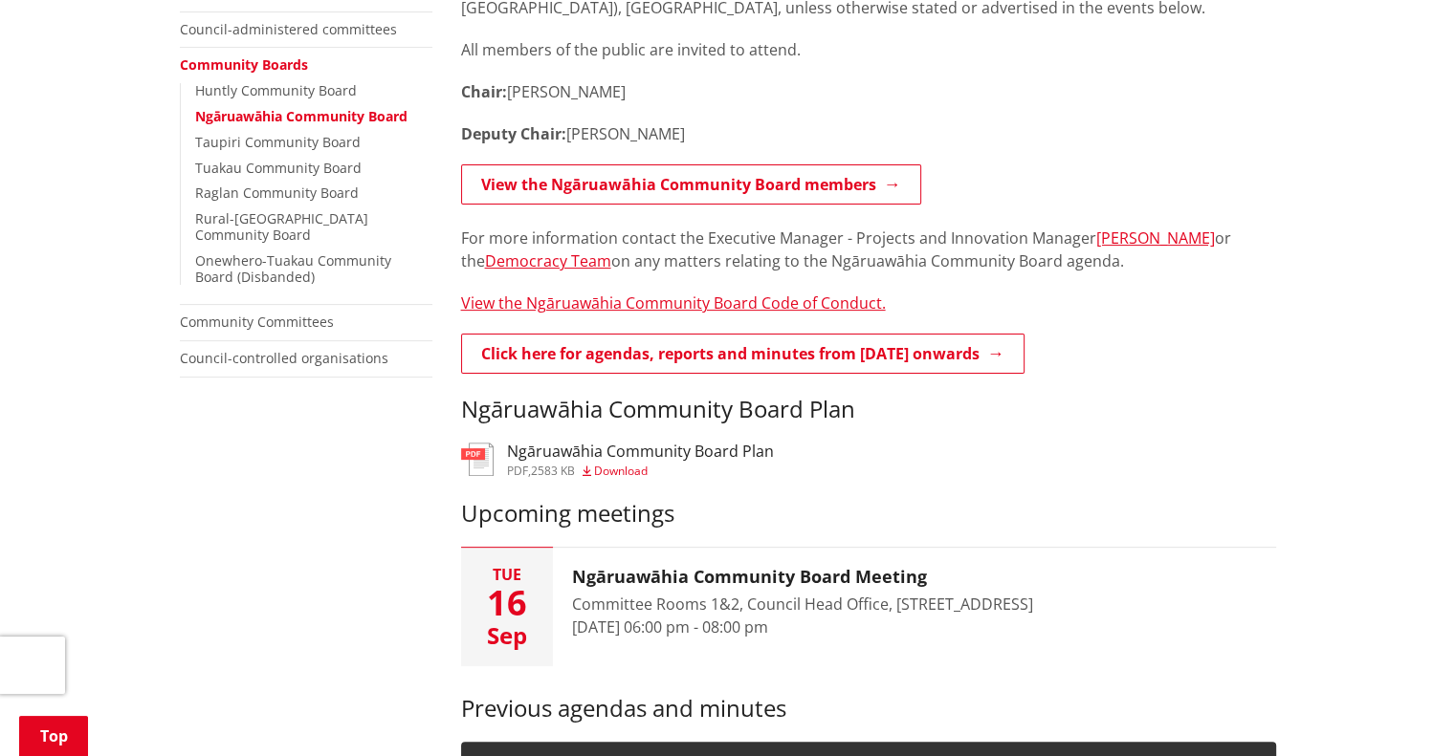
scroll to position [574, 0]
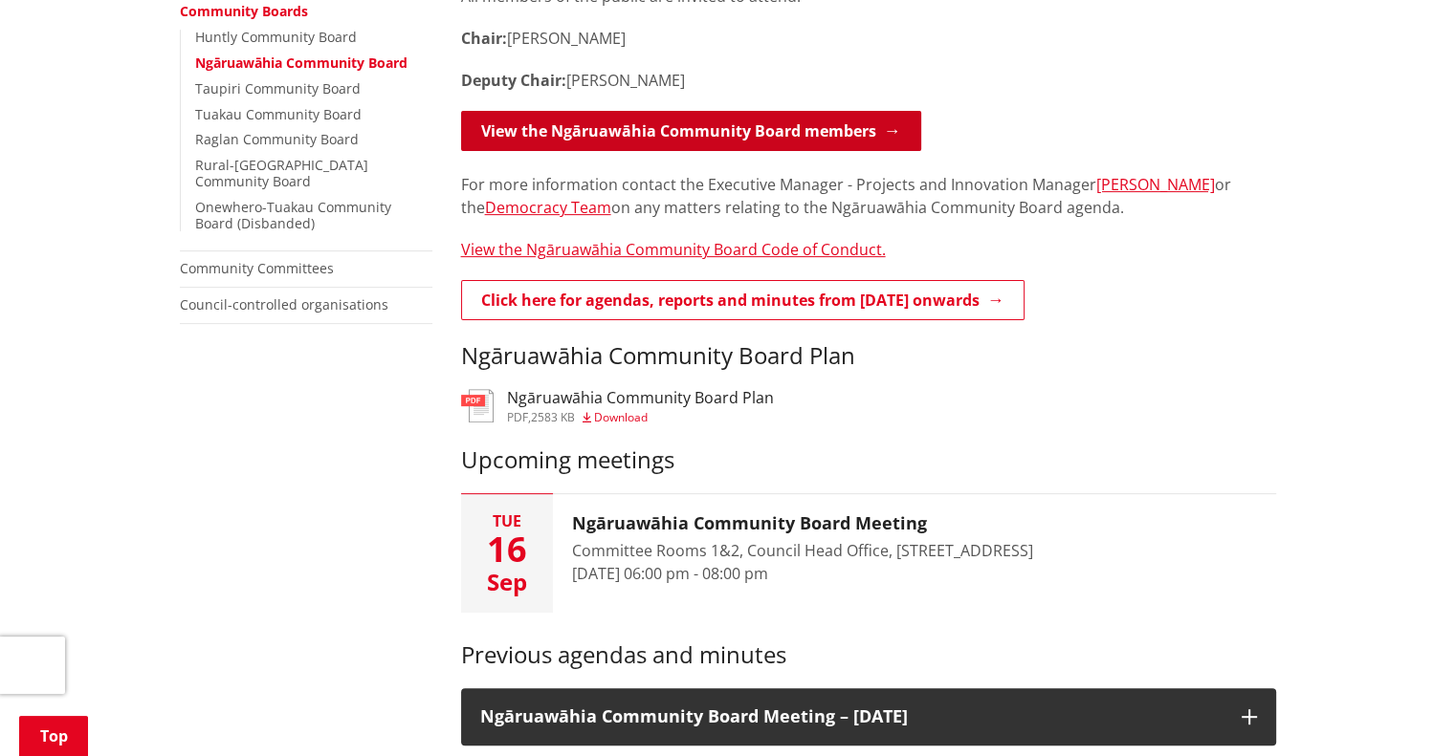
click at [750, 144] on link "View the Ngāruawāhia Community Board members" at bounding box center [691, 131] width 460 height 40
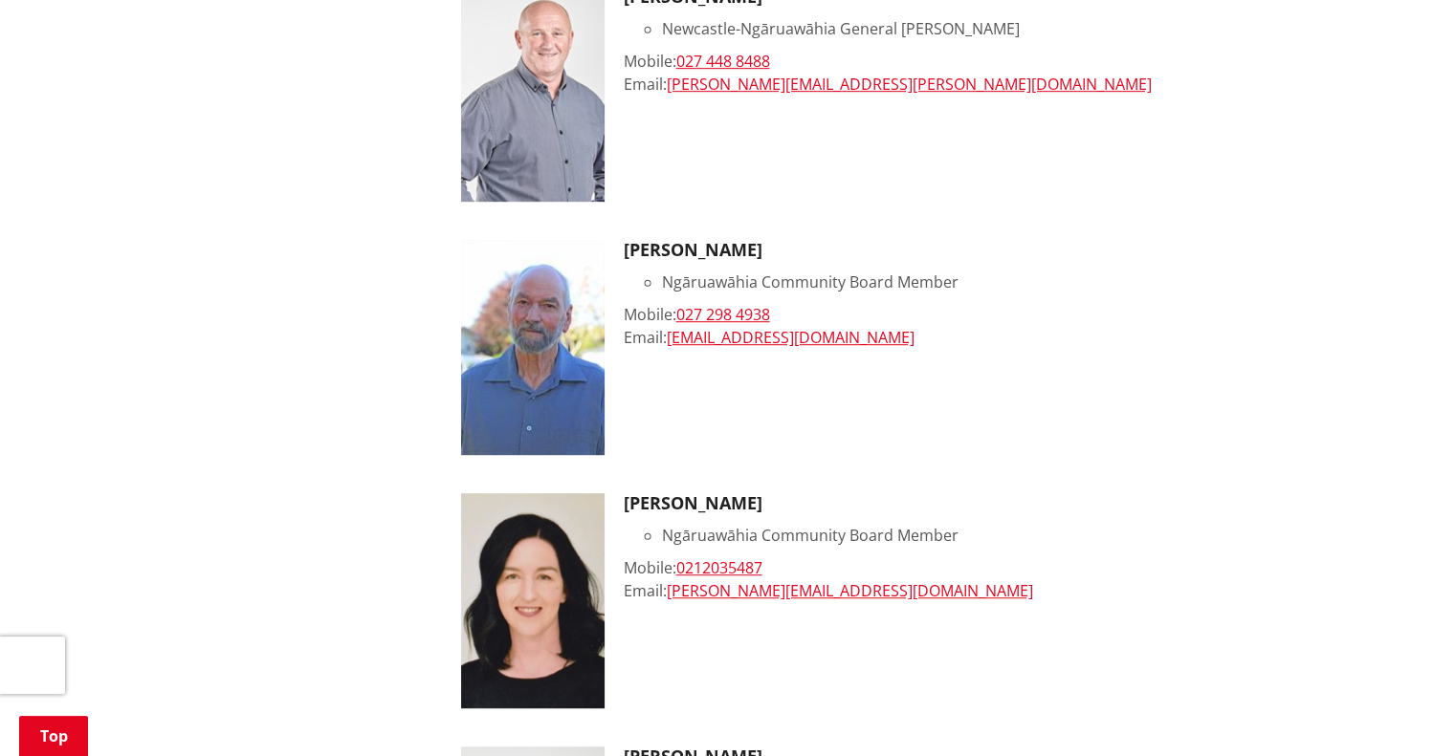
scroll to position [1052, 0]
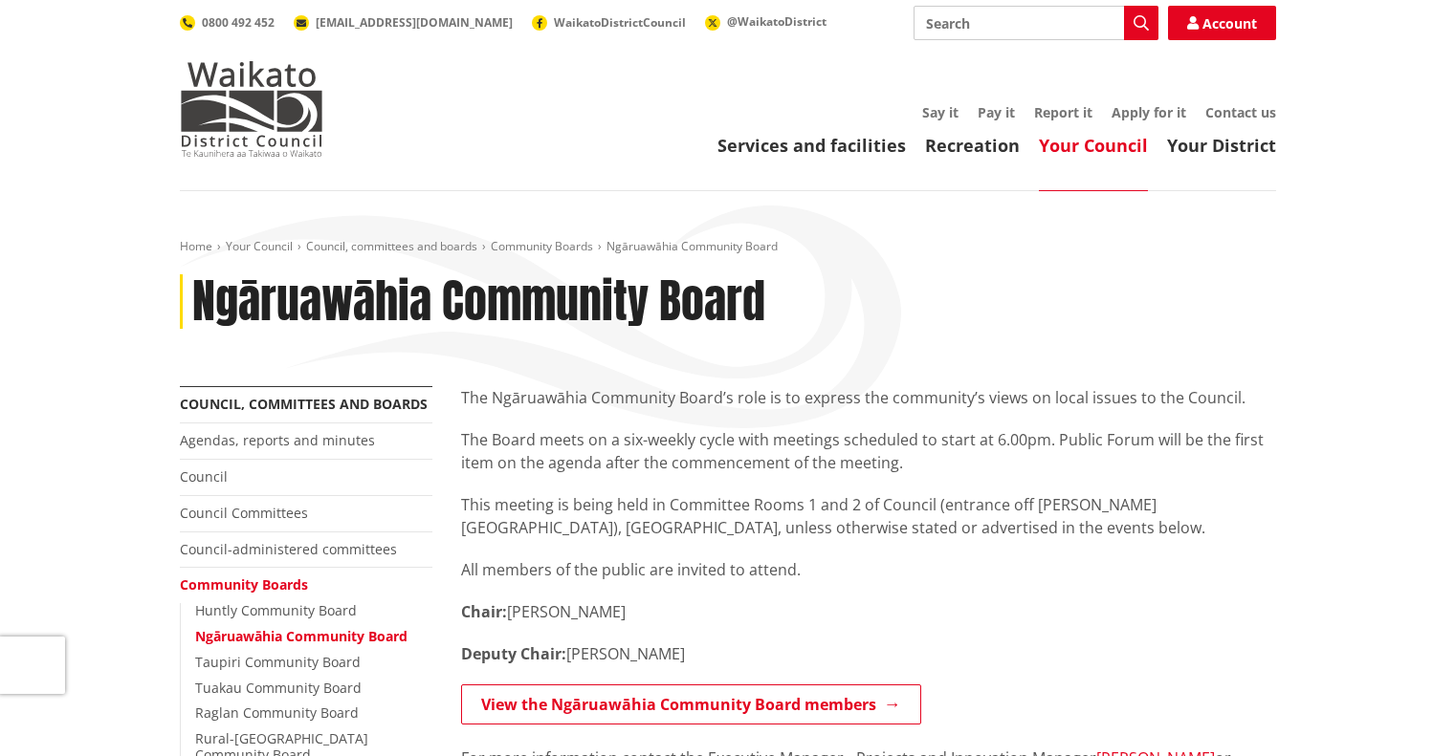
scroll to position [574, 0]
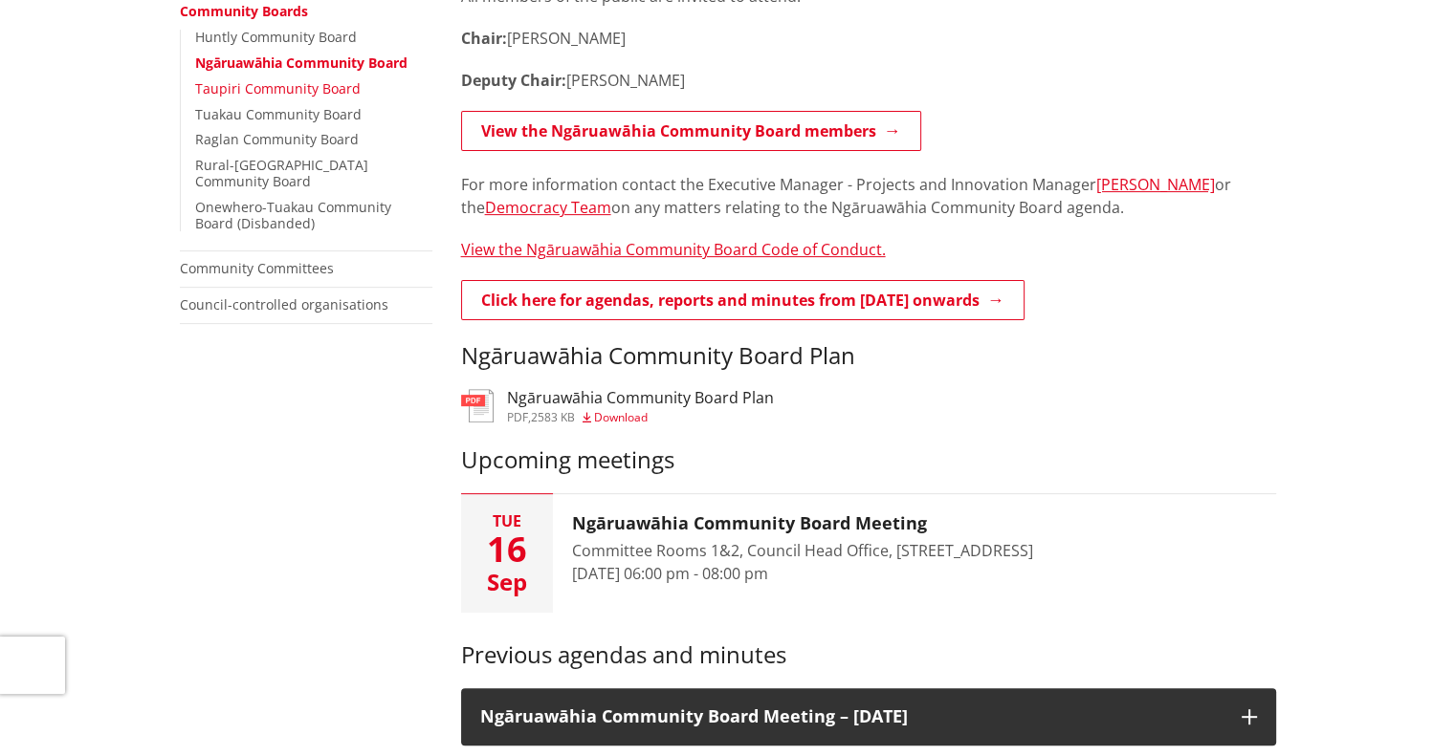
click at [274, 92] on link "Taupiri Community Board" at bounding box center [277, 88] width 165 height 18
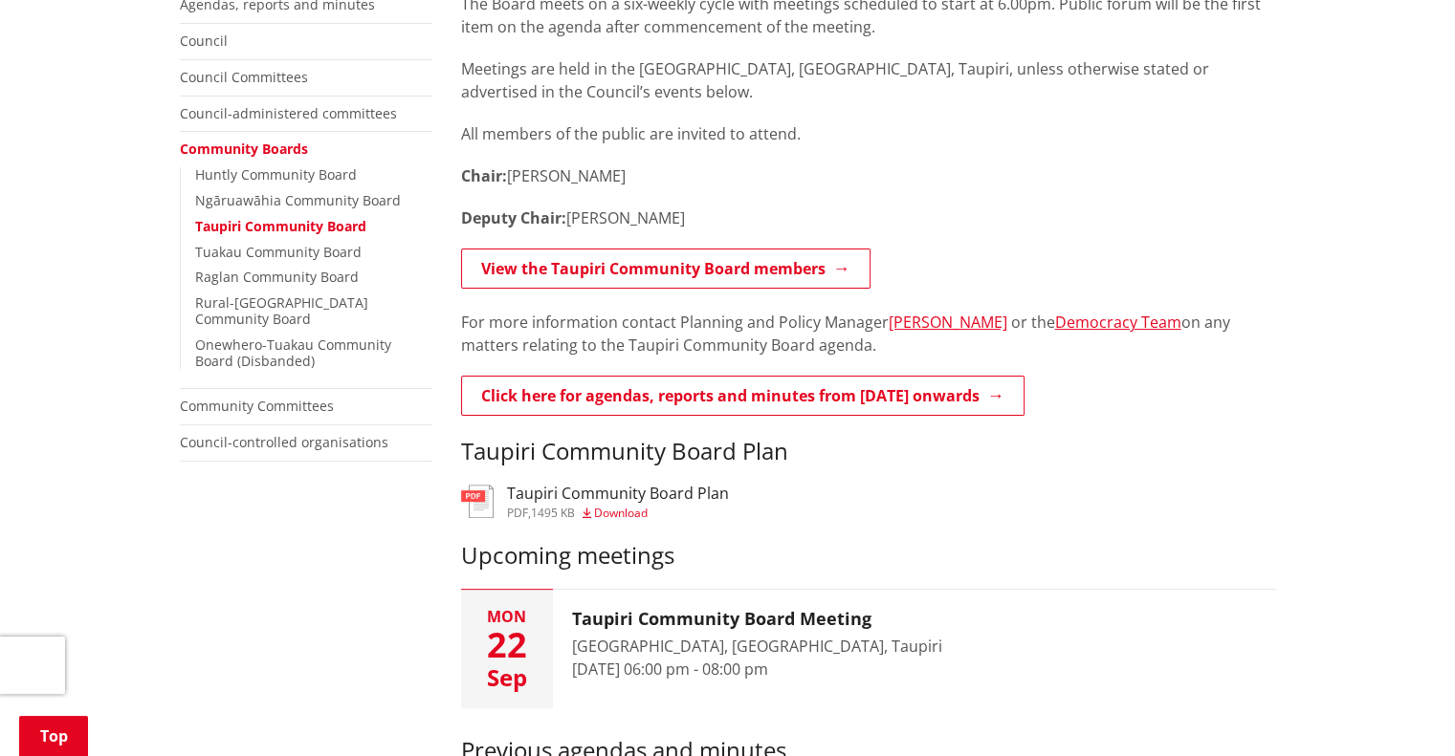
scroll to position [478, 0]
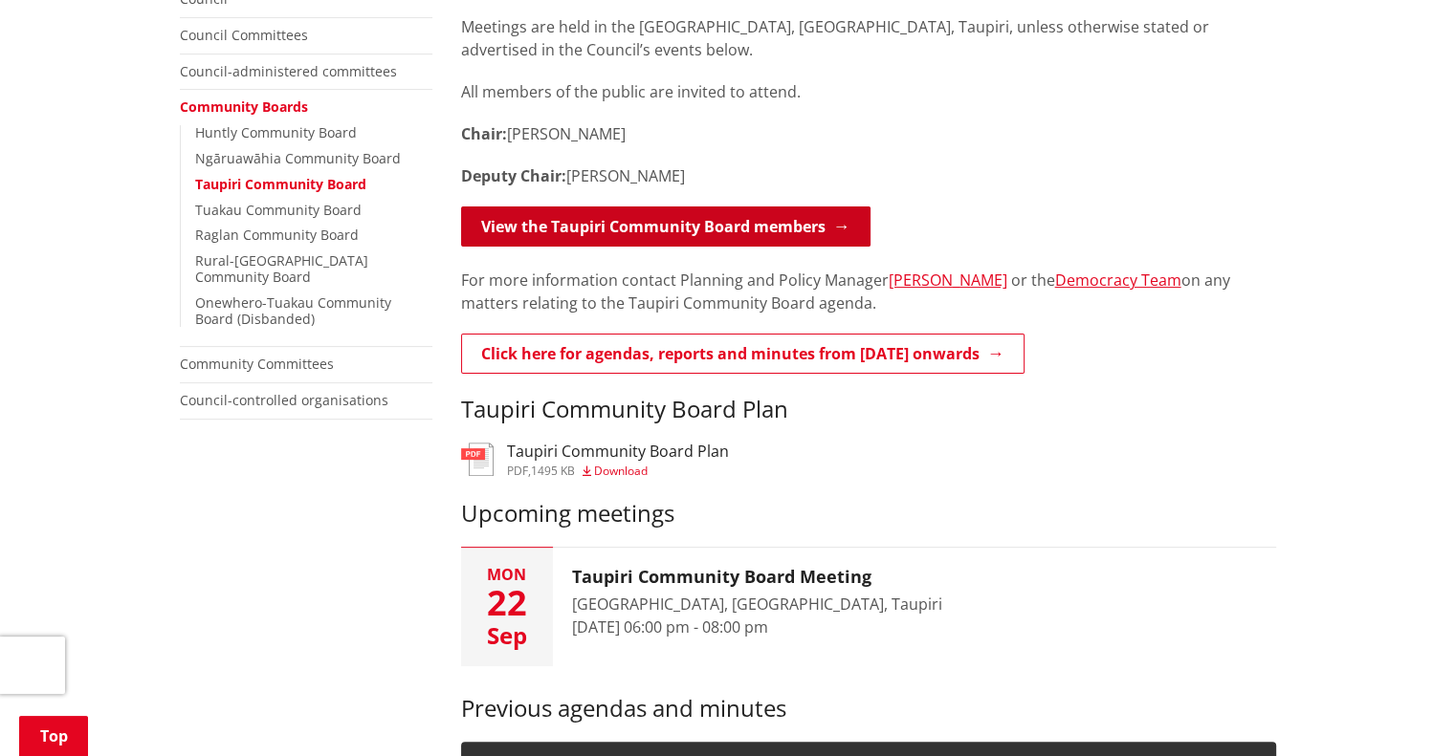
click at [680, 226] on link "View the Taupiri Community Board members" at bounding box center [665, 227] width 409 height 40
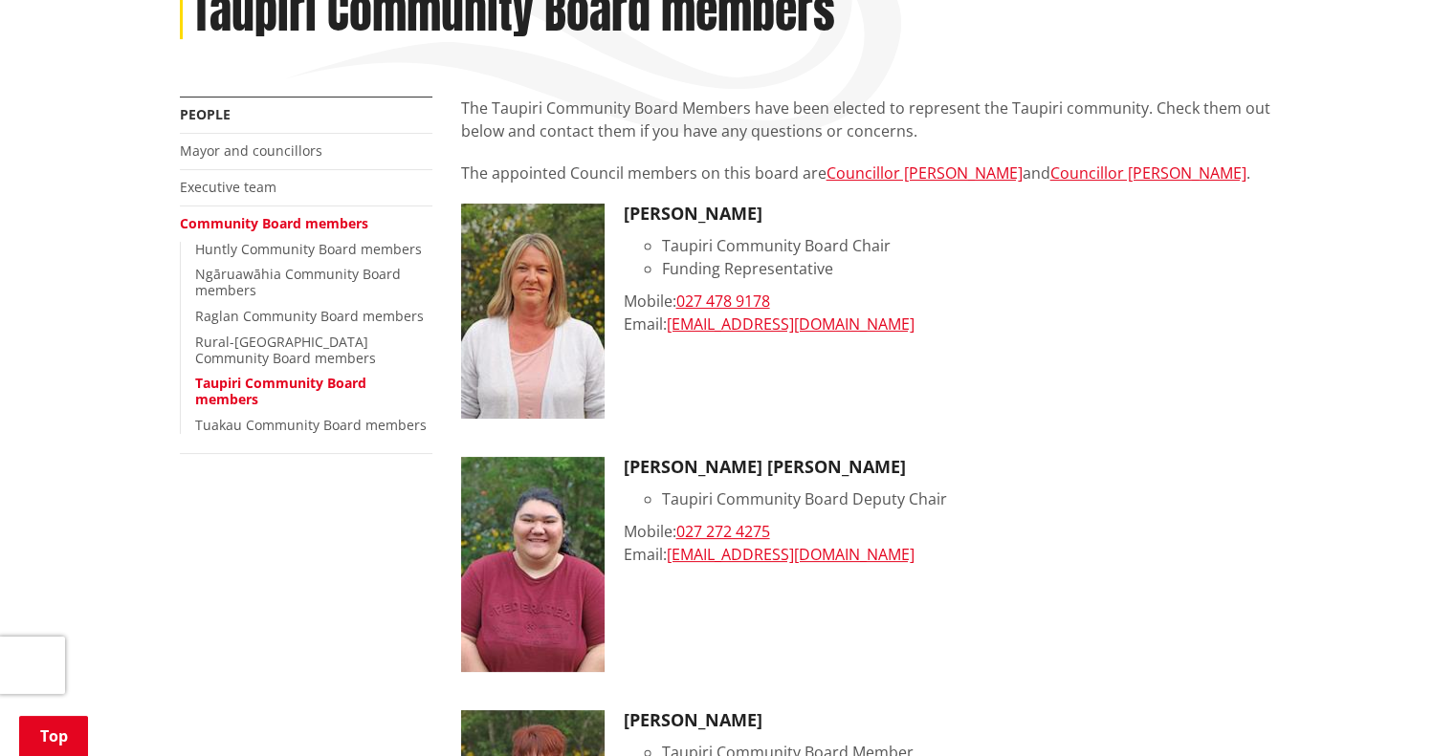
scroll to position [287, 0]
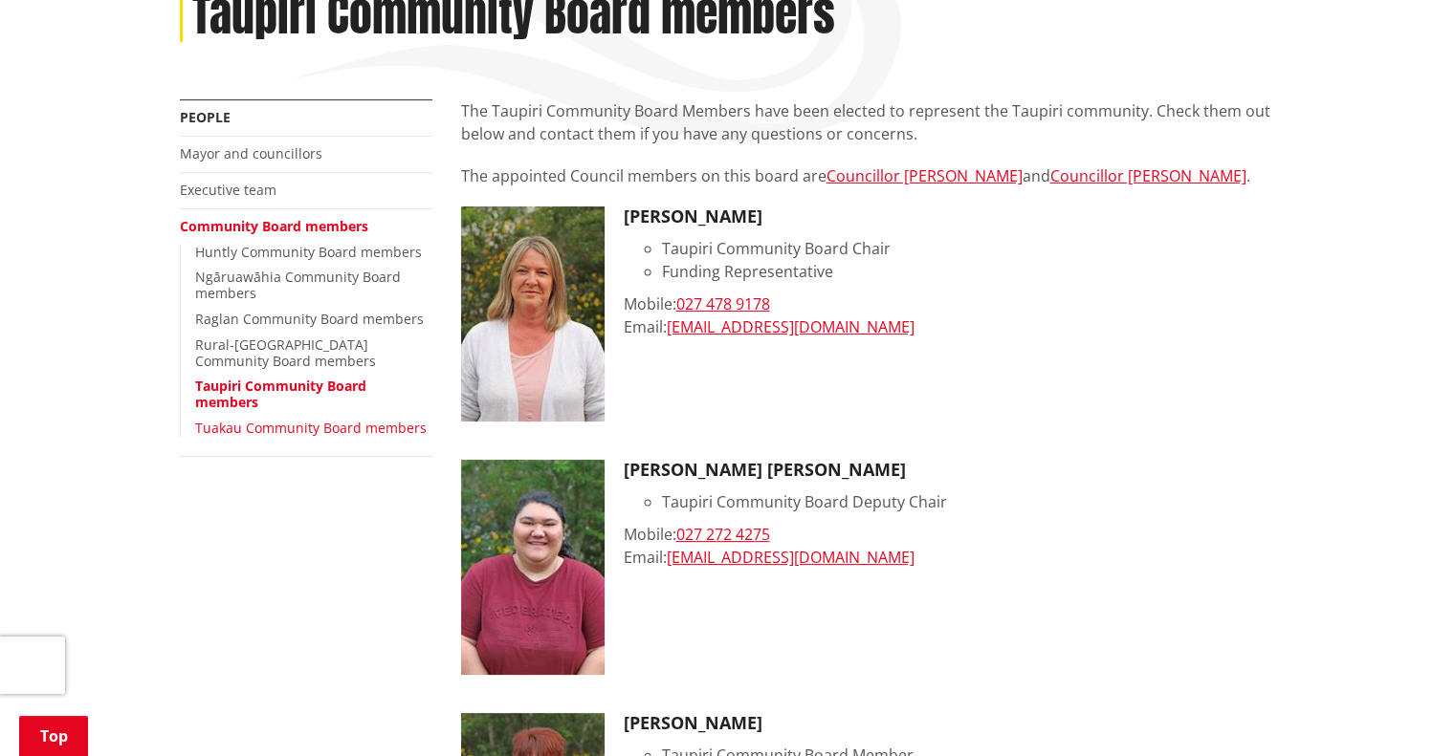
click at [310, 431] on link "Tuakau Community Board members" at bounding box center [310, 428] width 231 height 18
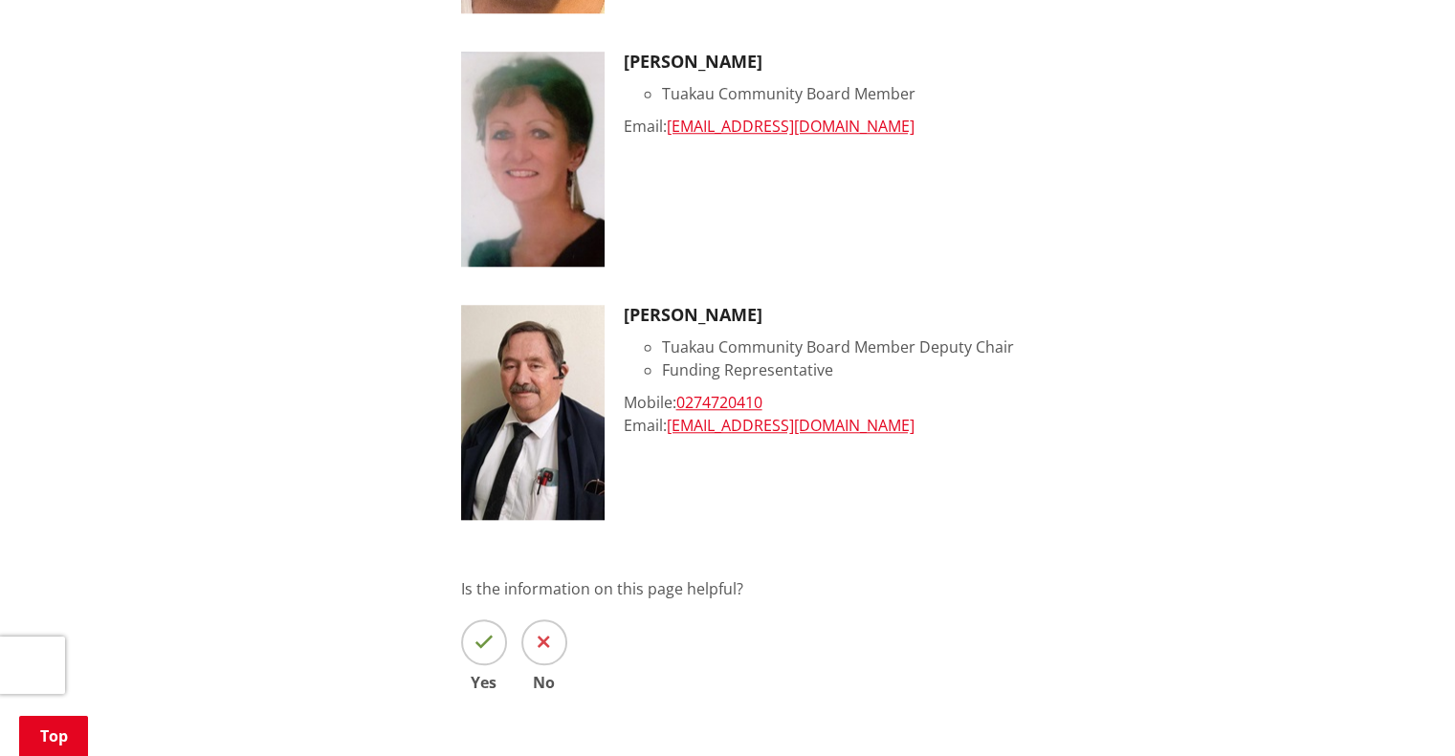
scroll to position [1721, 0]
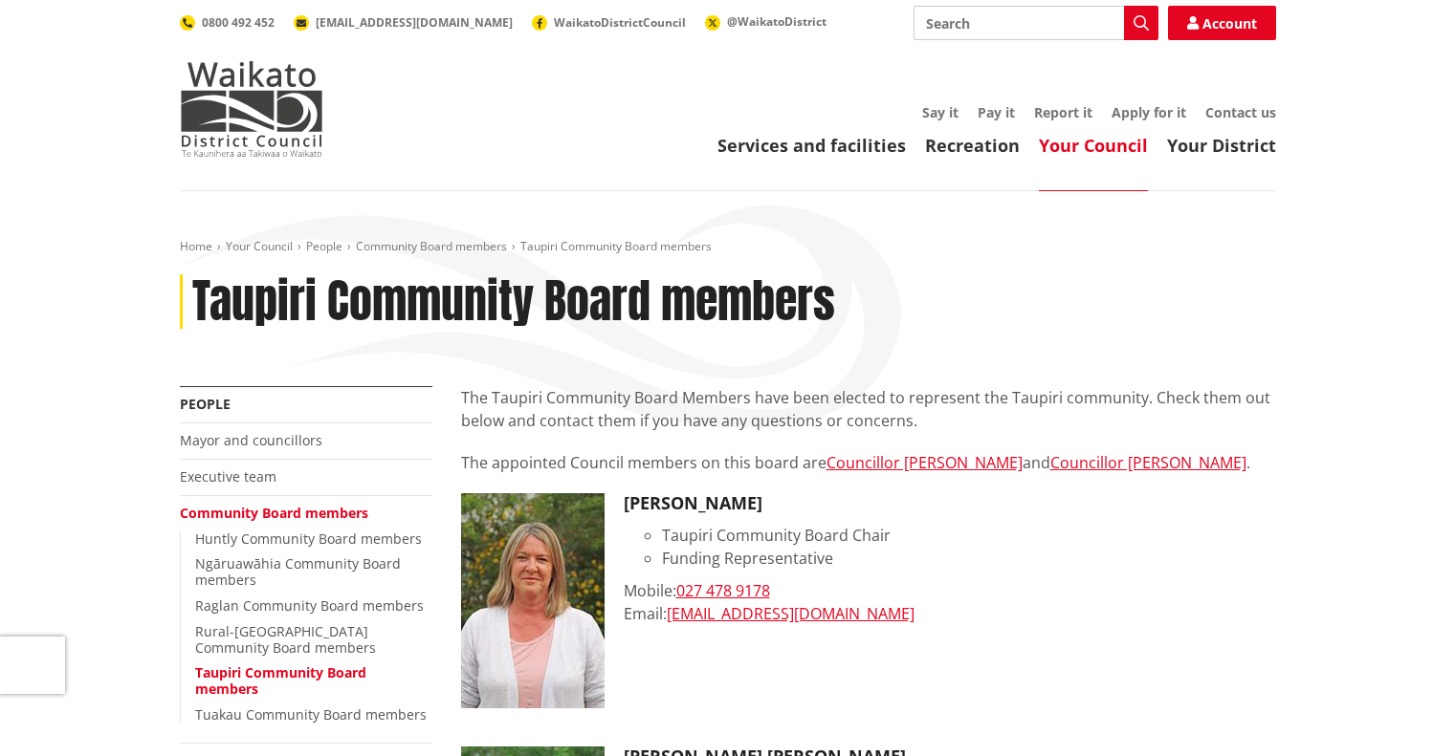
scroll to position [287, 0]
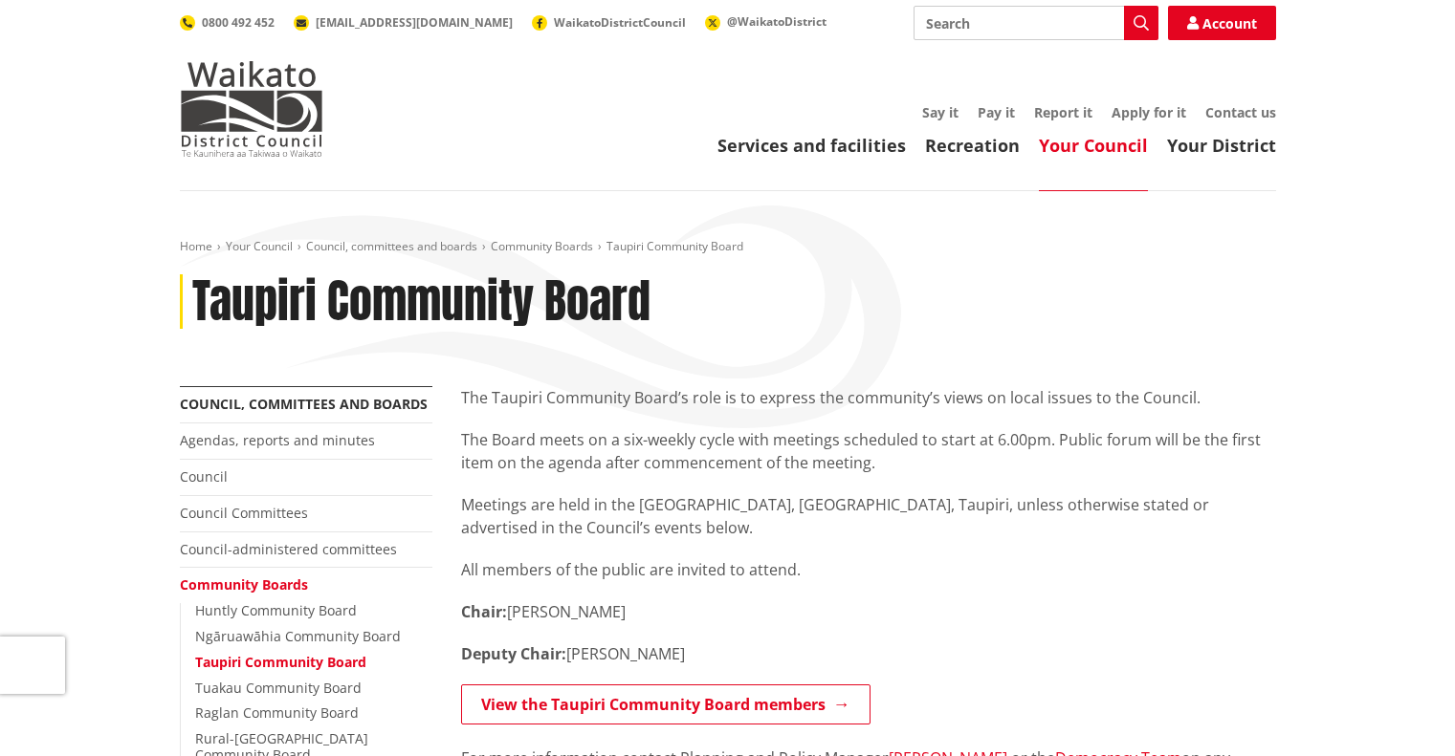
scroll to position [478, 0]
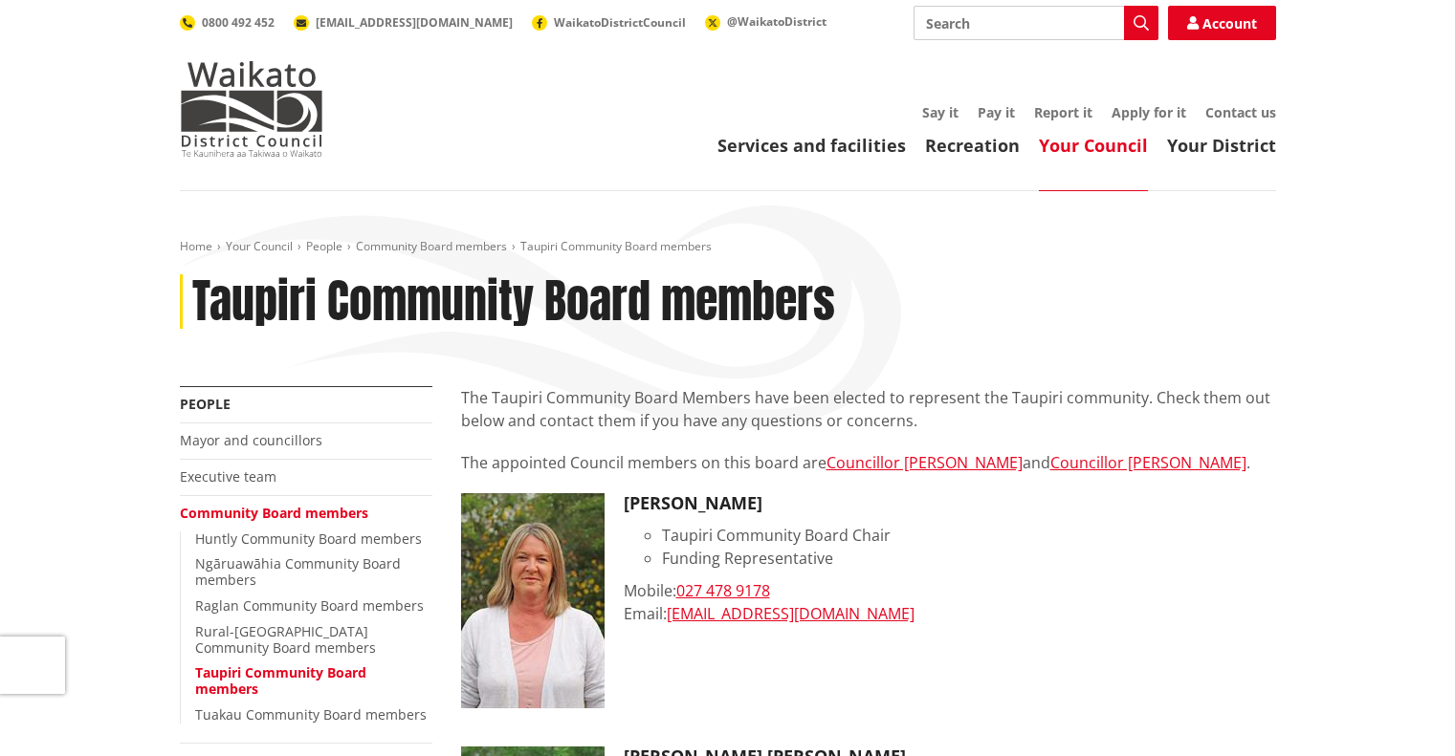
scroll to position [287, 0]
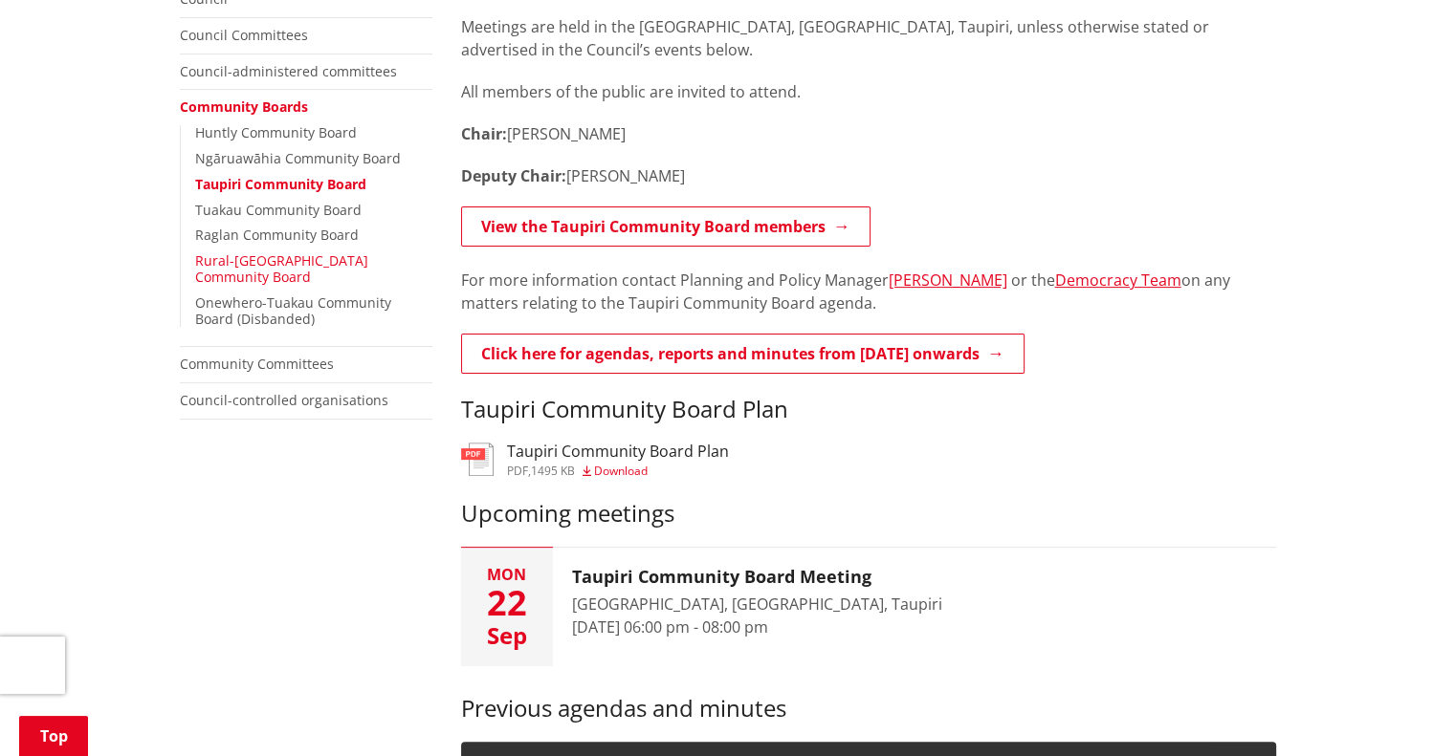
scroll to position [383, 0]
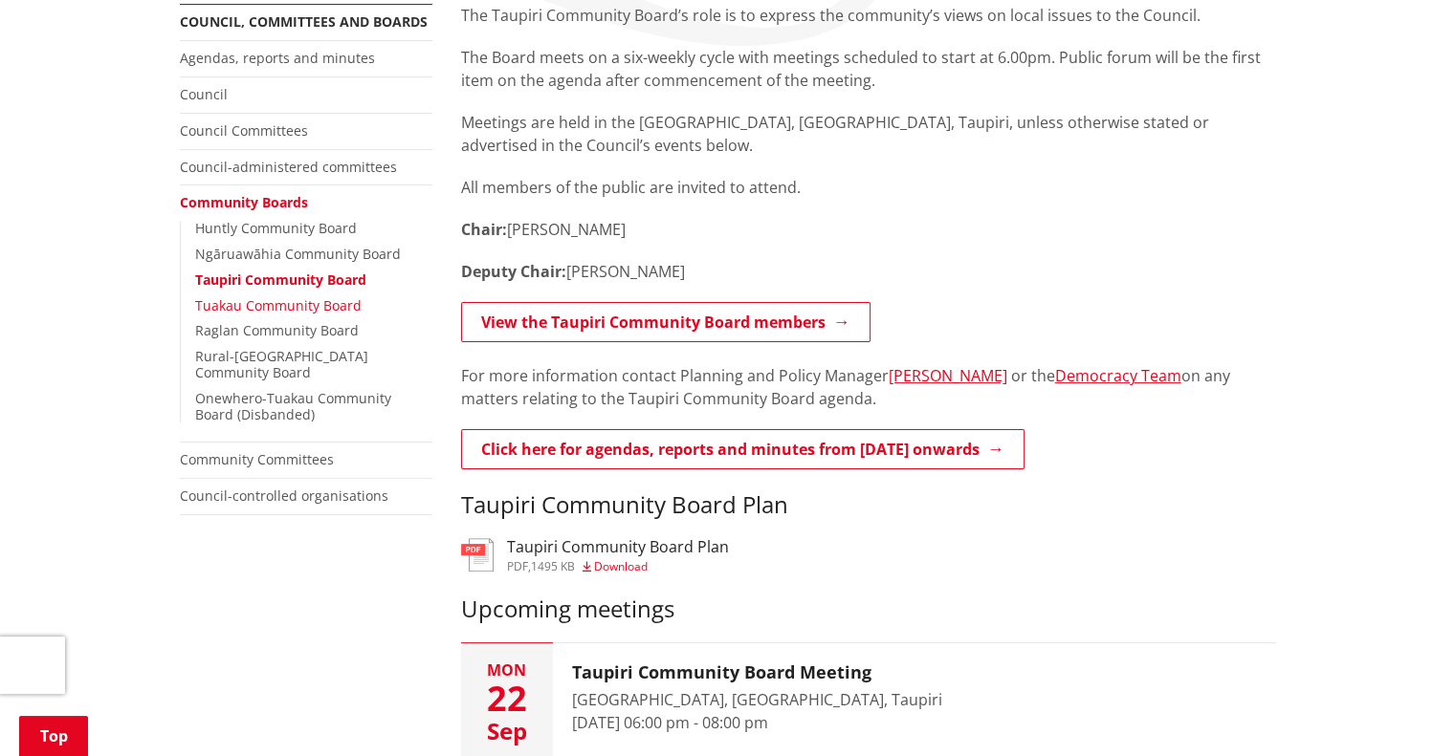
click at [237, 301] on link "Tuakau Community Board" at bounding box center [278, 305] width 166 height 18
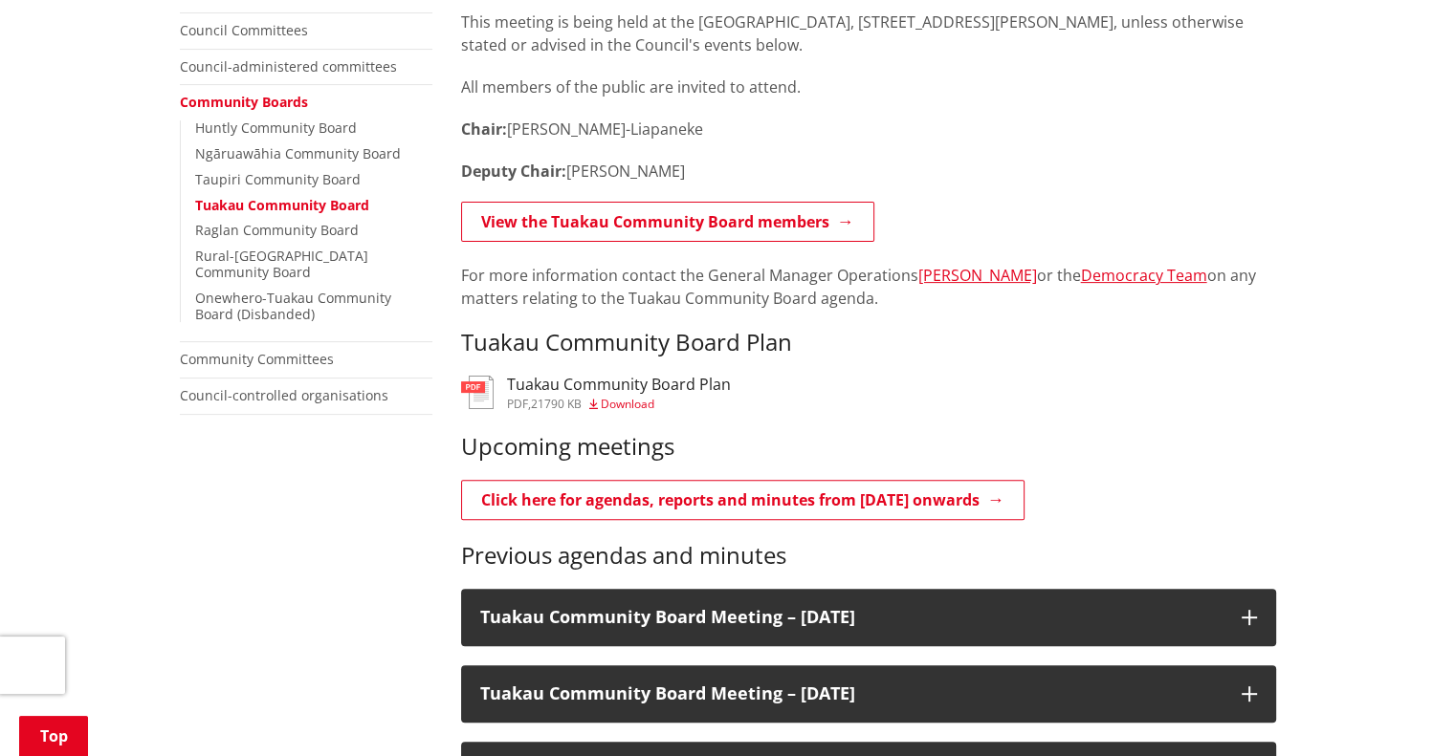
scroll to position [478, 0]
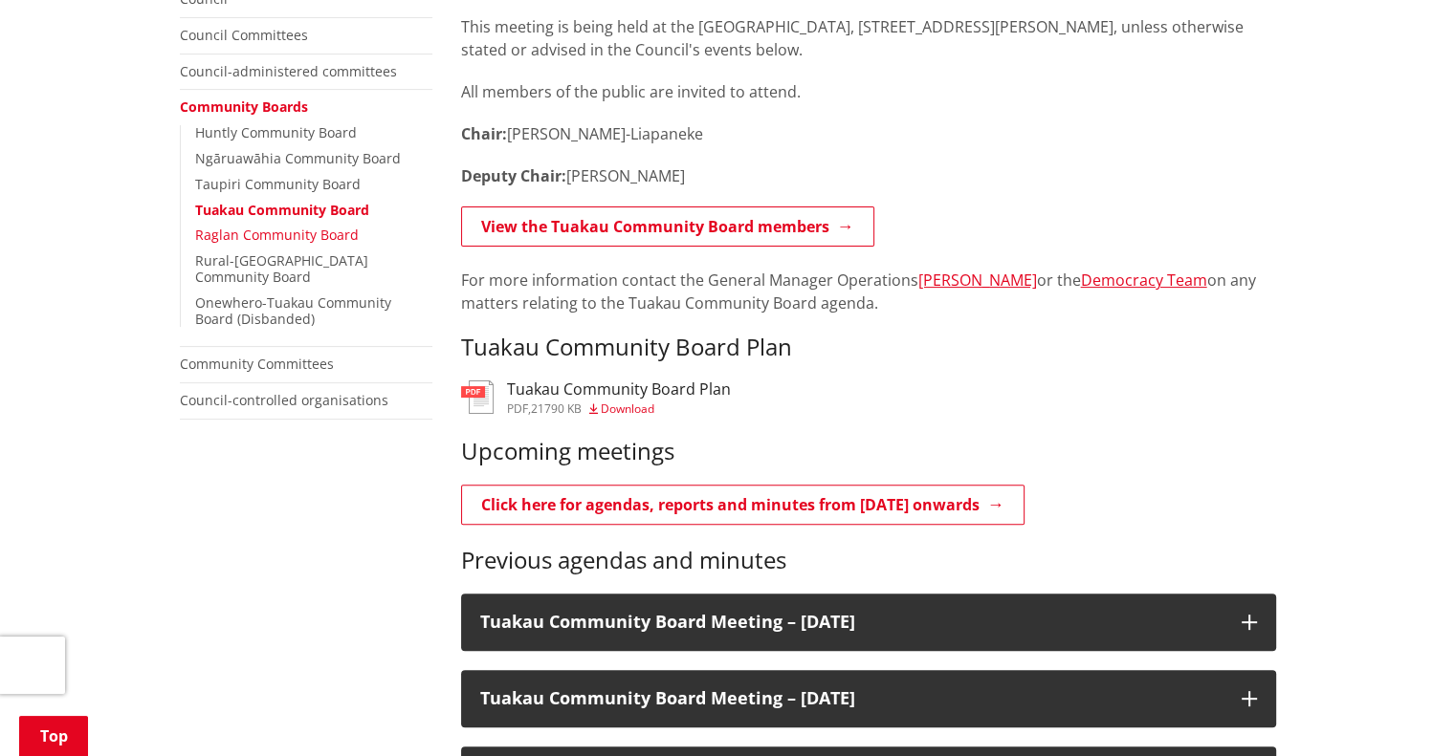
click at [252, 239] on link "Raglan Community Board" at bounding box center [277, 235] width 164 height 18
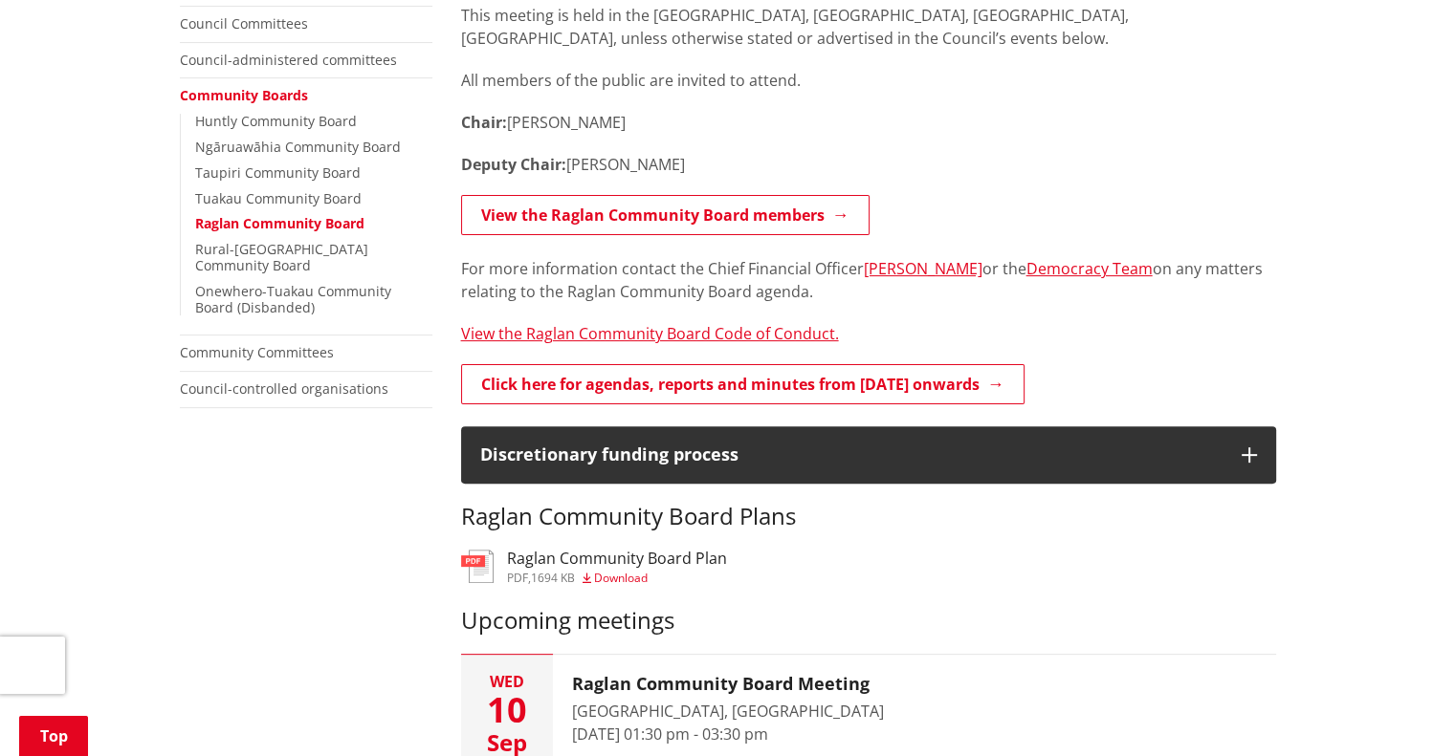
scroll to position [478, 0]
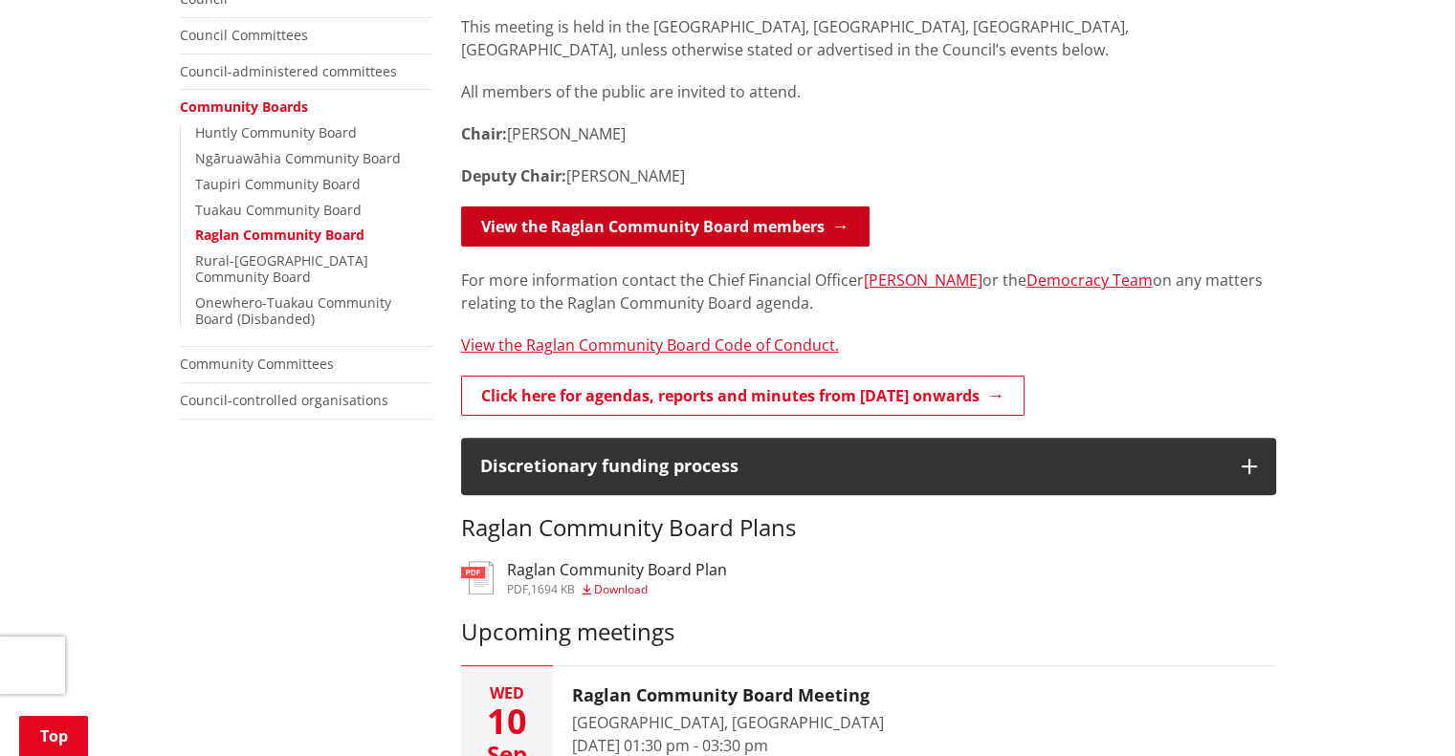
click at [738, 230] on link "View the Raglan Community Board members" at bounding box center [665, 227] width 408 height 40
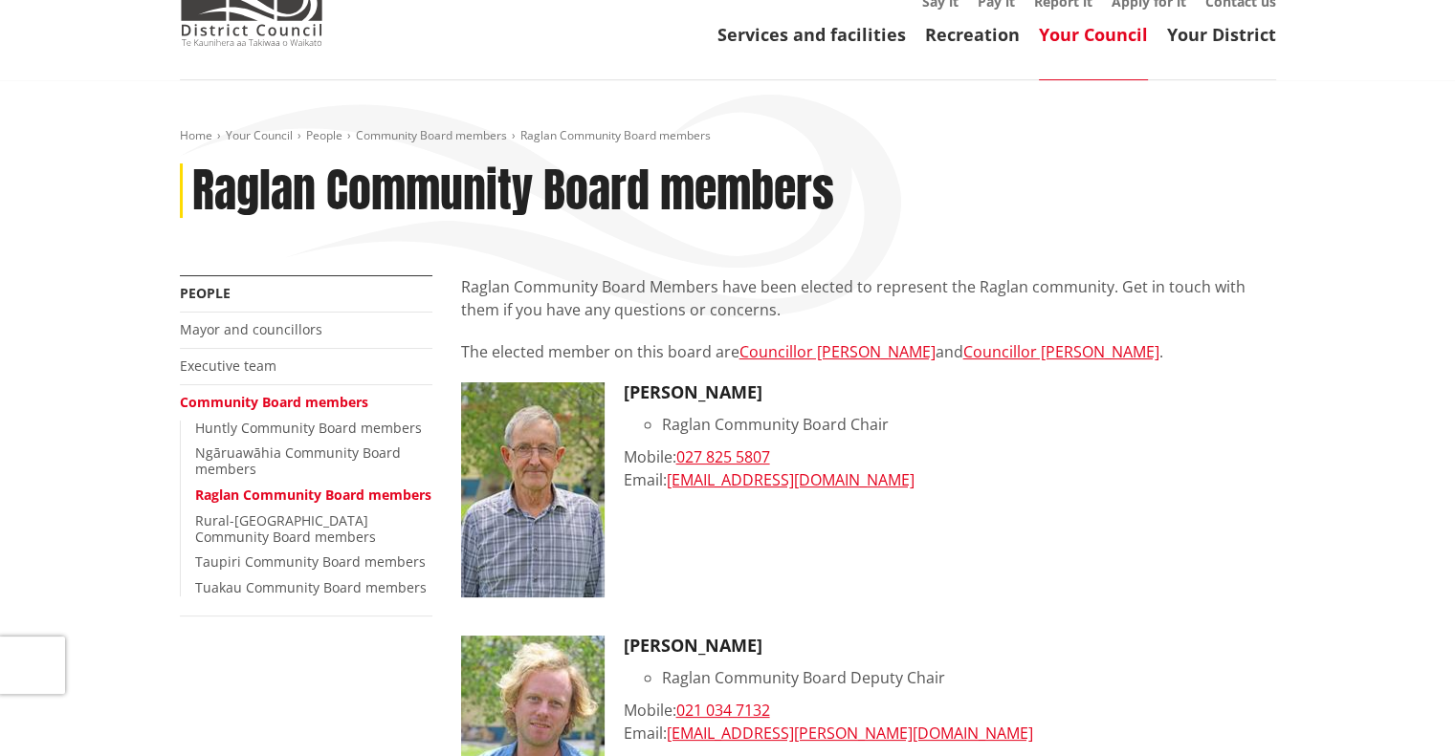
scroll to position [96, 0]
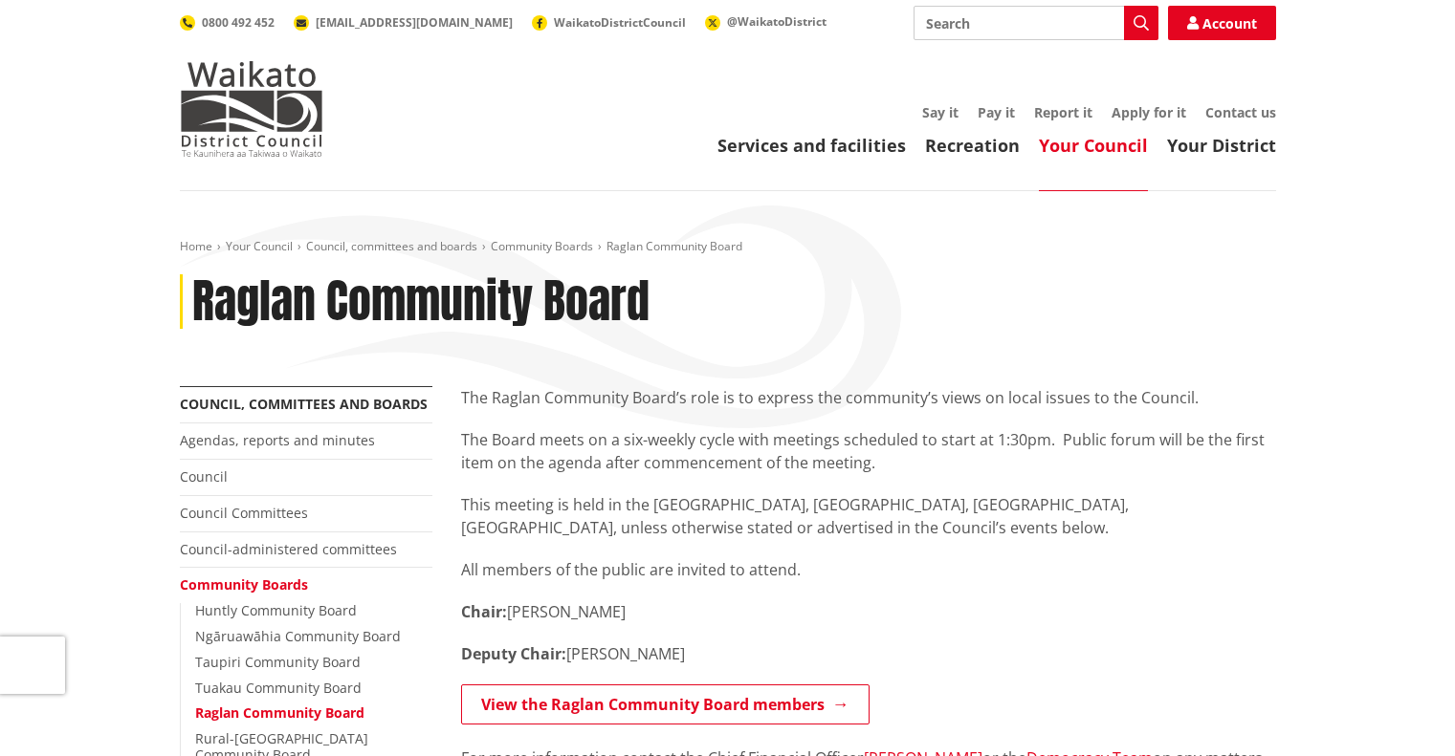
scroll to position [478, 0]
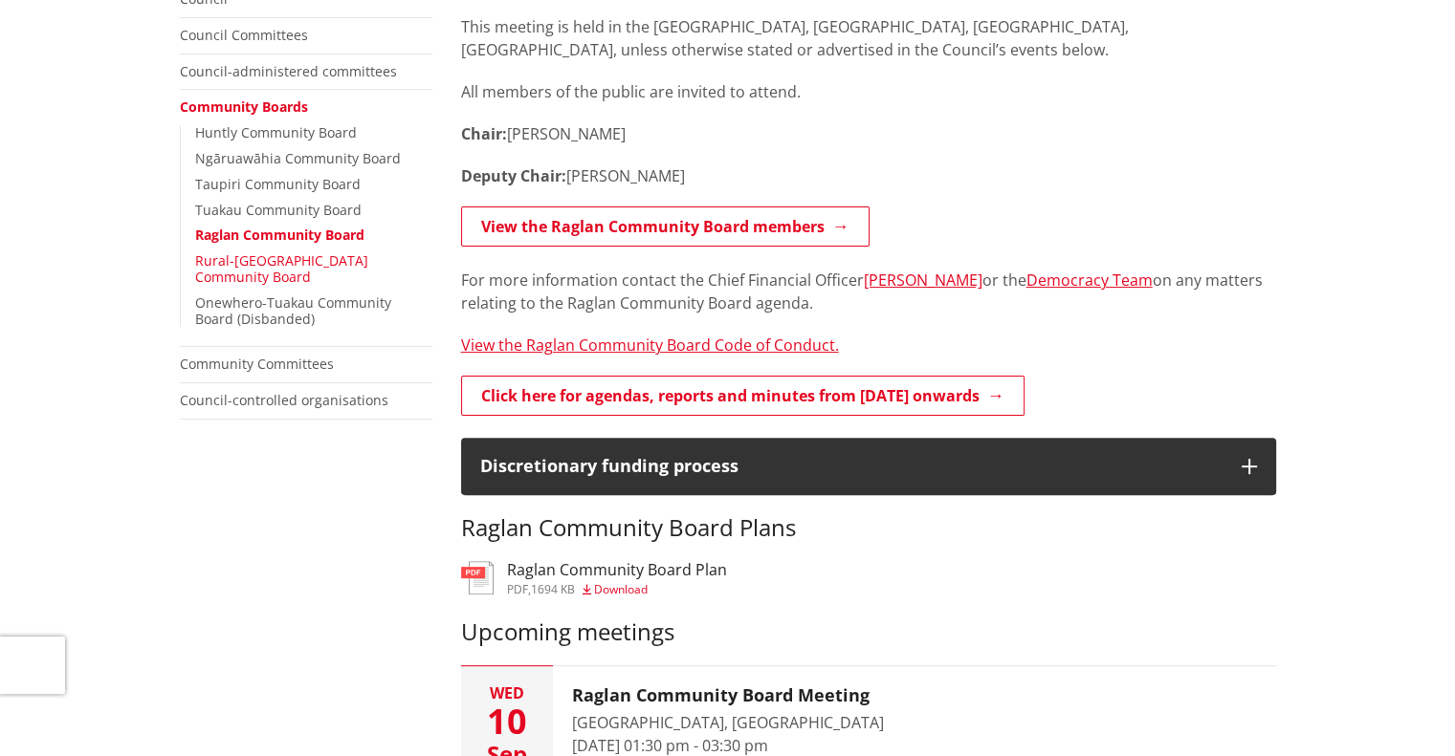
click at [245, 266] on link "Rural-[GEOGRAPHIC_DATA] Community Board" at bounding box center [281, 269] width 173 height 34
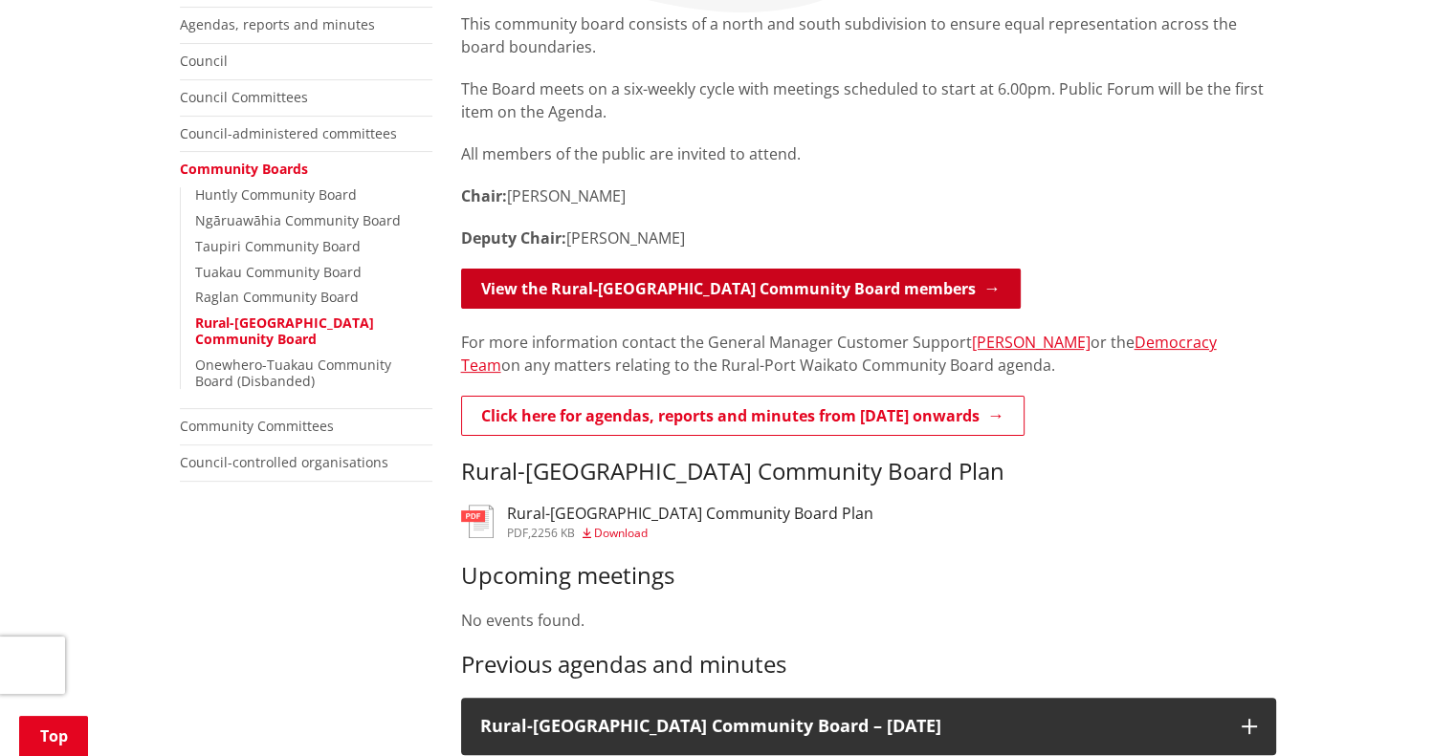
scroll to position [383, 0]
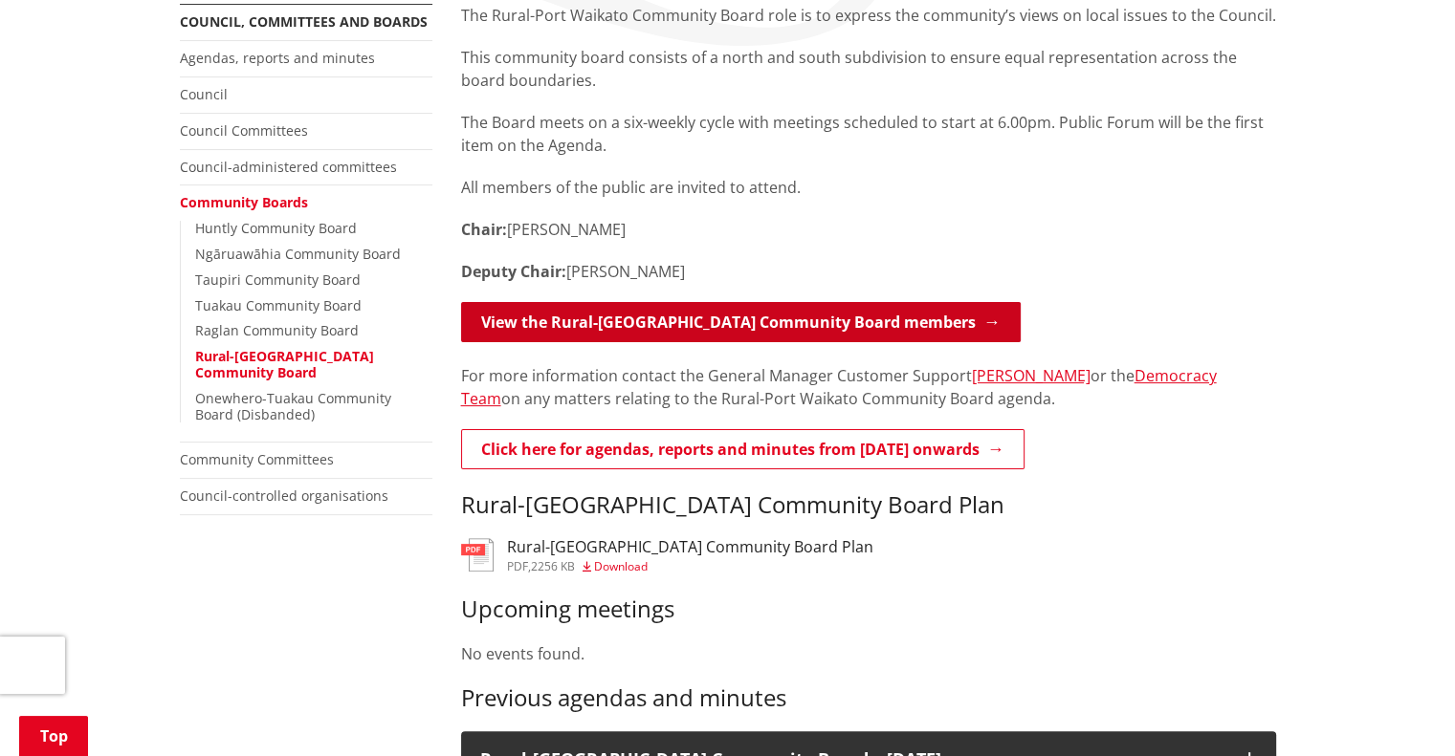
click at [559, 311] on link "View the Rural-Port Waikato Community Board members" at bounding box center [740, 322] width 559 height 40
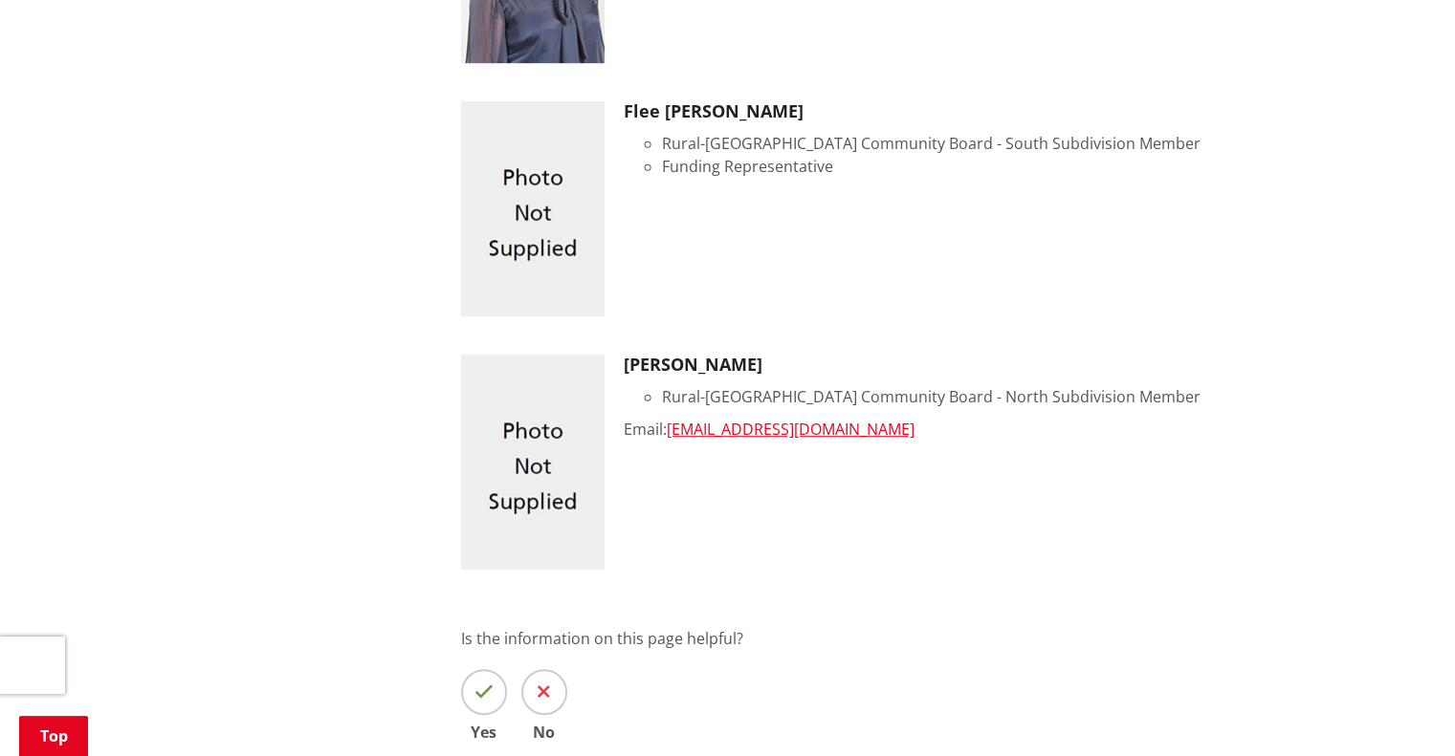
scroll to position [1339, 0]
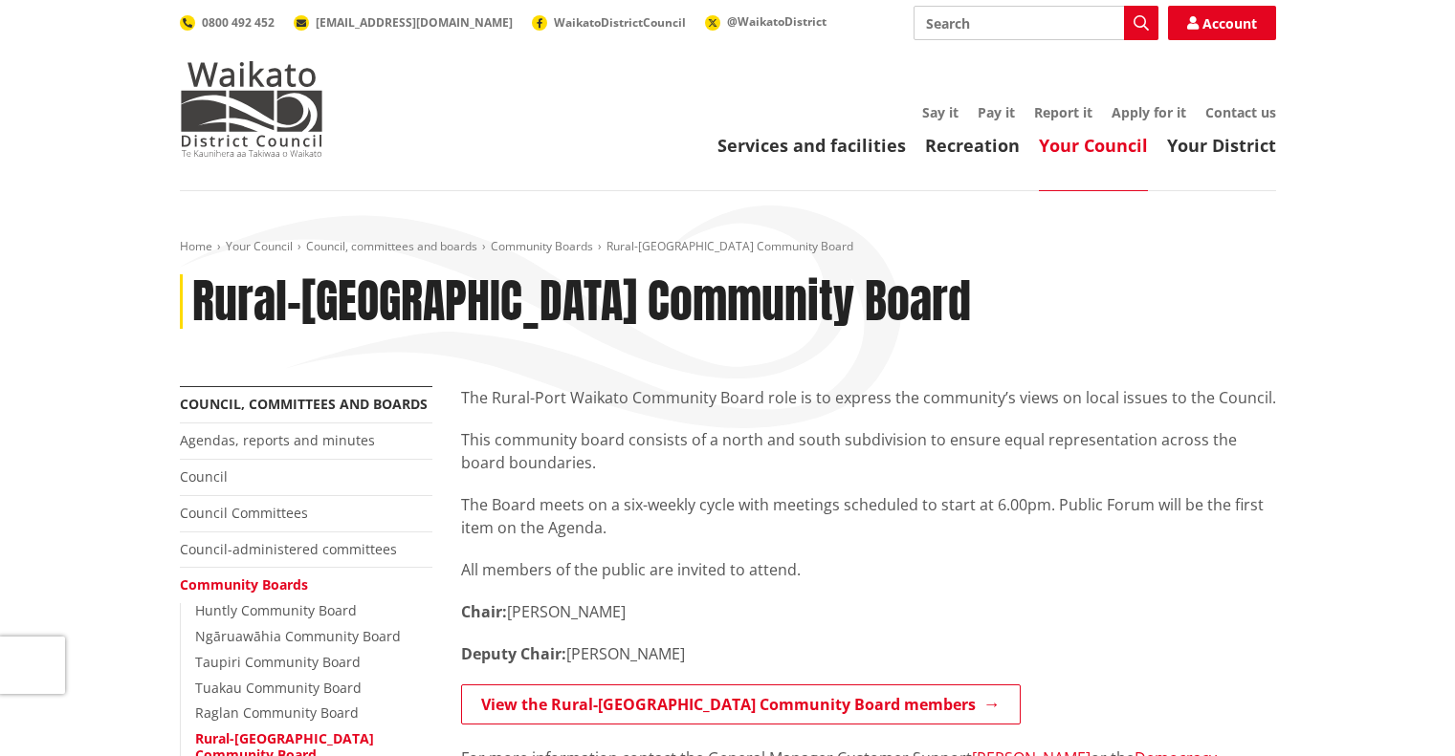
scroll to position [383, 0]
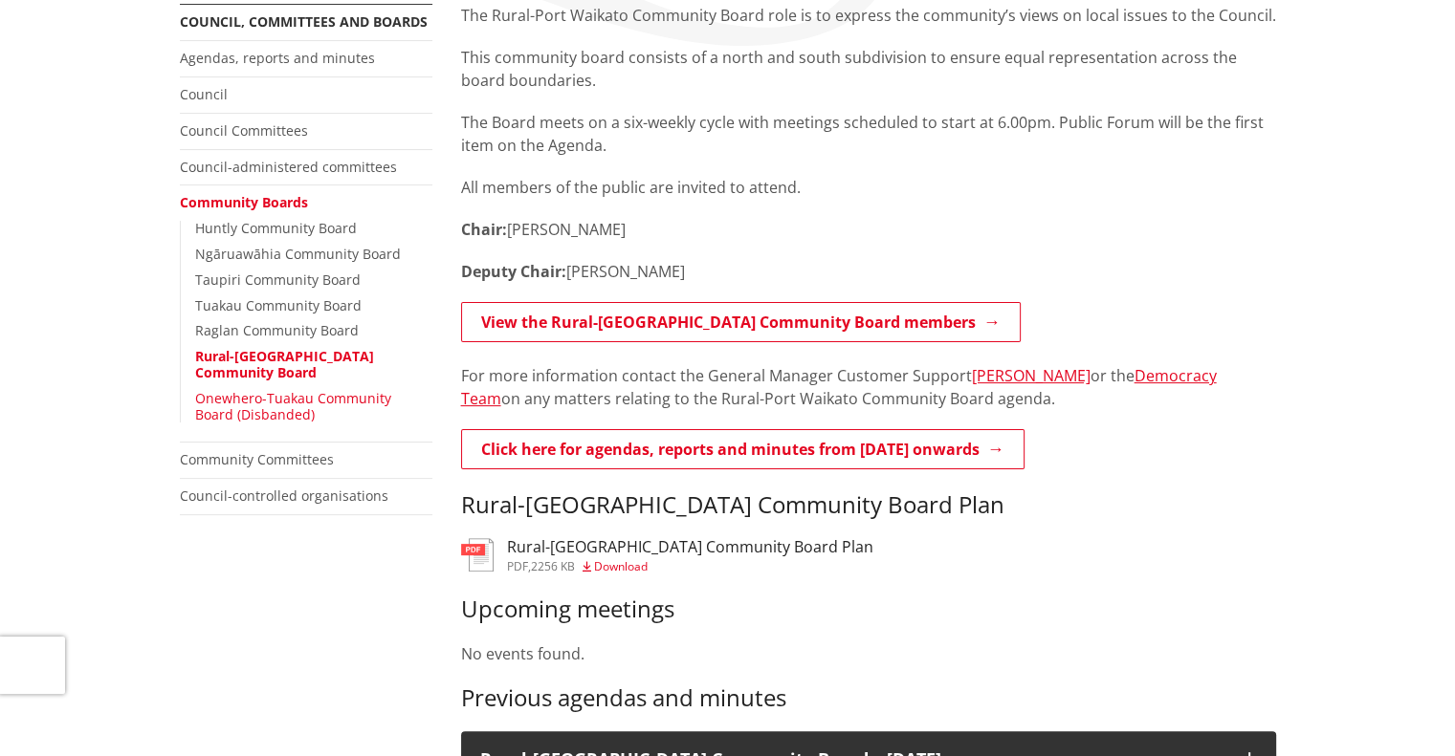
click at [232, 397] on link "Onewhero-Tuakau Community Board (Disbanded)" at bounding box center [293, 406] width 196 height 34
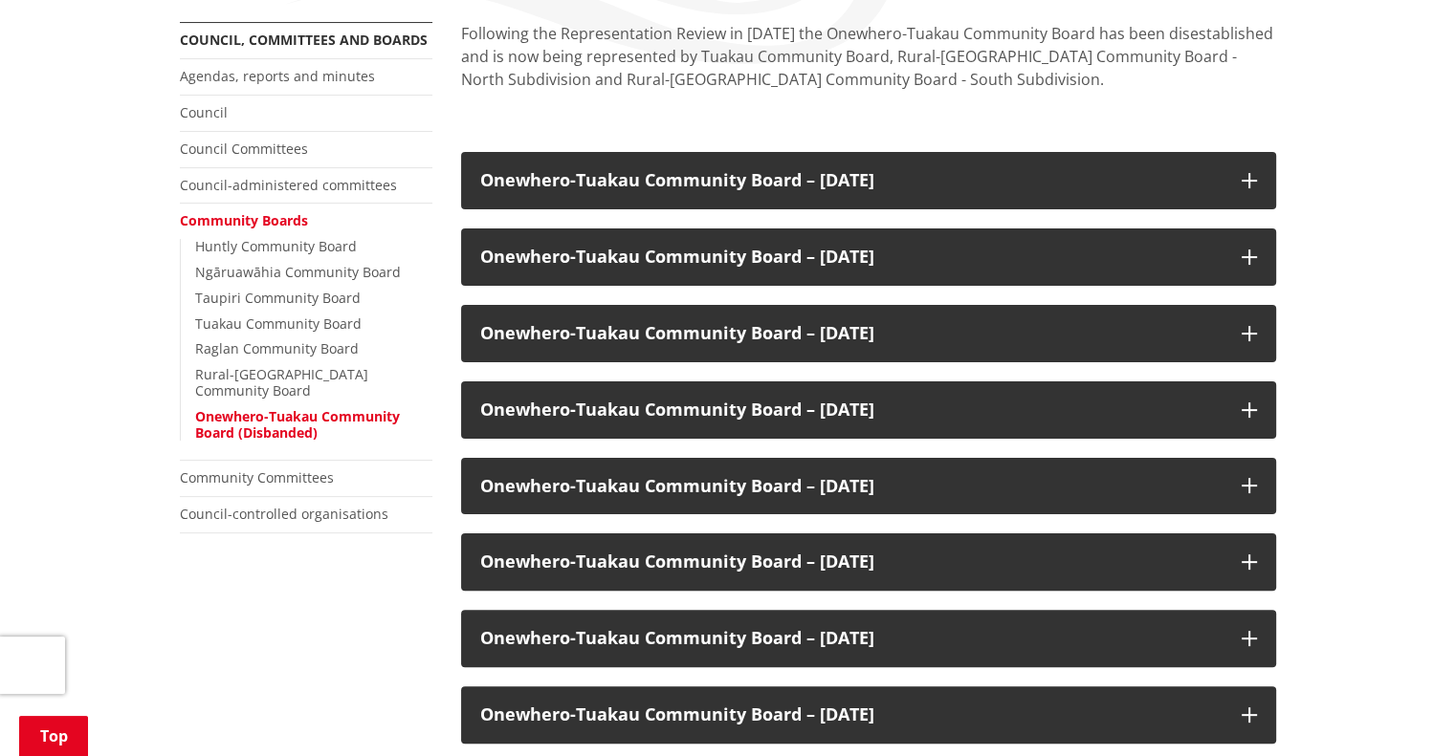
scroll to position [383, 0]
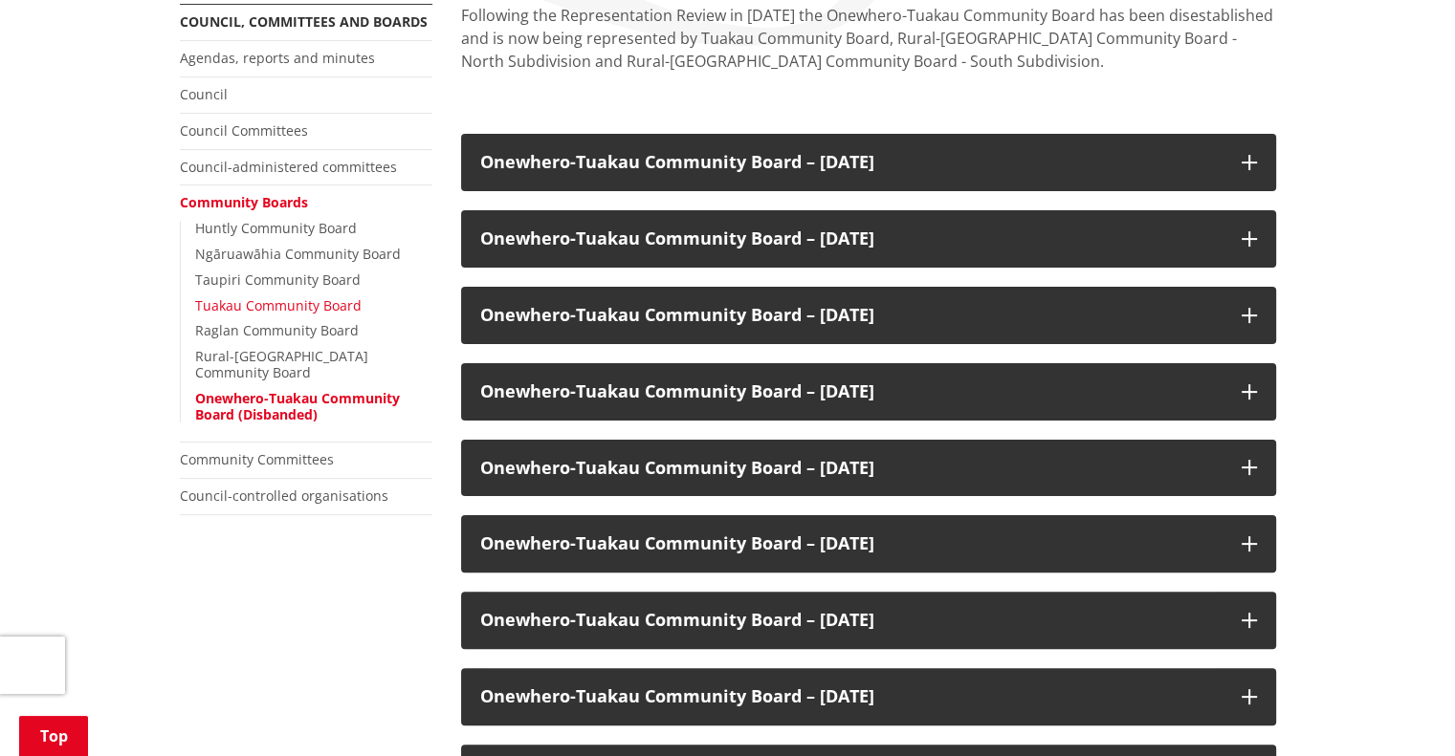
click at [252, 302] on link "Tuakau Community Board" at bounding box center [278, 305] width 166 height 18
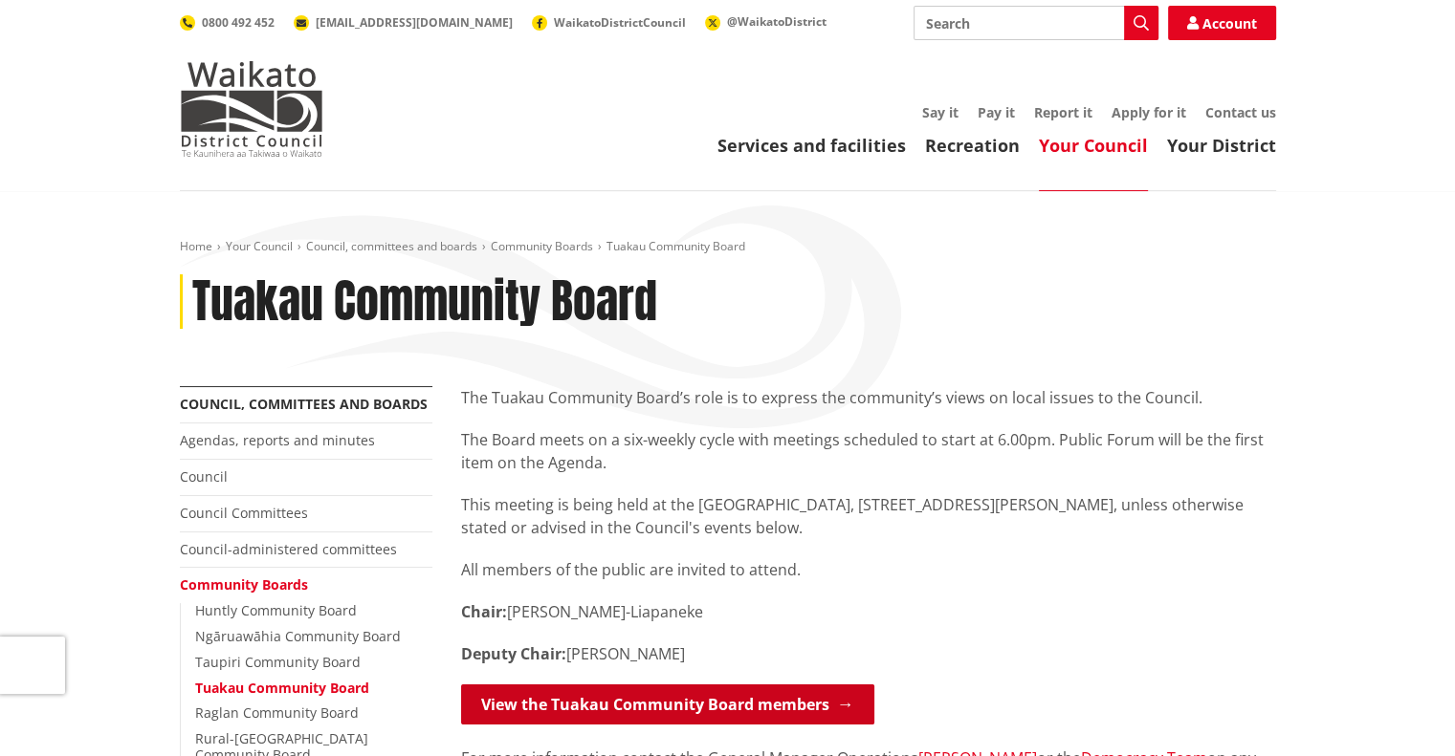
click at [601, 706] on link "View the Tuakau Community Board members" at bounding box center [667, 705] width 413 height 40
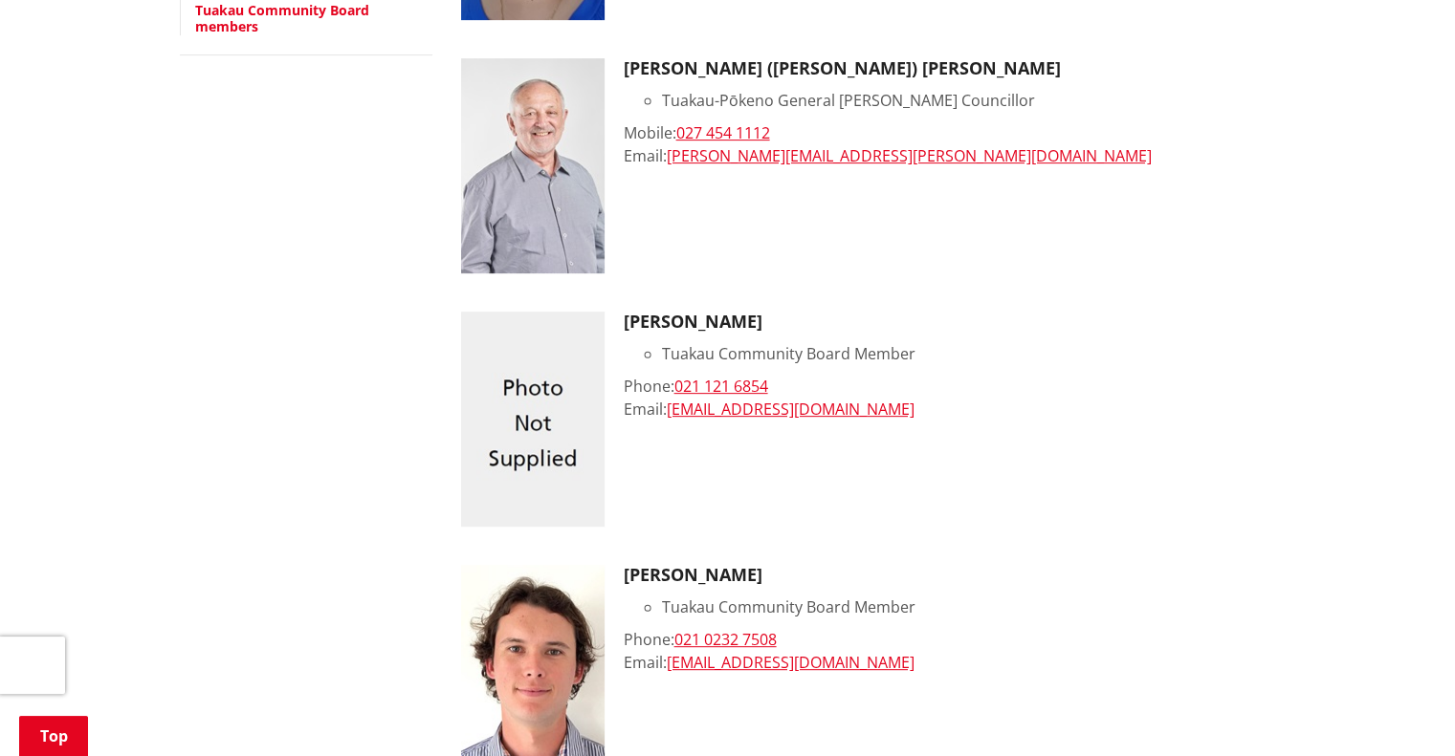
scroll to position [669, 0]
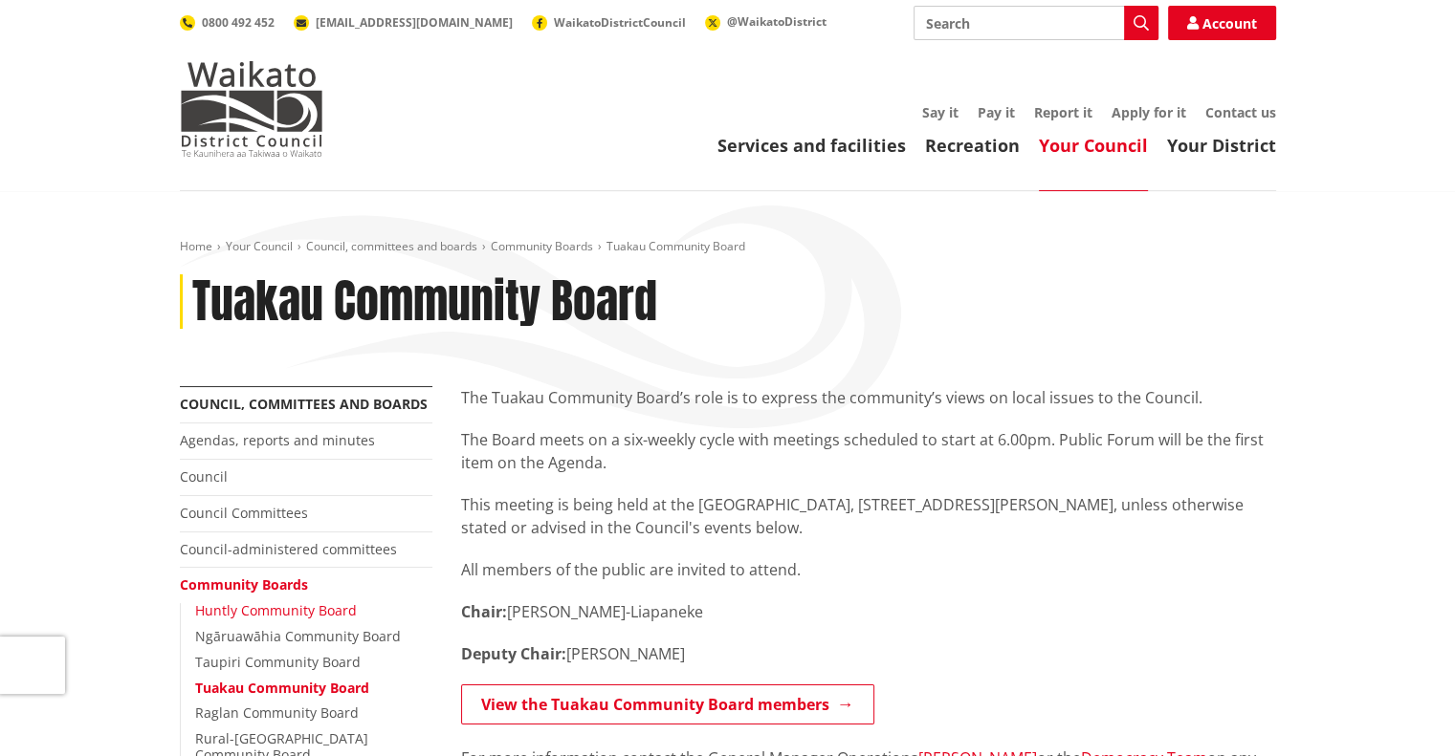
click at [312, 602] on link "Huntly Community Board" at bounding box center [276, 611] width 162 height 18
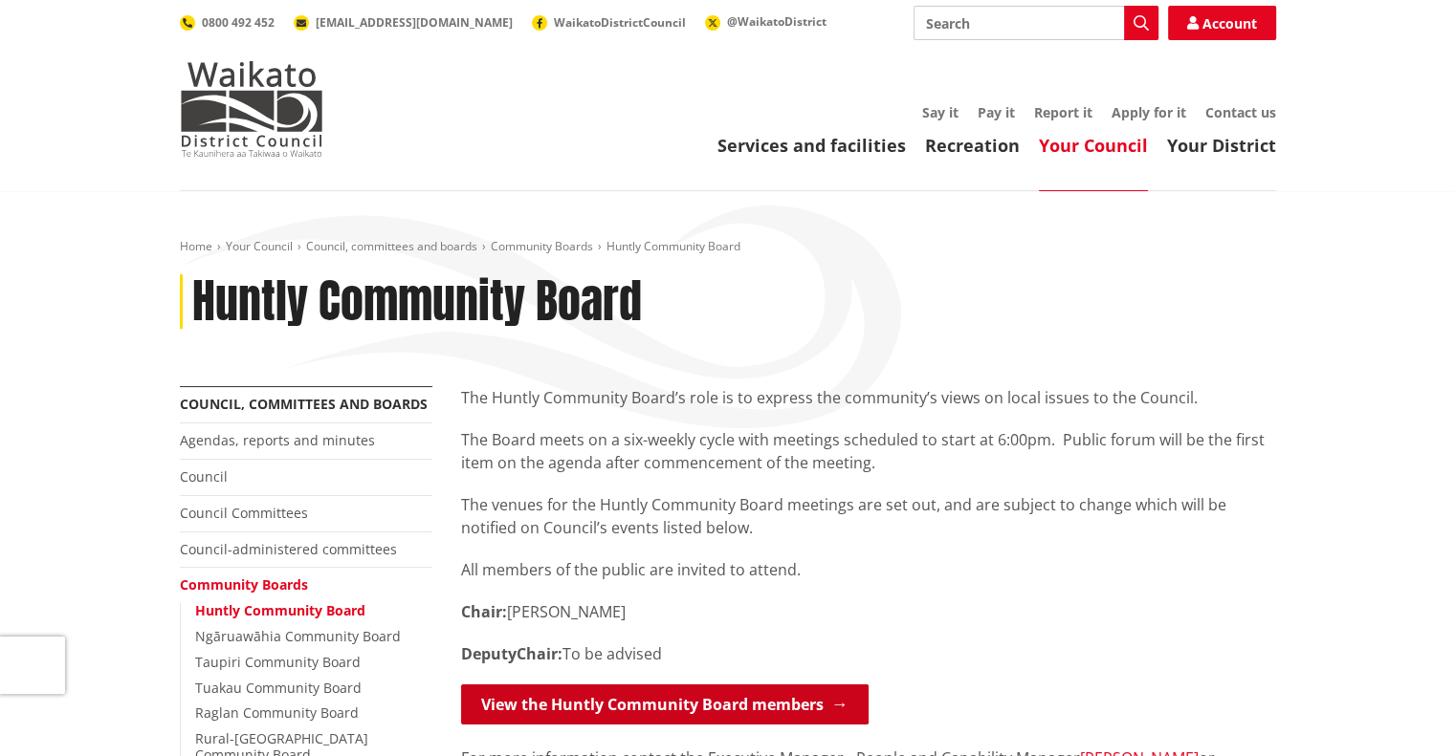
click at [612, 699] on link "View the Huntly Community Board members" at bounding box center [664, 705] width 407 height 40
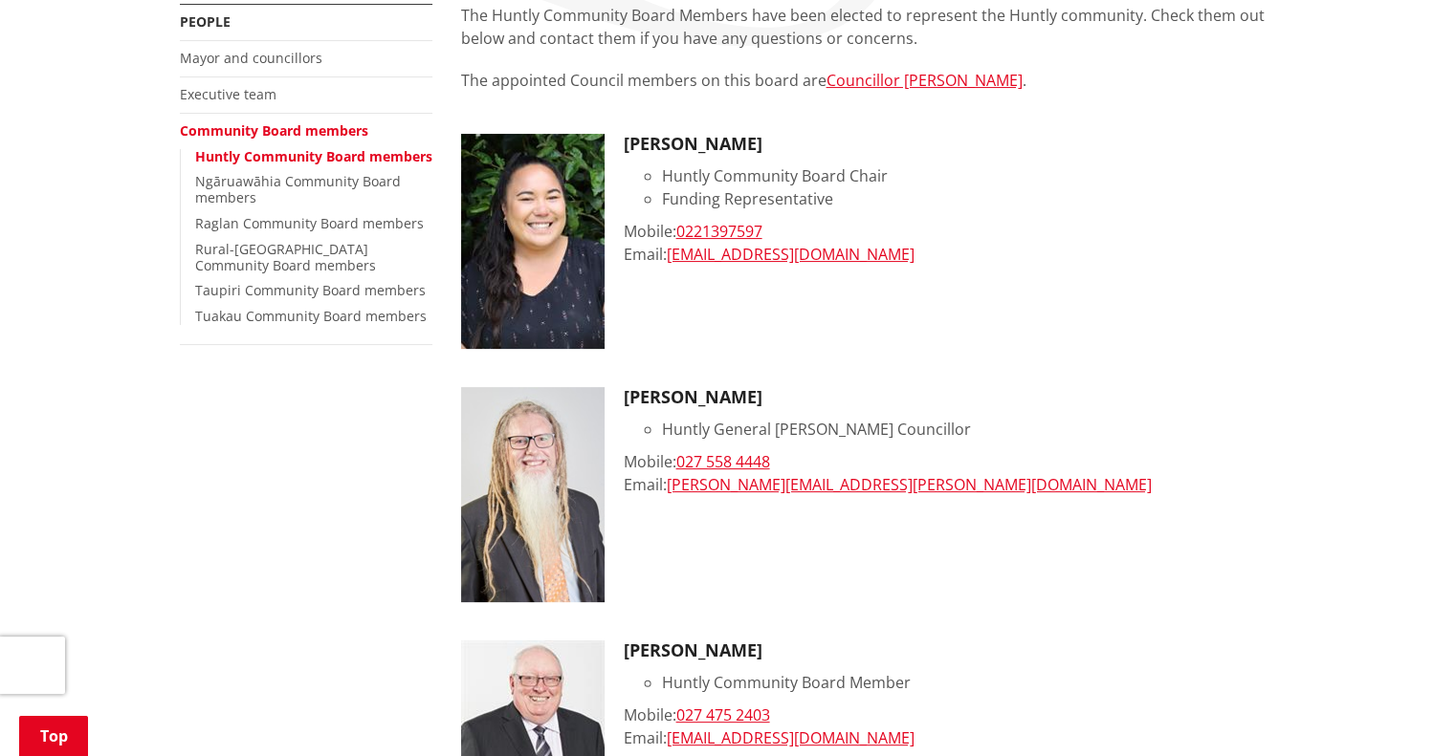
scroll to position [287, 0]
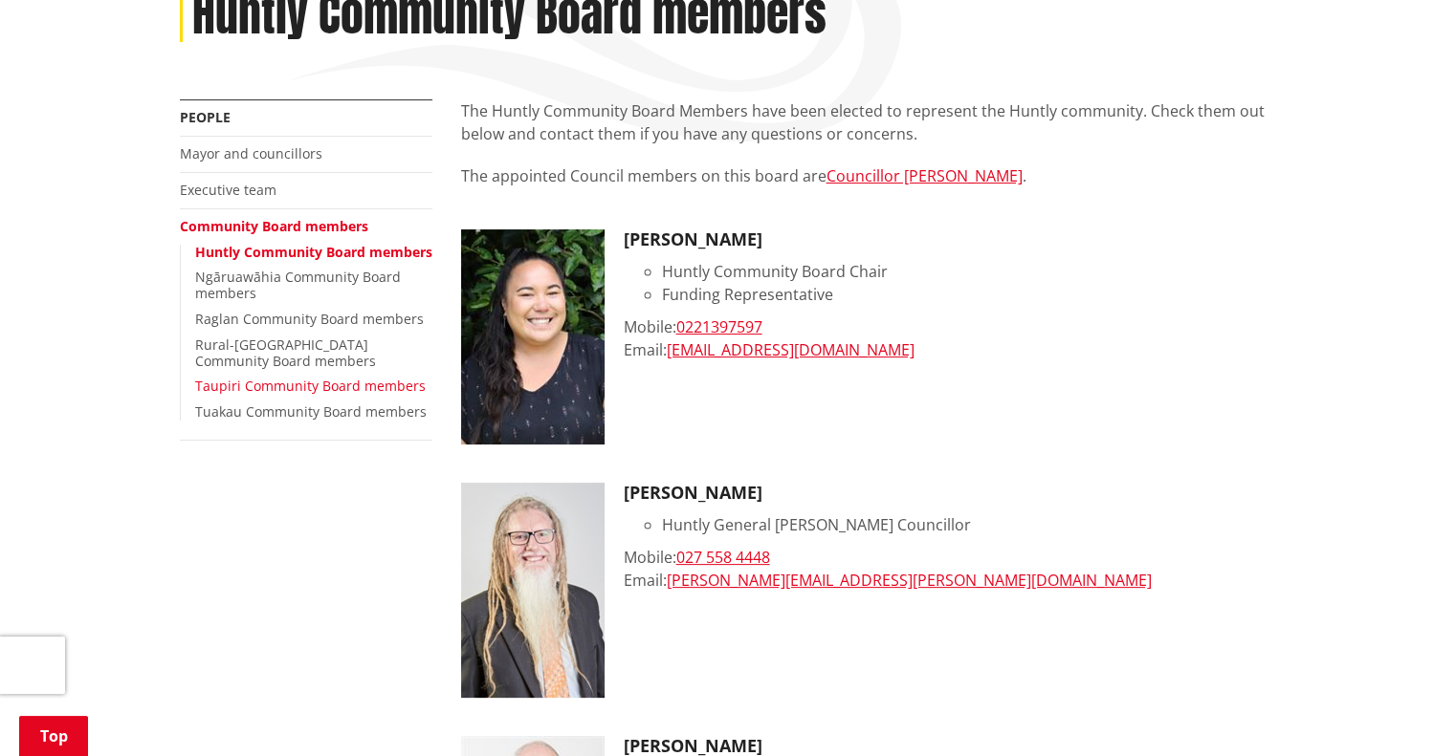
click at [289, 391] on link "Taupiri Community Board members" at bounding box center [310, 386] width 230 height 18
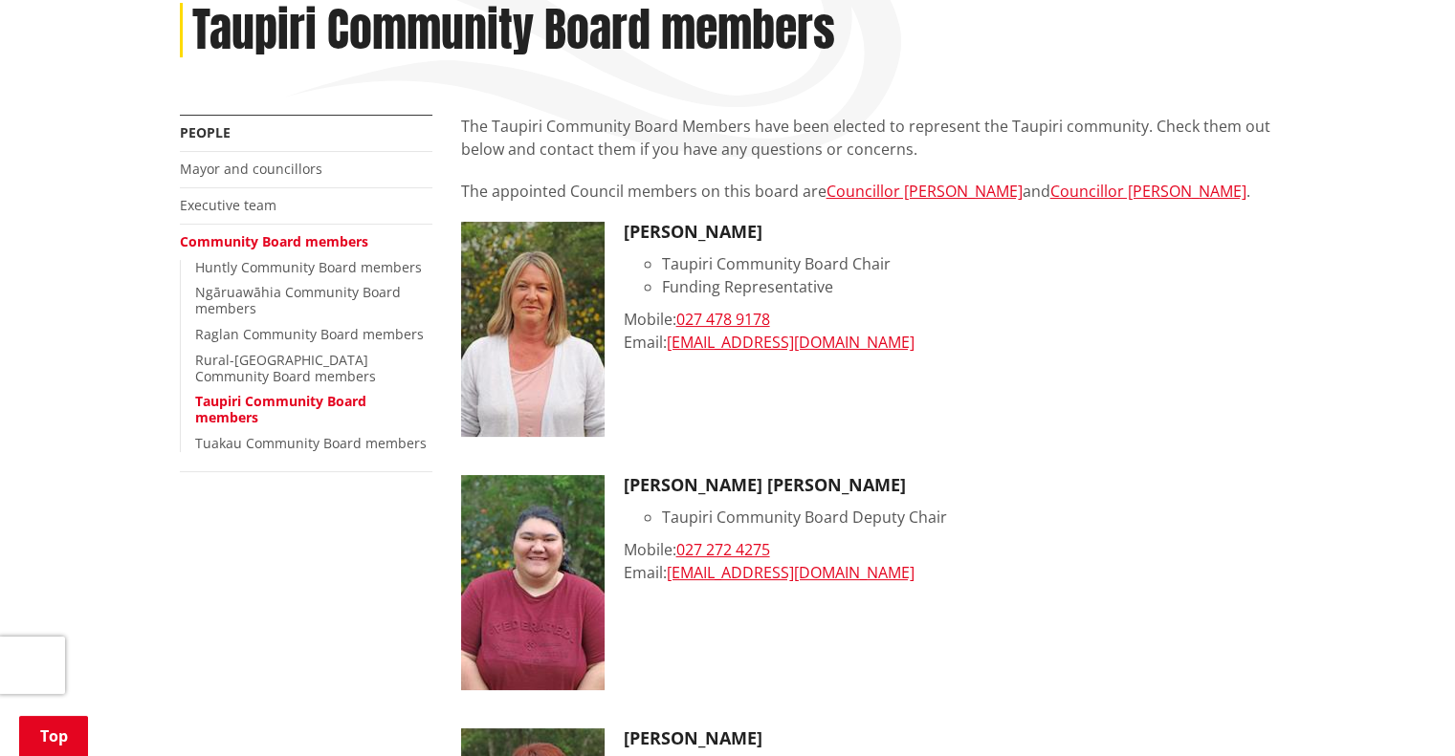
scroll to position [191, 0]
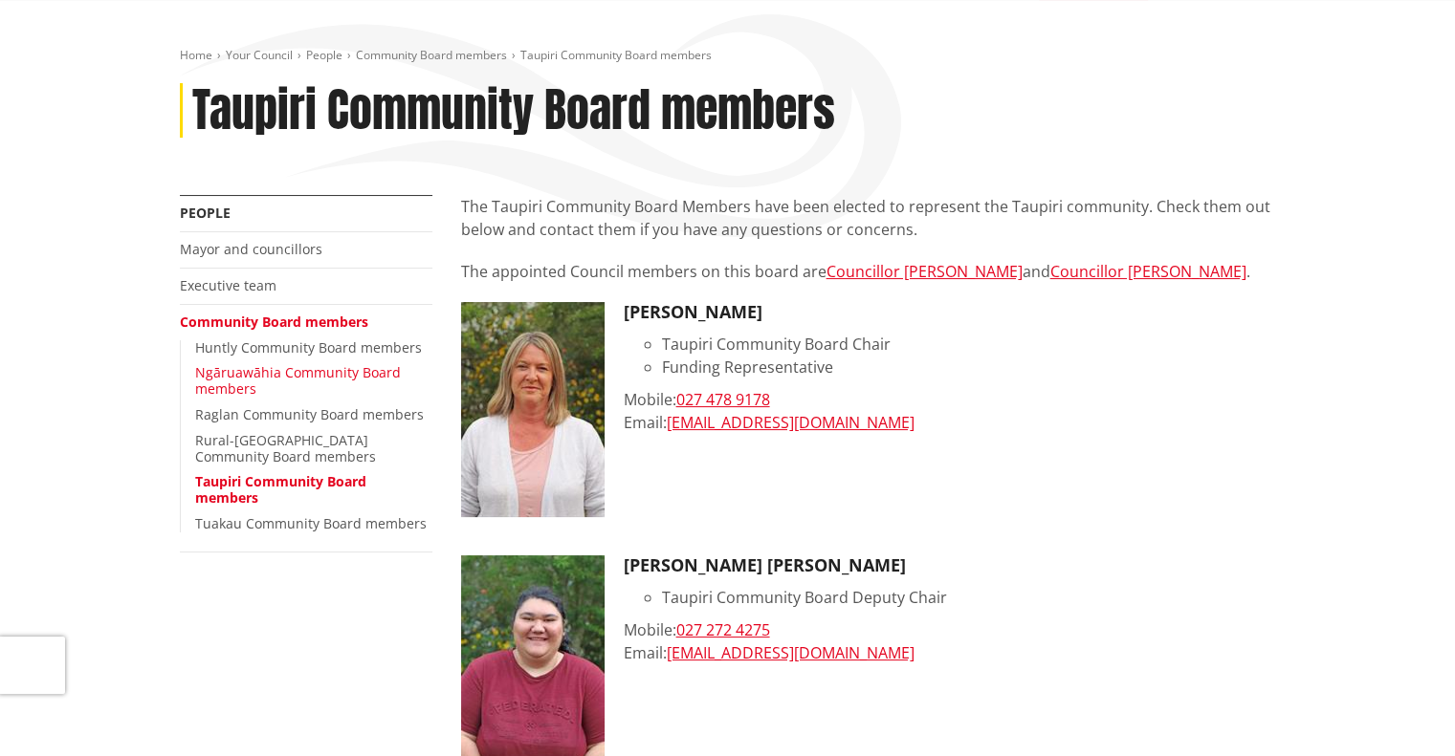
click at [214, 377] on link "Ngāruawāhia Community Board members" at bounding box center [298, 380] width 206 height 34
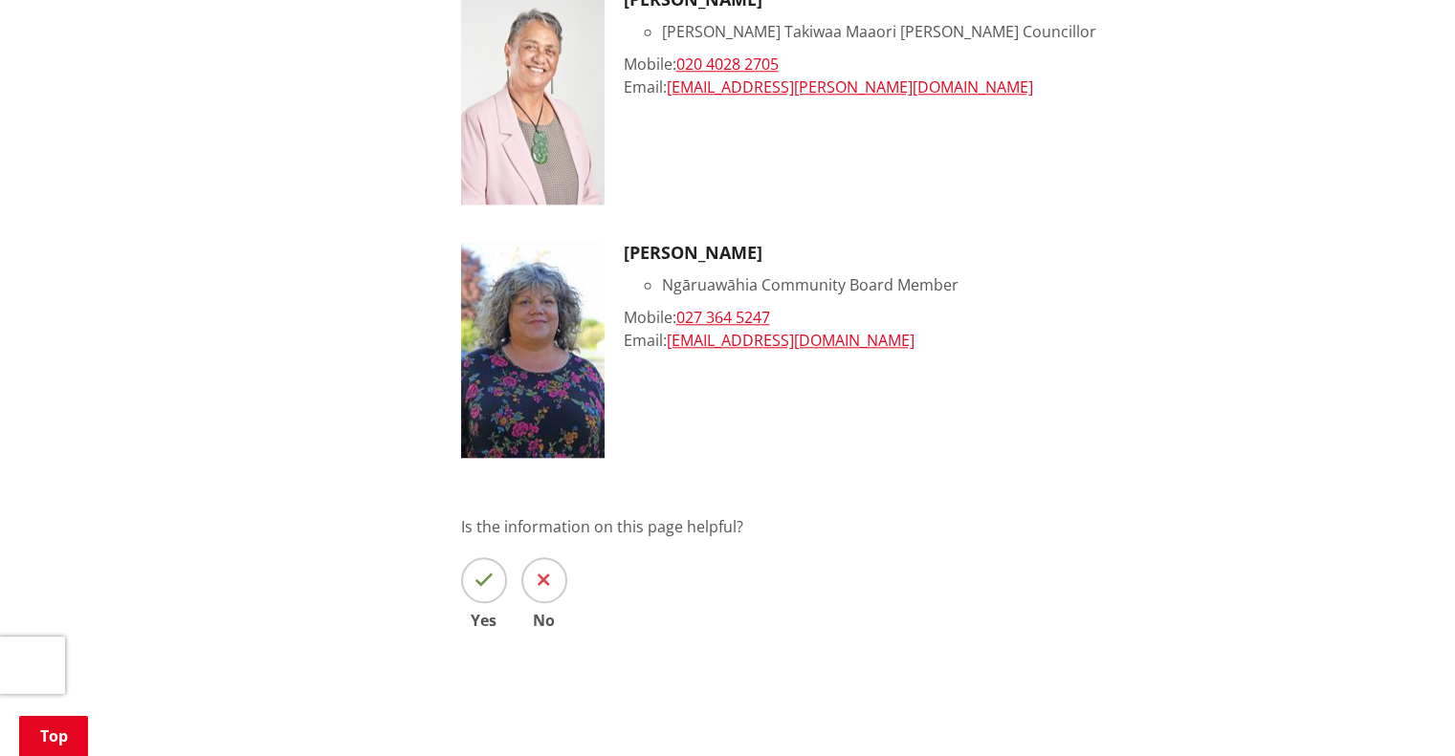
scroll to position [1817, 0]
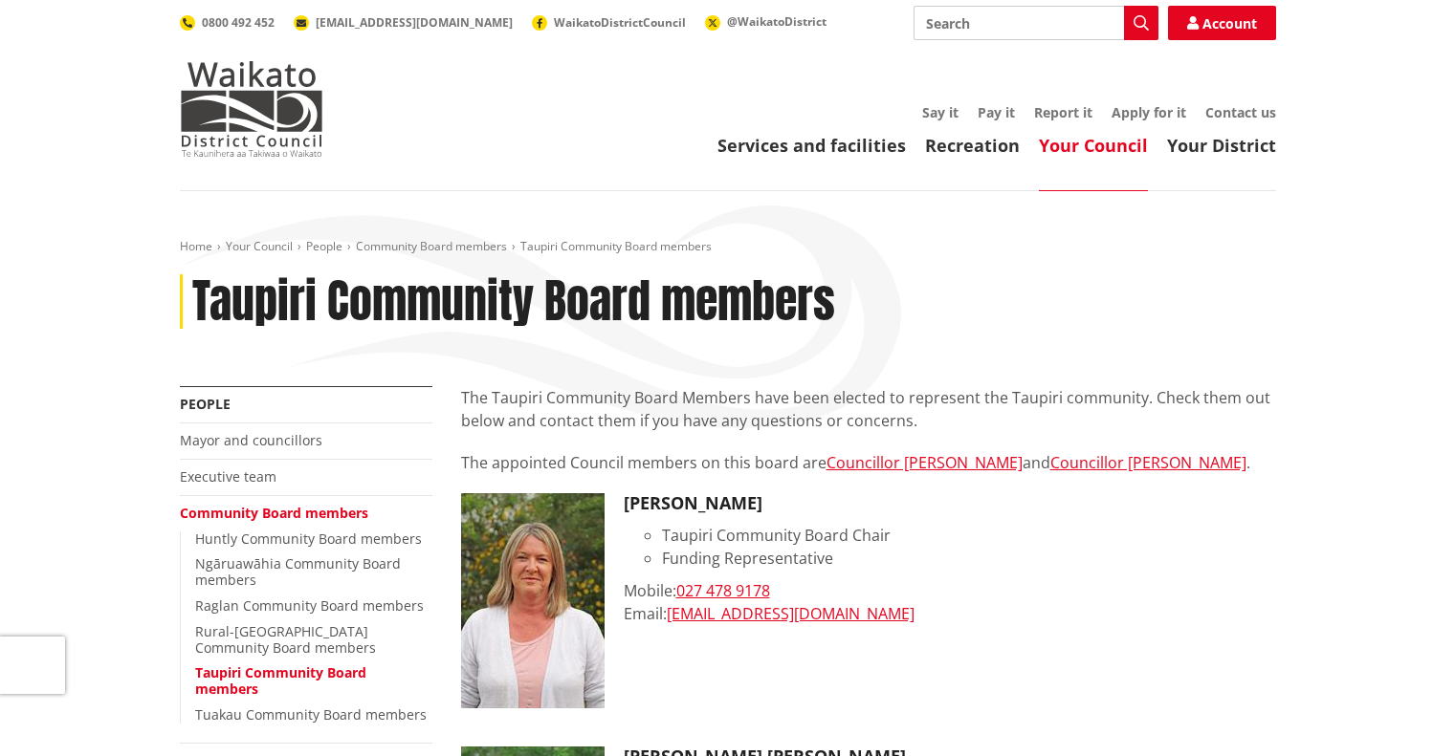
scroll to position [191, 0]
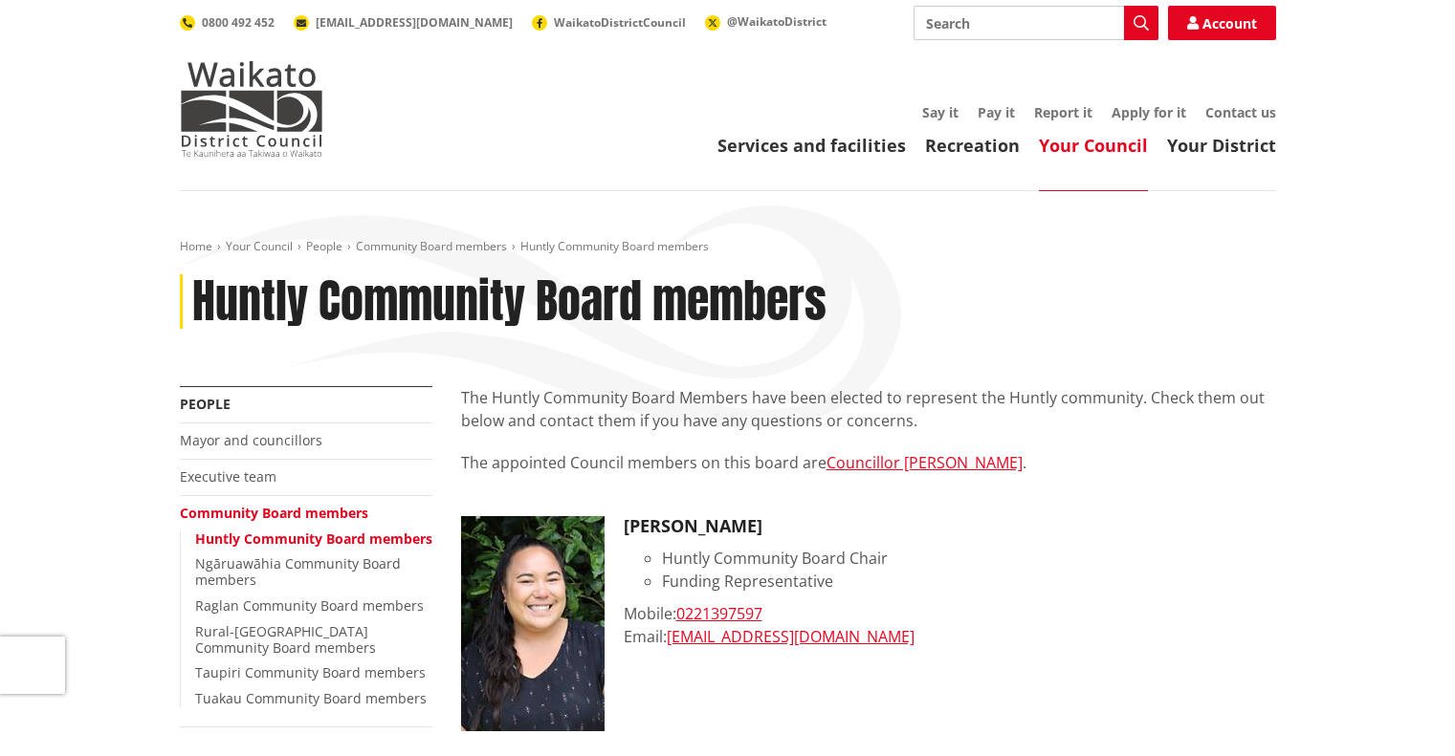
scroll to position [287, 0]
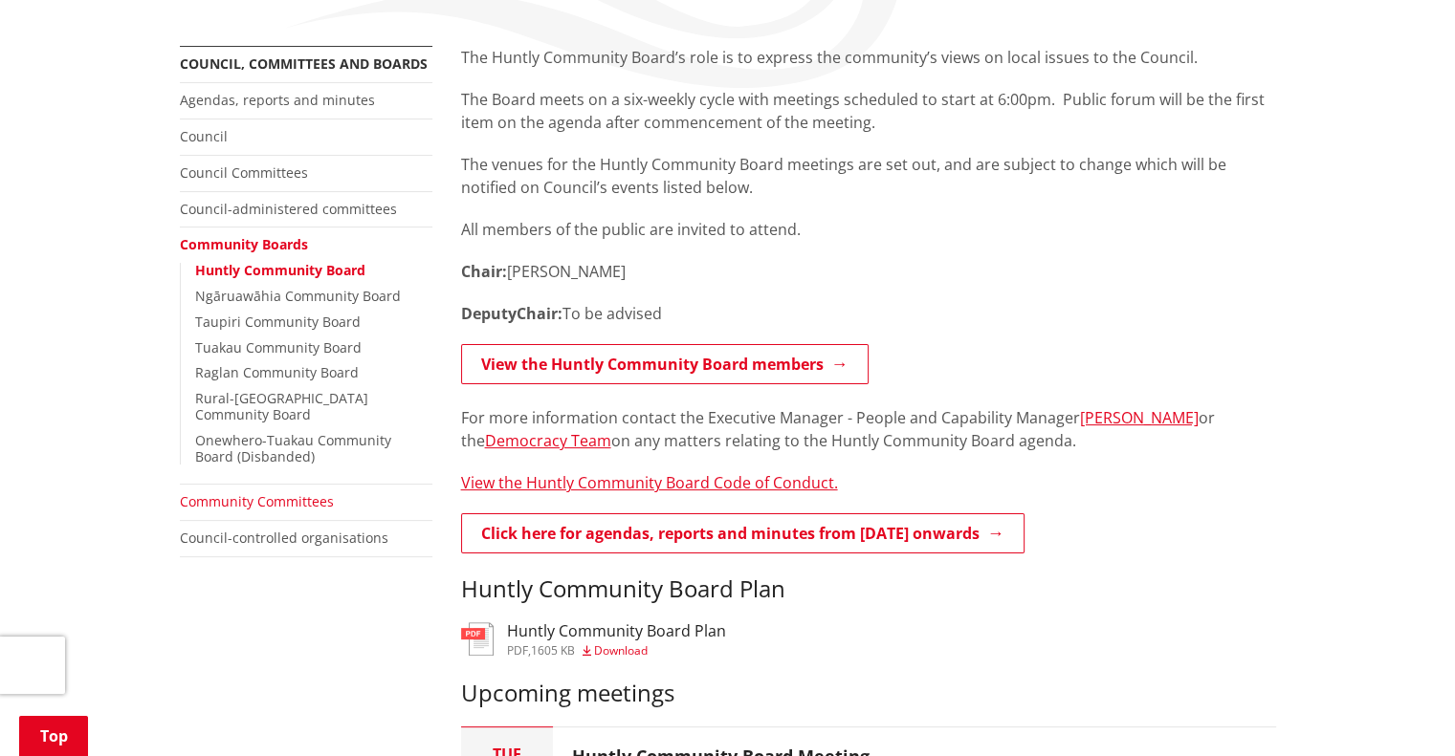
scroll to position [383, 0]
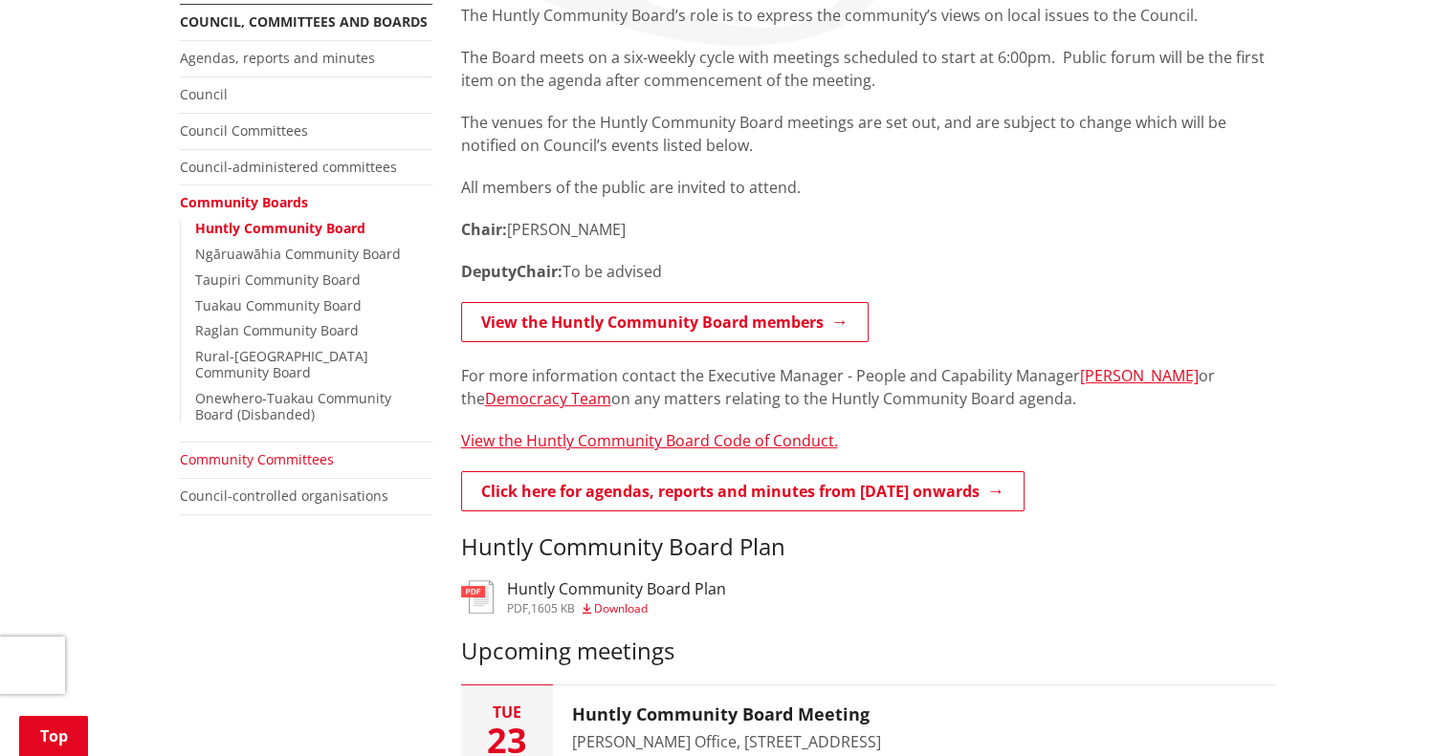
click at [287, 450] on link "Community Committees" at bounding box center [257, 459] width 154 height 18
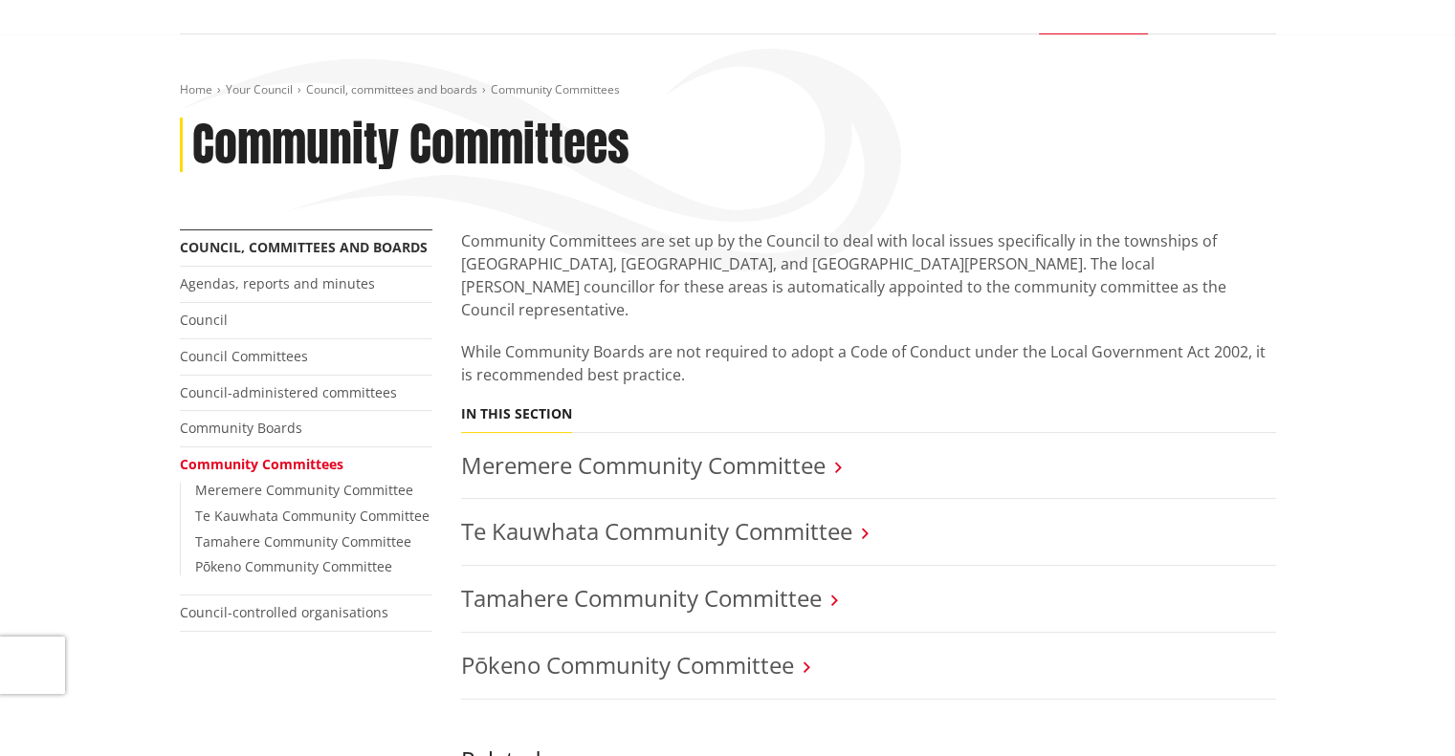
scroll to position [287, 0]
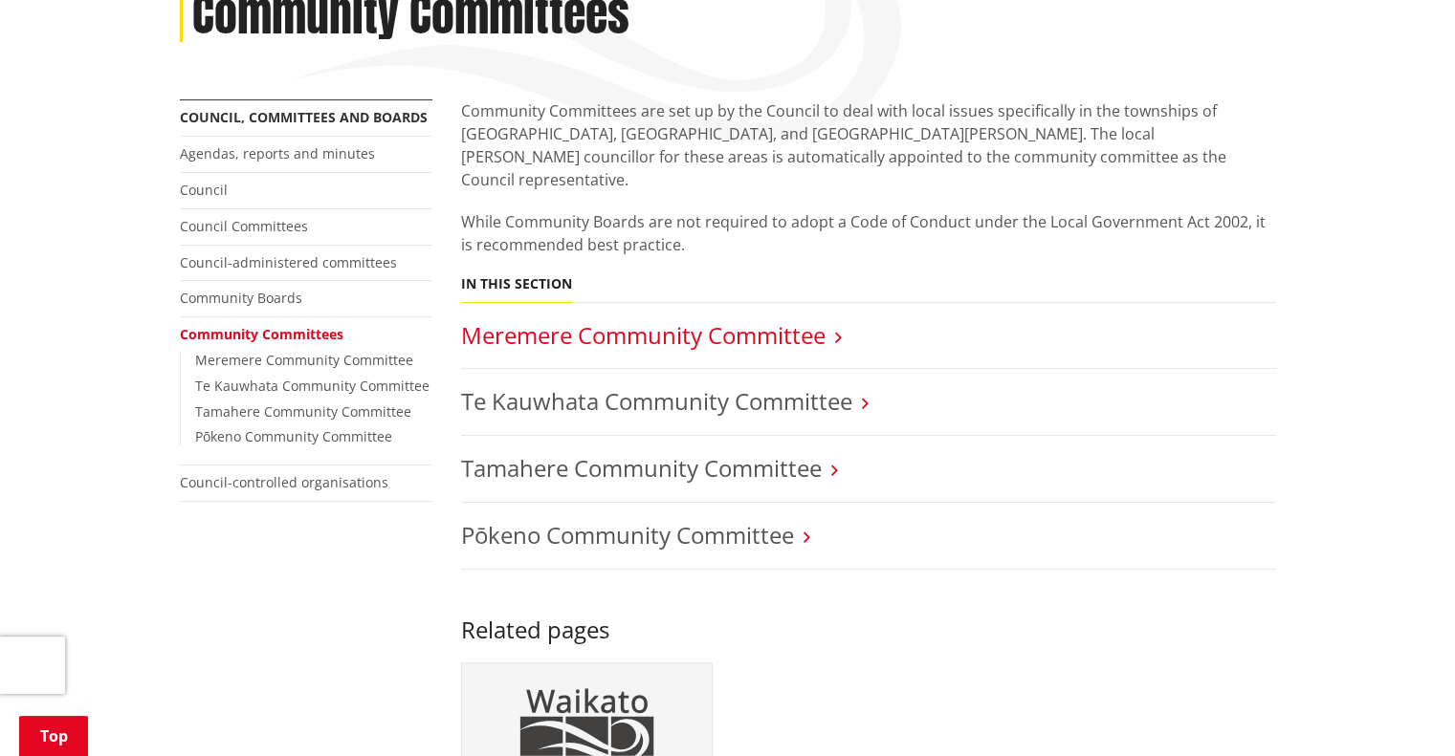
click at [635, 319] on link "Meremere Community Committee" at bounding box center [643, 335] width 364 height 32
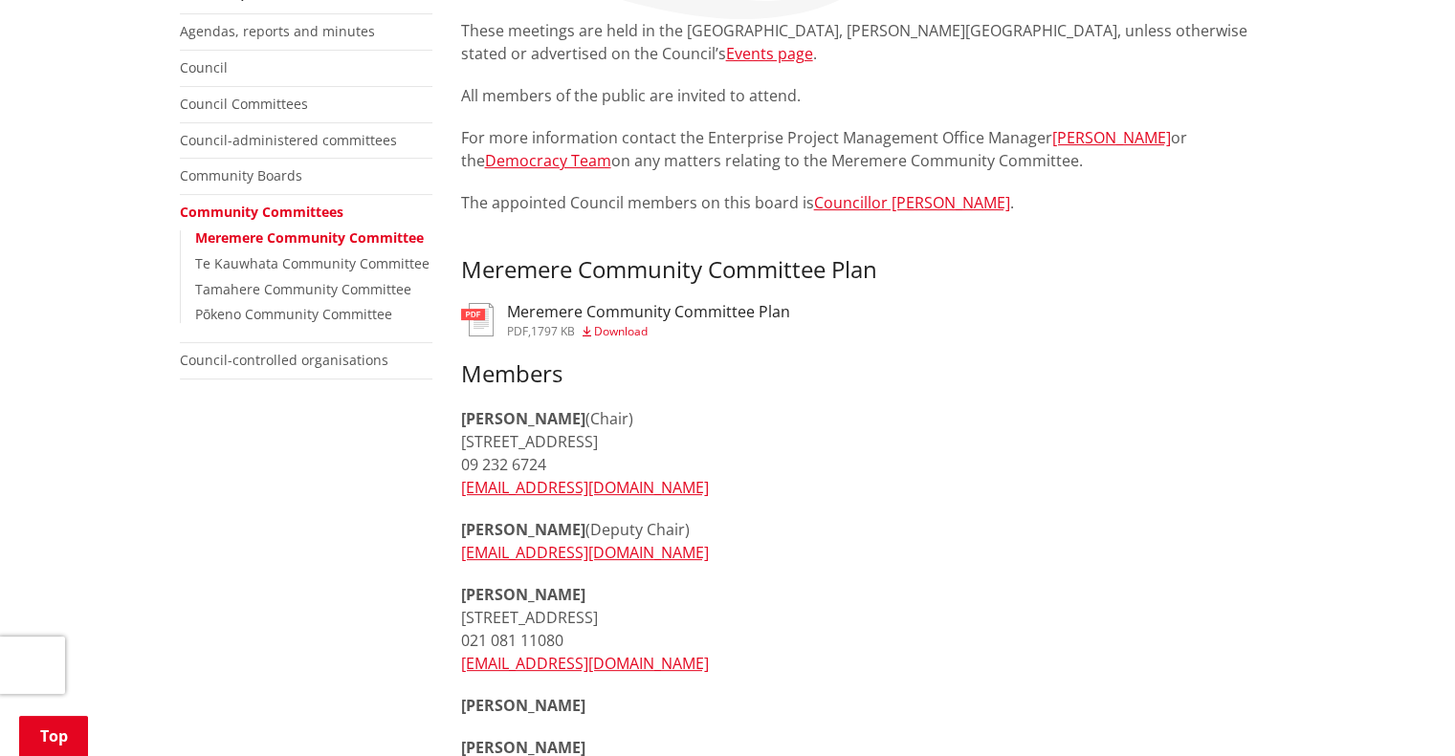
scroll to position [383, 0]
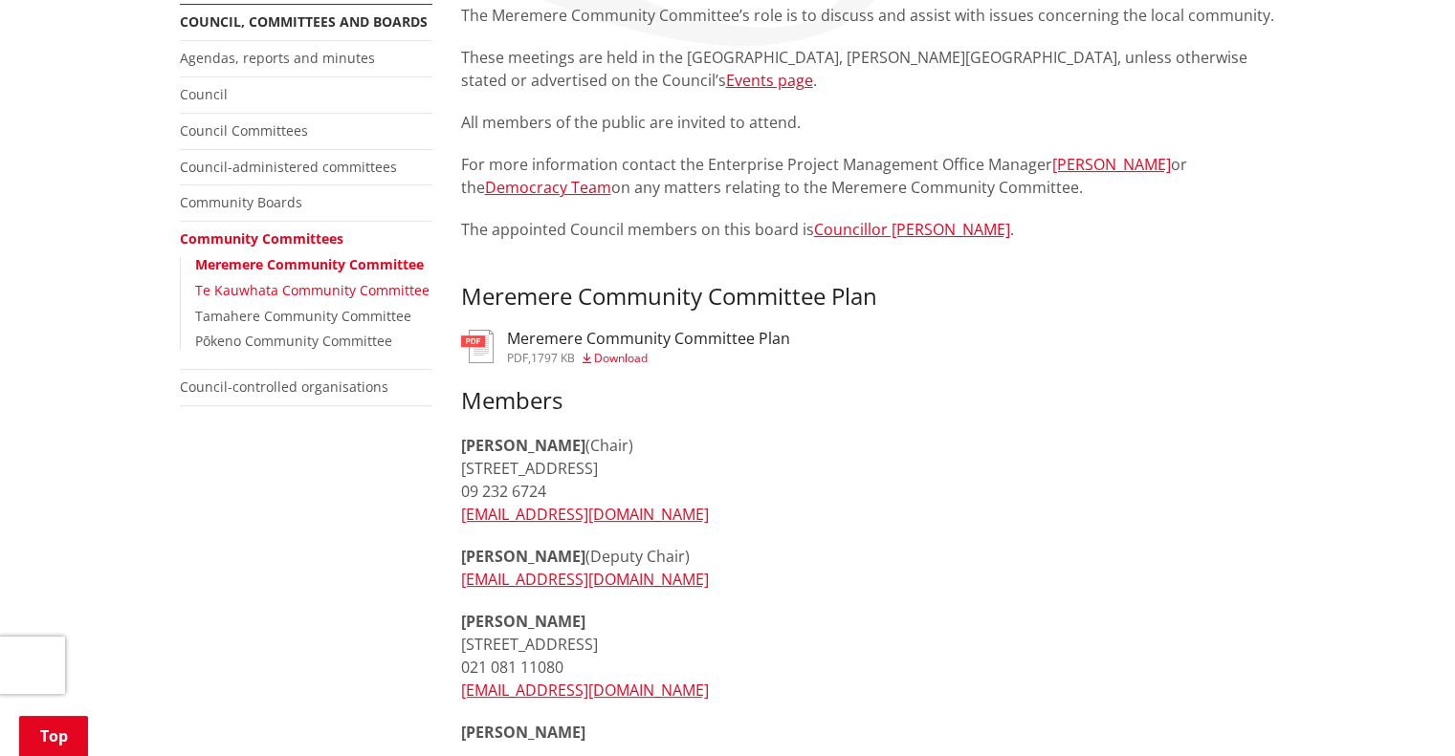
click at [382, 285] on link "Te Kauwhata Community Committee" at bounding box center [312, 290] width 234 height 18
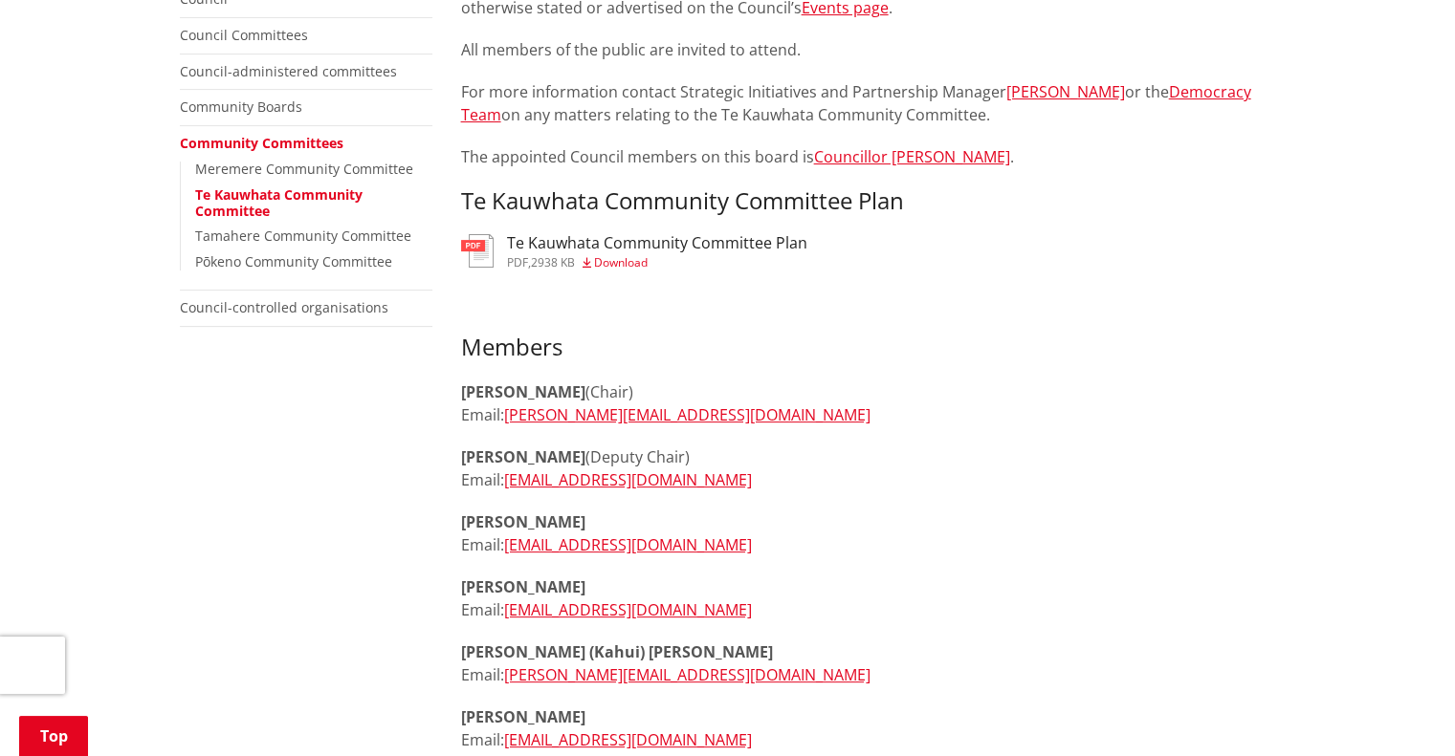
scroll to position [383, 0]
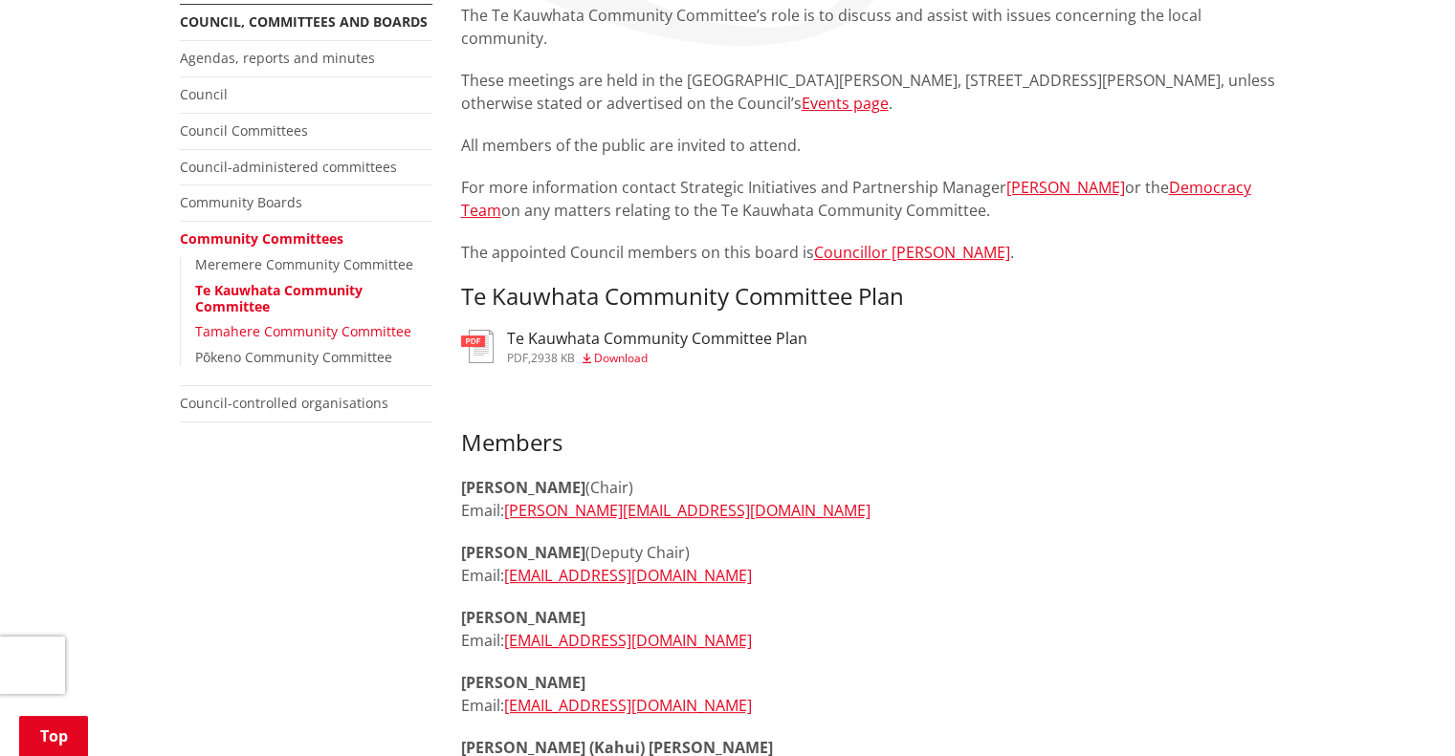
click at [315, 336] on link "Tamahere Community Committee" at bounding box center [303, 331] width 216 height 18
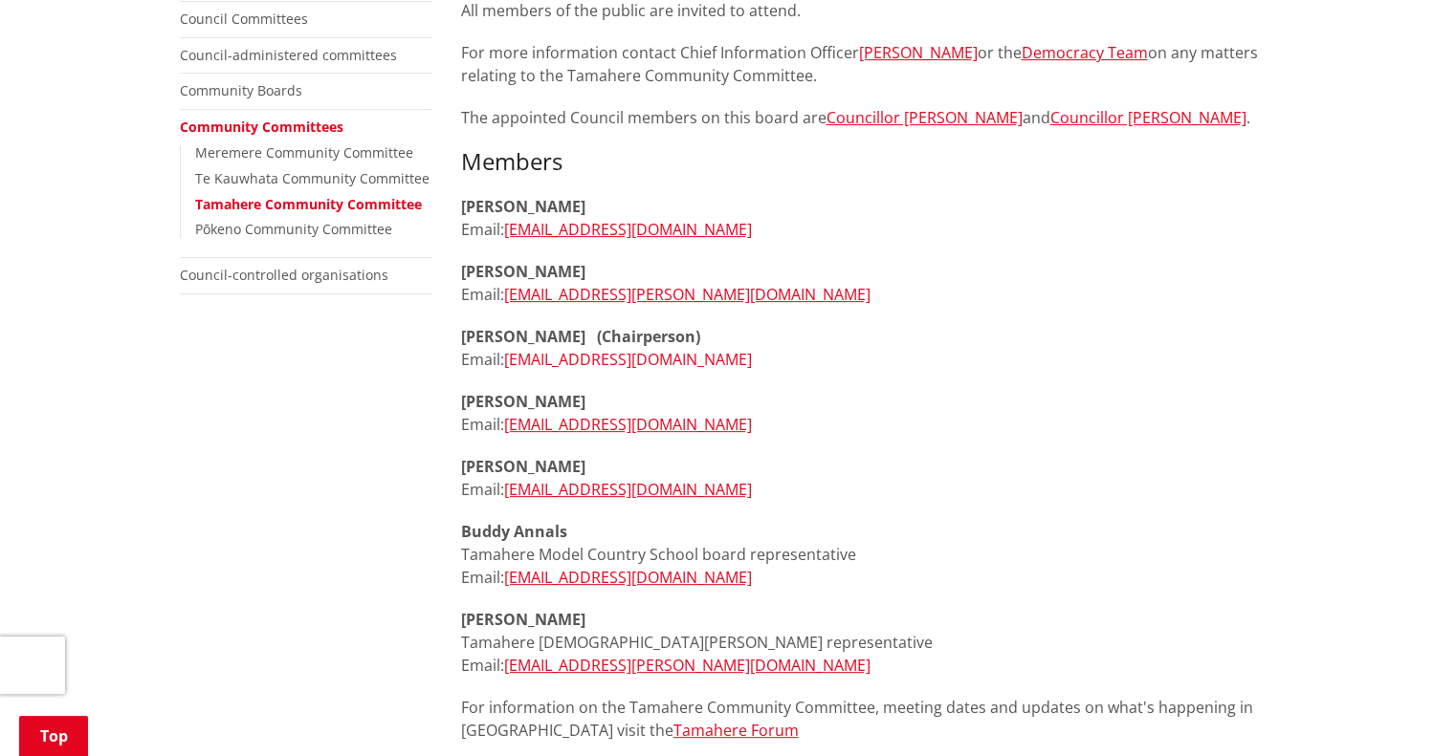
scroll to position [383, 0]
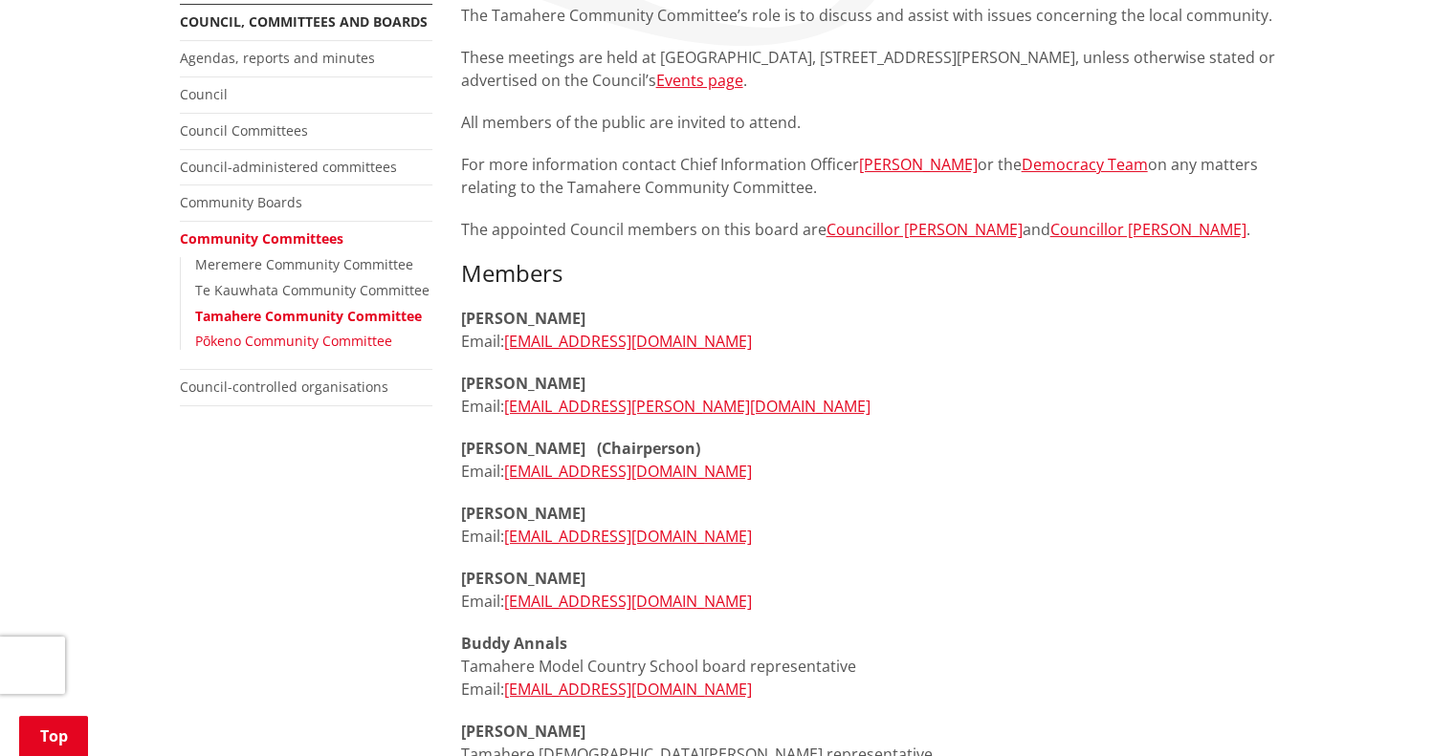
click at [337, 336] on link "Pōkeno Community Committee" at bounding box center [293, 341] width 197 height 18
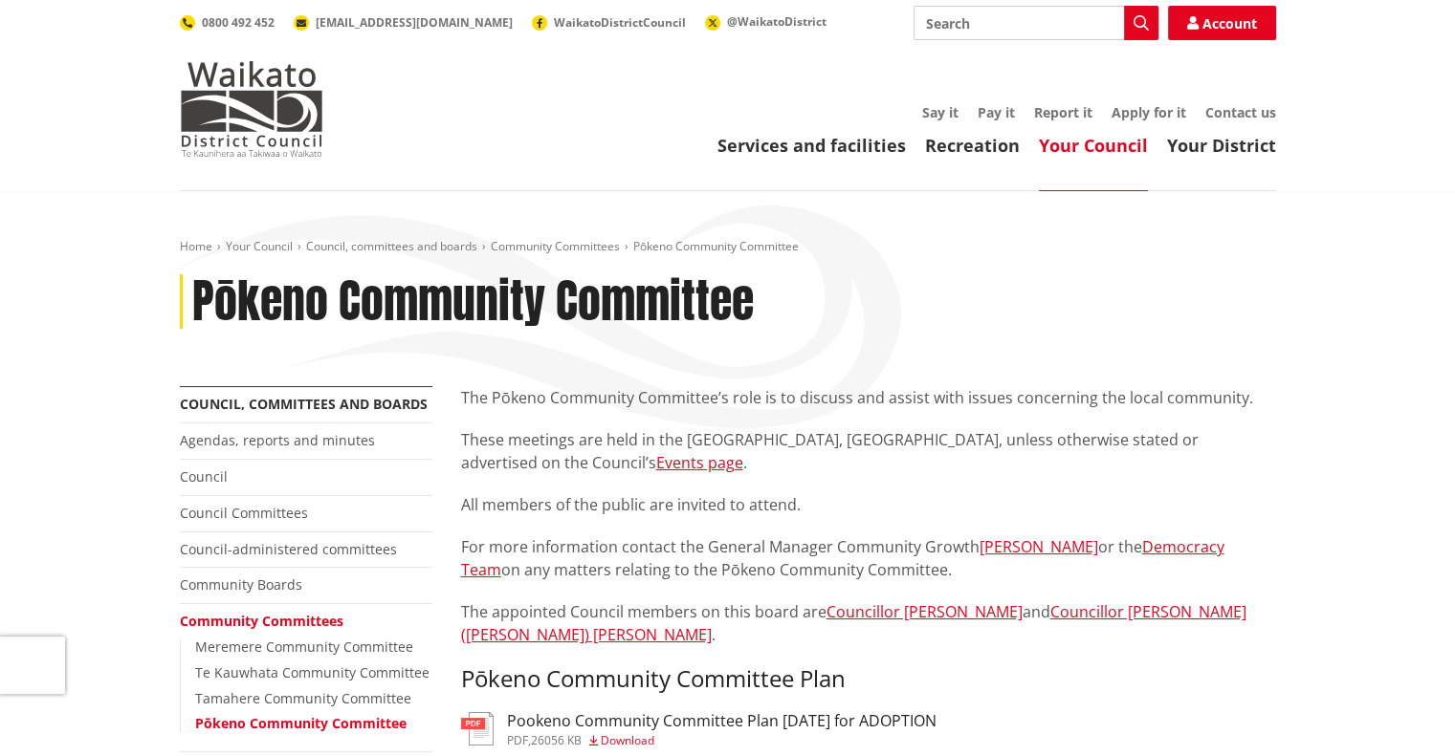
click at [1056, 156] on link "Your Council" at bounding box center [1093, 145] width 109 height 23
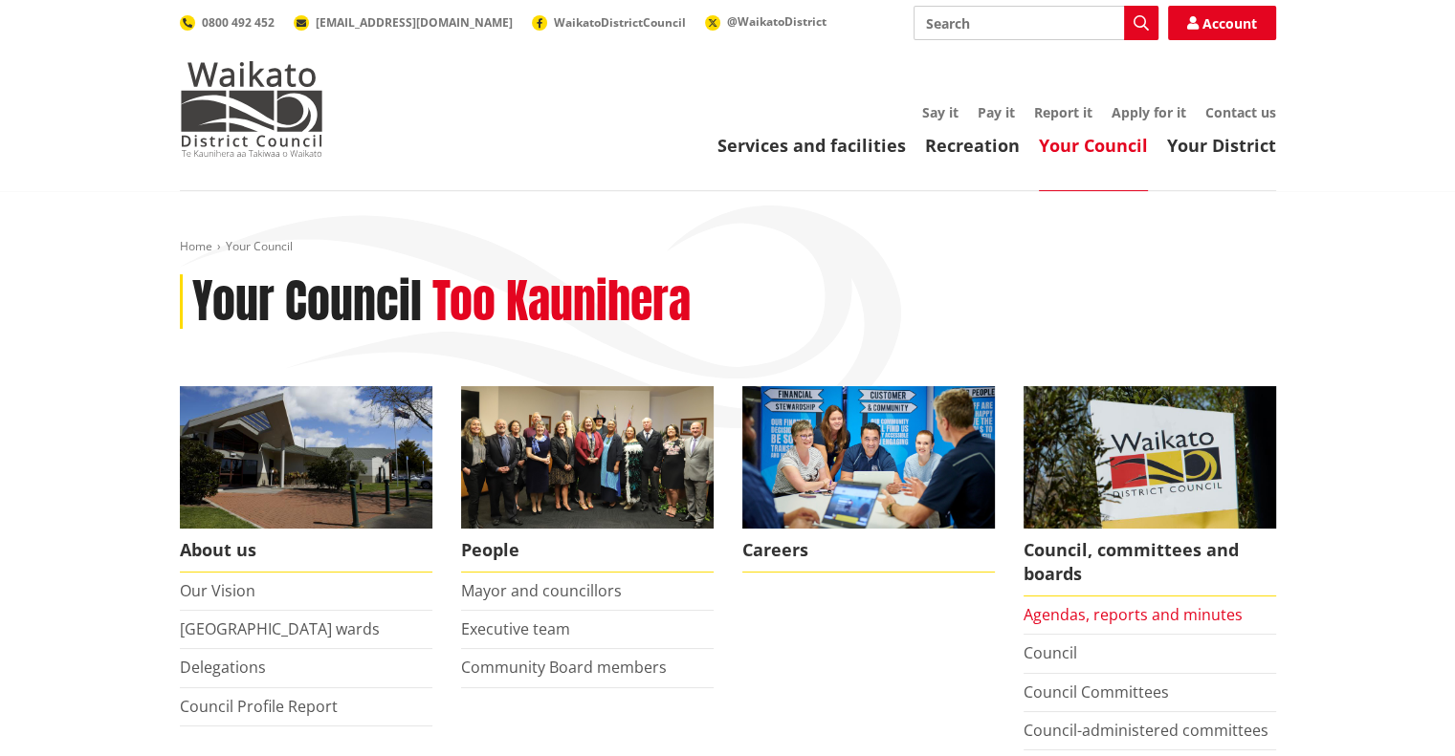
click at [1112, 615] on link "Agendas, reports and minutes" at bounding box center [1132, 614] width 219 height 21
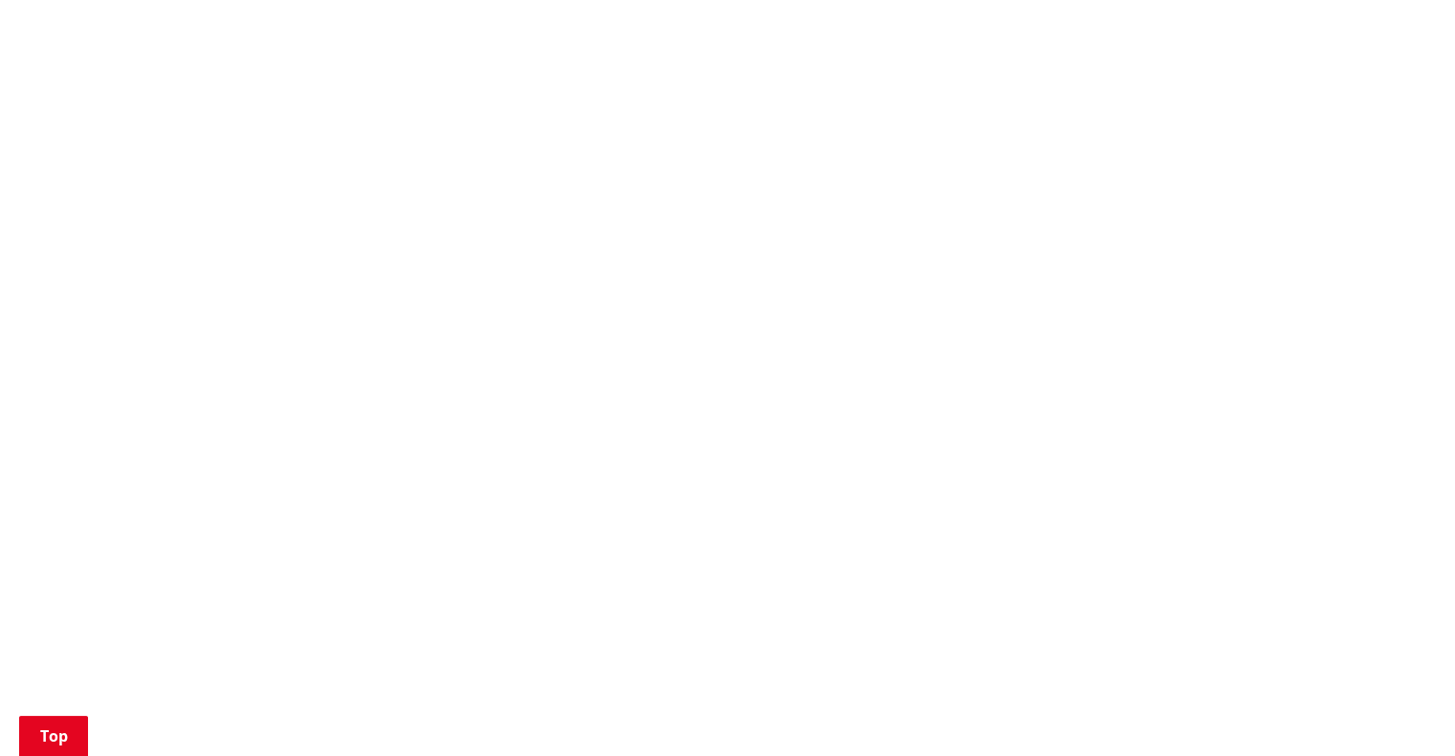
scroll to position [1626, 0]
